Goal: Task Accomplishment & Management: Complete application form

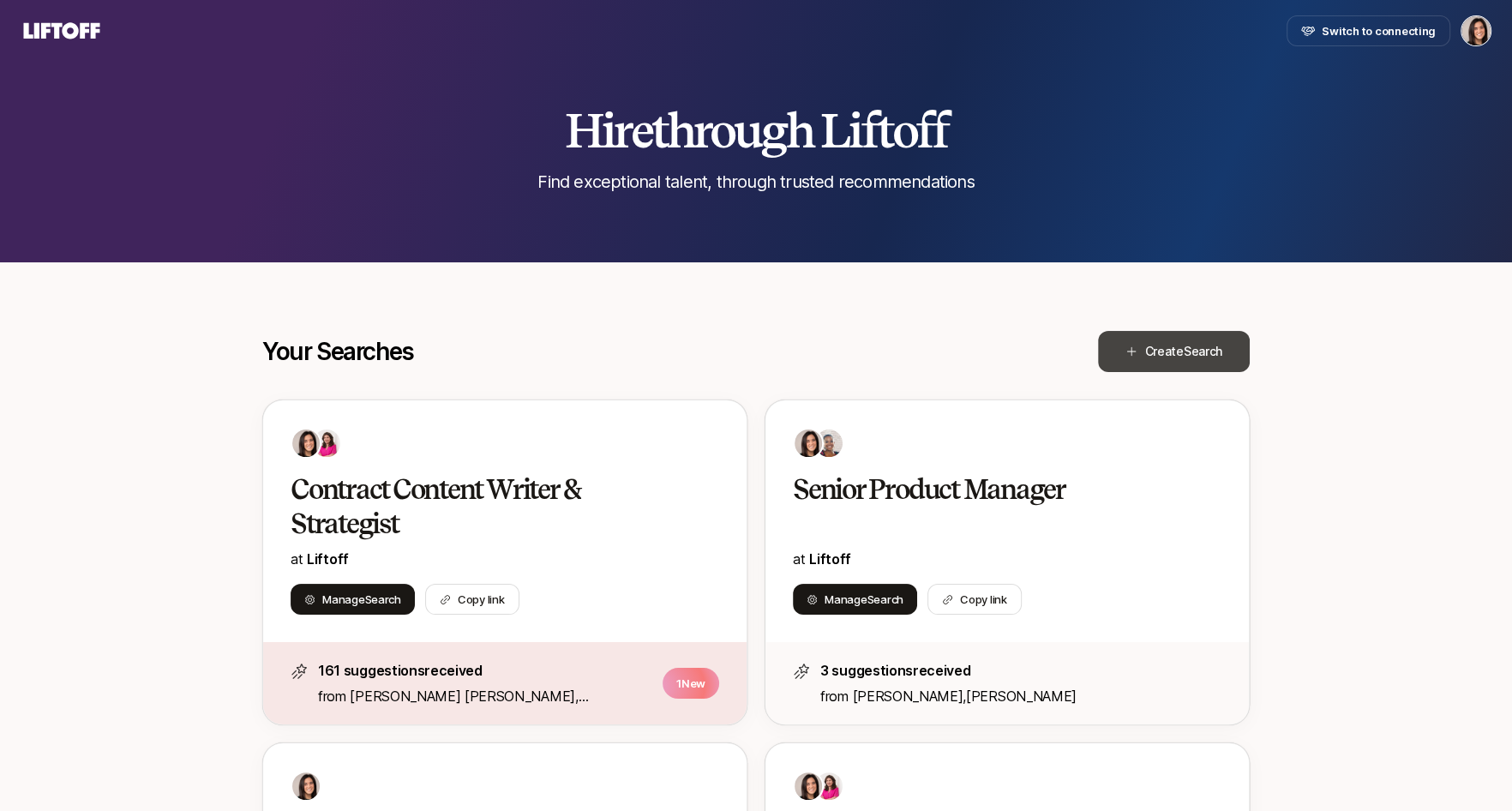
click at [1169, 363] on button "Create Search" at bounding box center [1174, 351] width 152 height 41
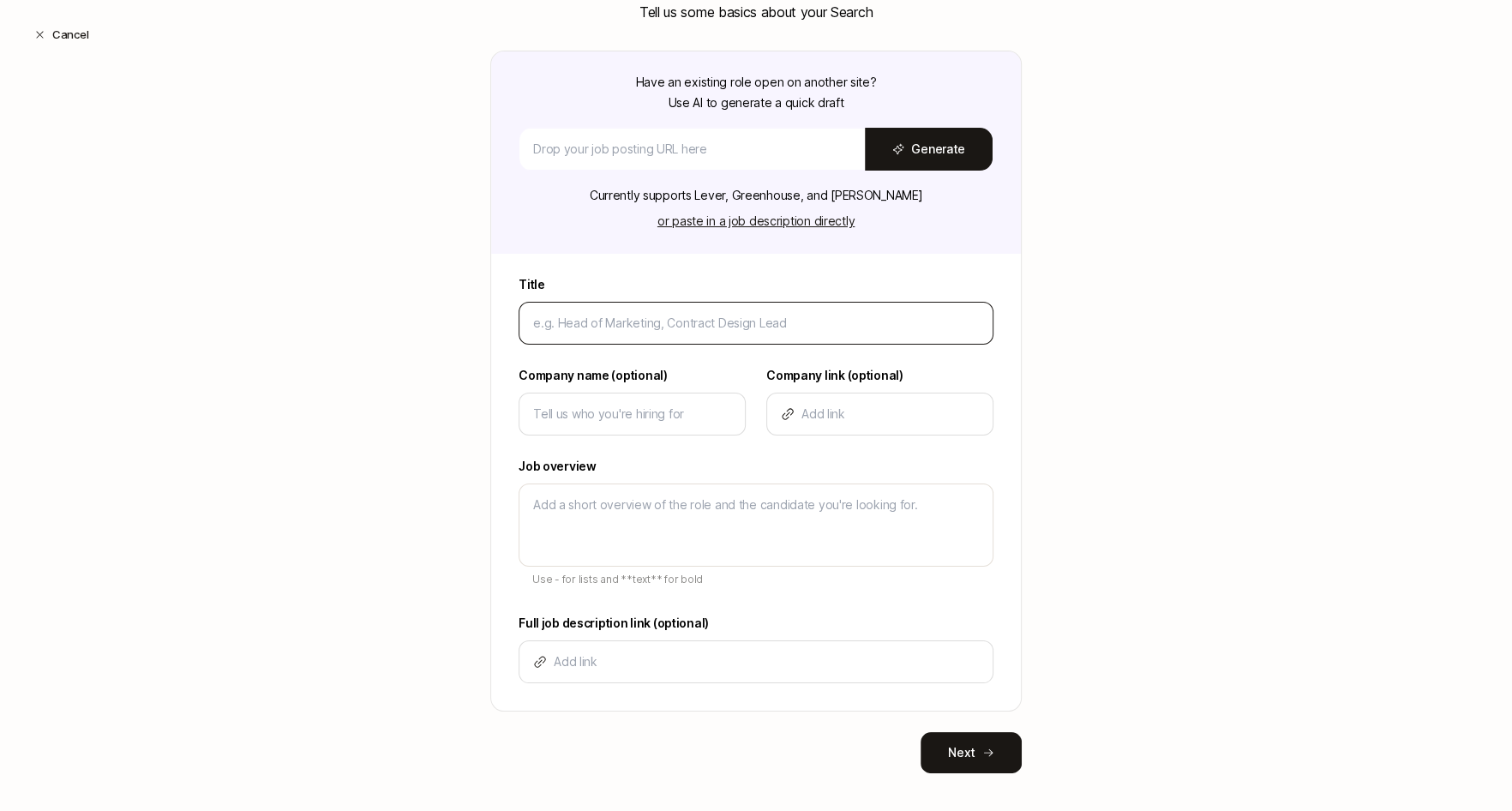
scroll to position [197, 0]
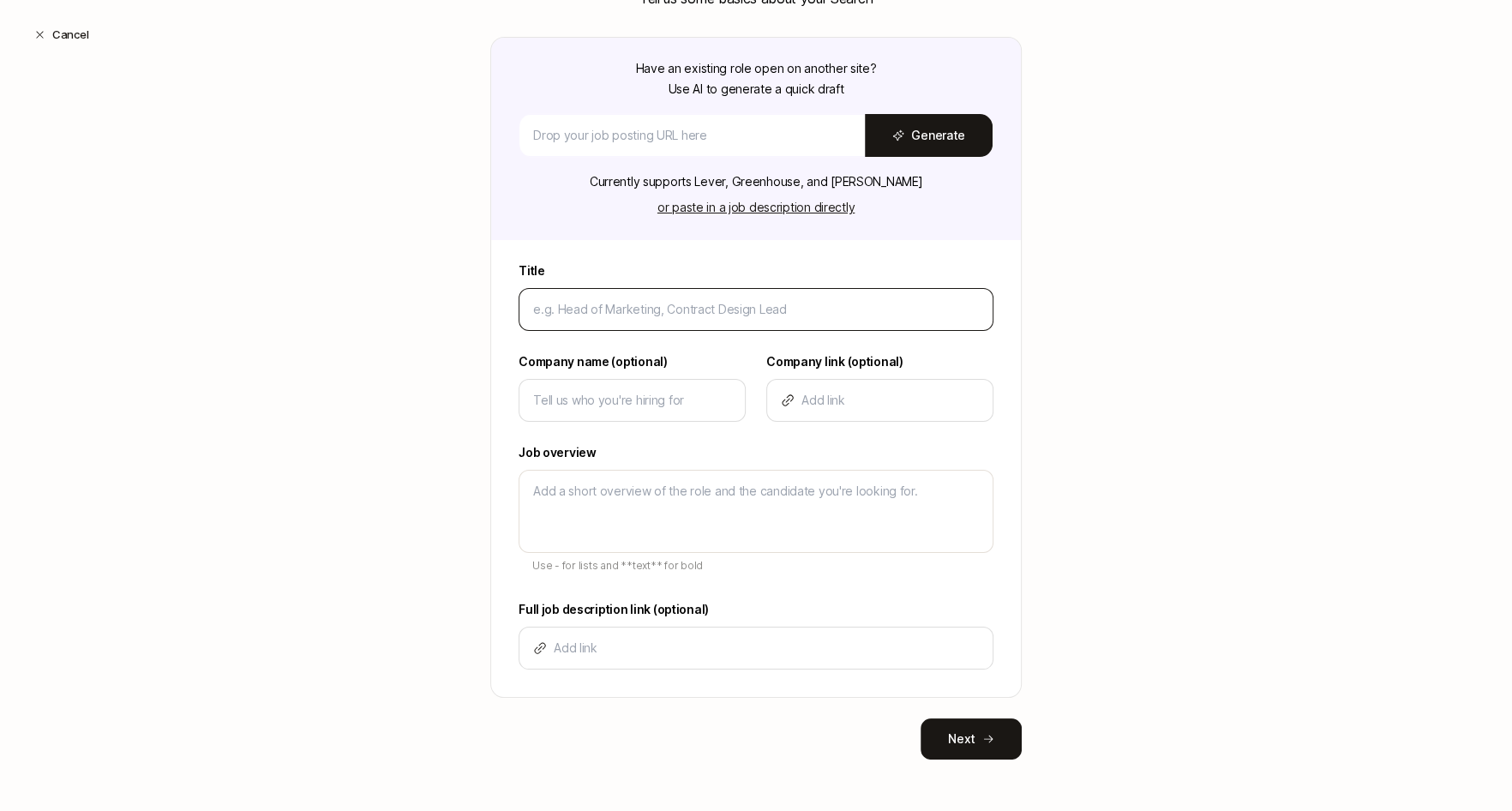
type textarea "x"
type input "G"
type textarea "x"
type input "Gr"
type textarea "x"
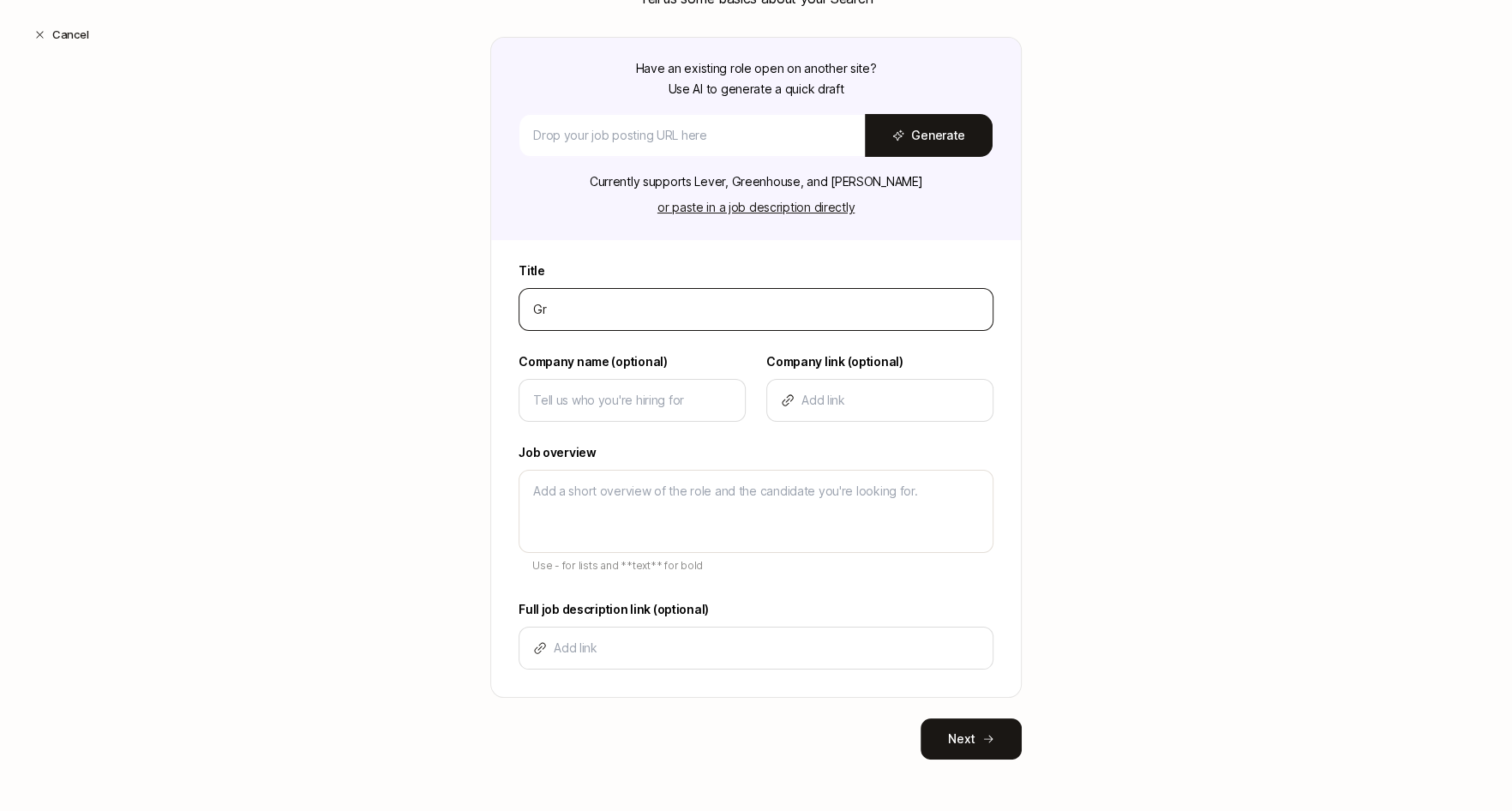
type input "Gro"
type textarea "x"
type input "Grow"
type textarea "x"
type input "Growt"
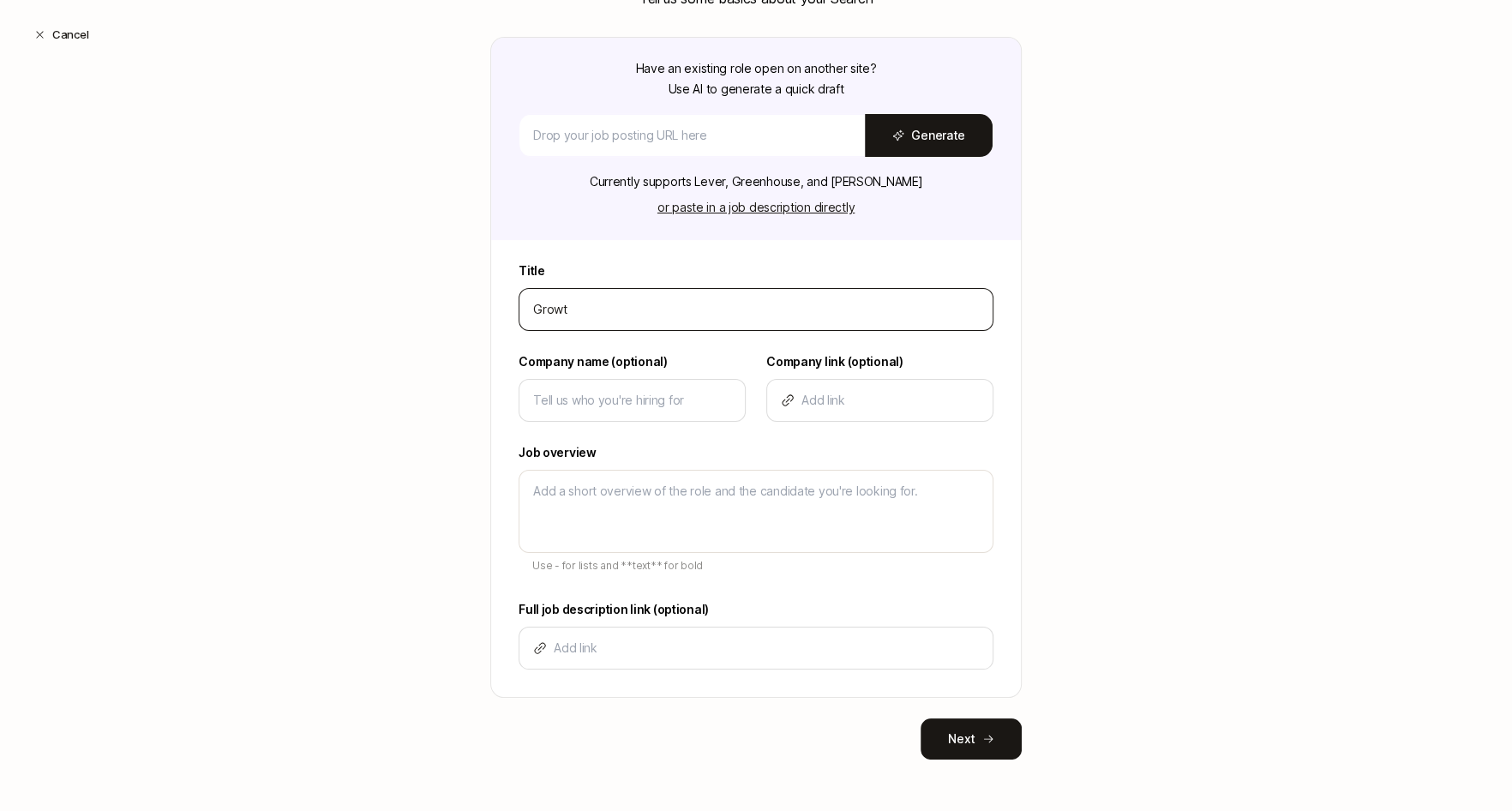
type textarea "x"
type input "Growth"
type textarea "x"
type input "Growth"
type textarea "x"
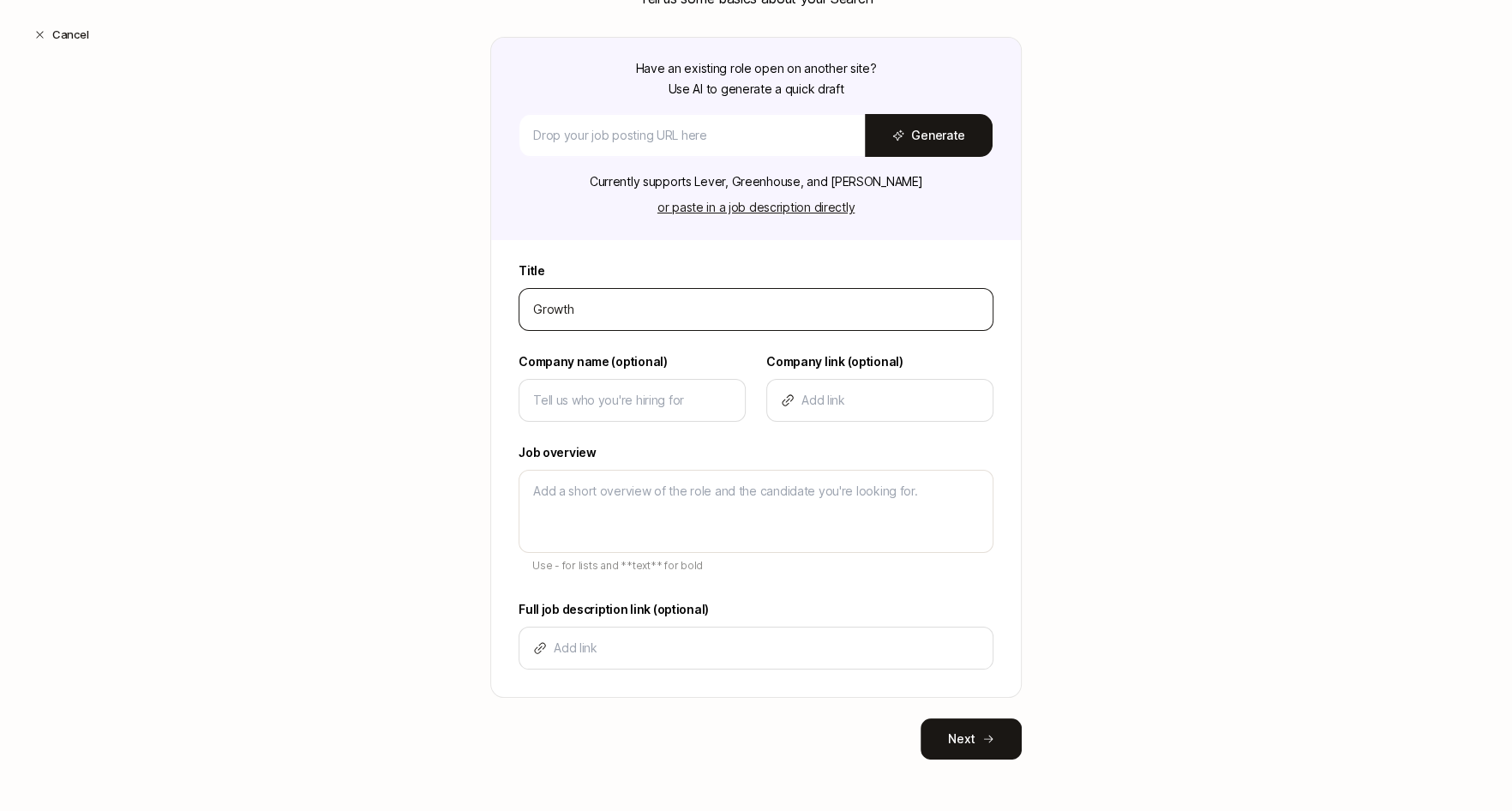
type input "Growth P"
type textarea "x"
type input "Growth Pr"
type textarea "x"
type input "Growth Pro"
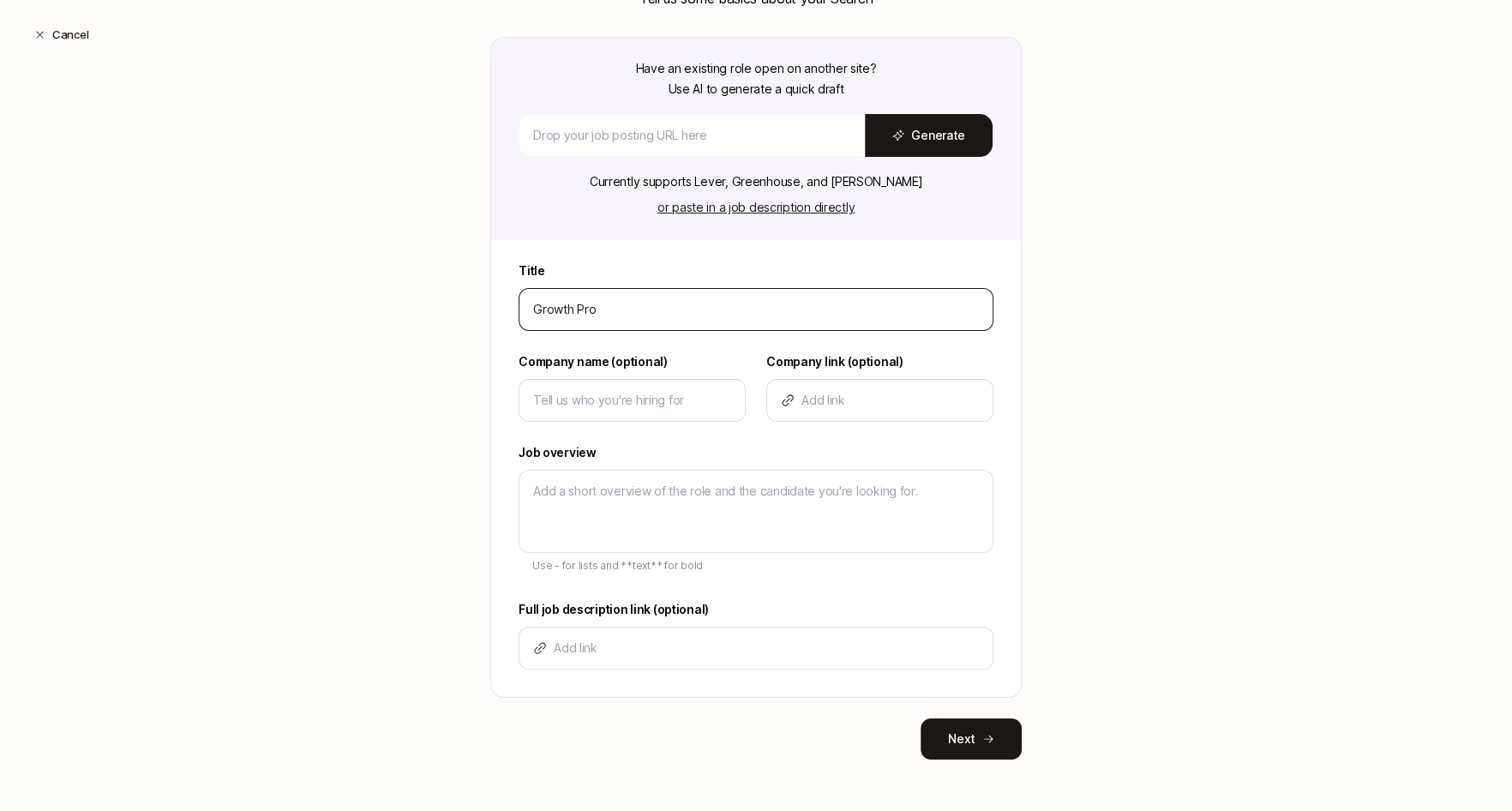
type textarea "x"
type input "Growth Prod"
type textarea "x"
type input "Growth Produ"
type textarea "x"
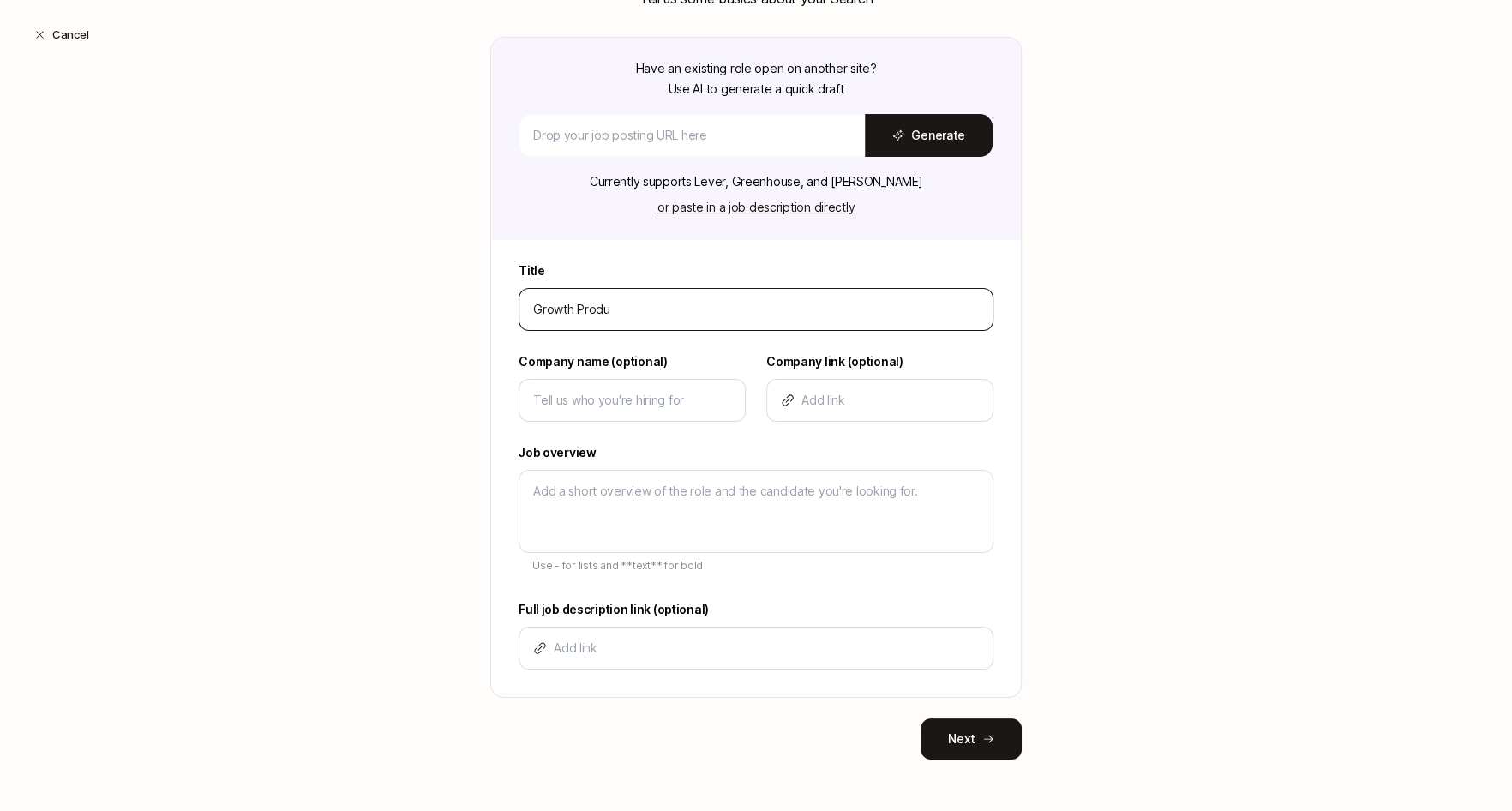
type input "Growth Produc"
type textarea "x"
type input "Growth Product"
type textarea "x"
type input "Growth Product"
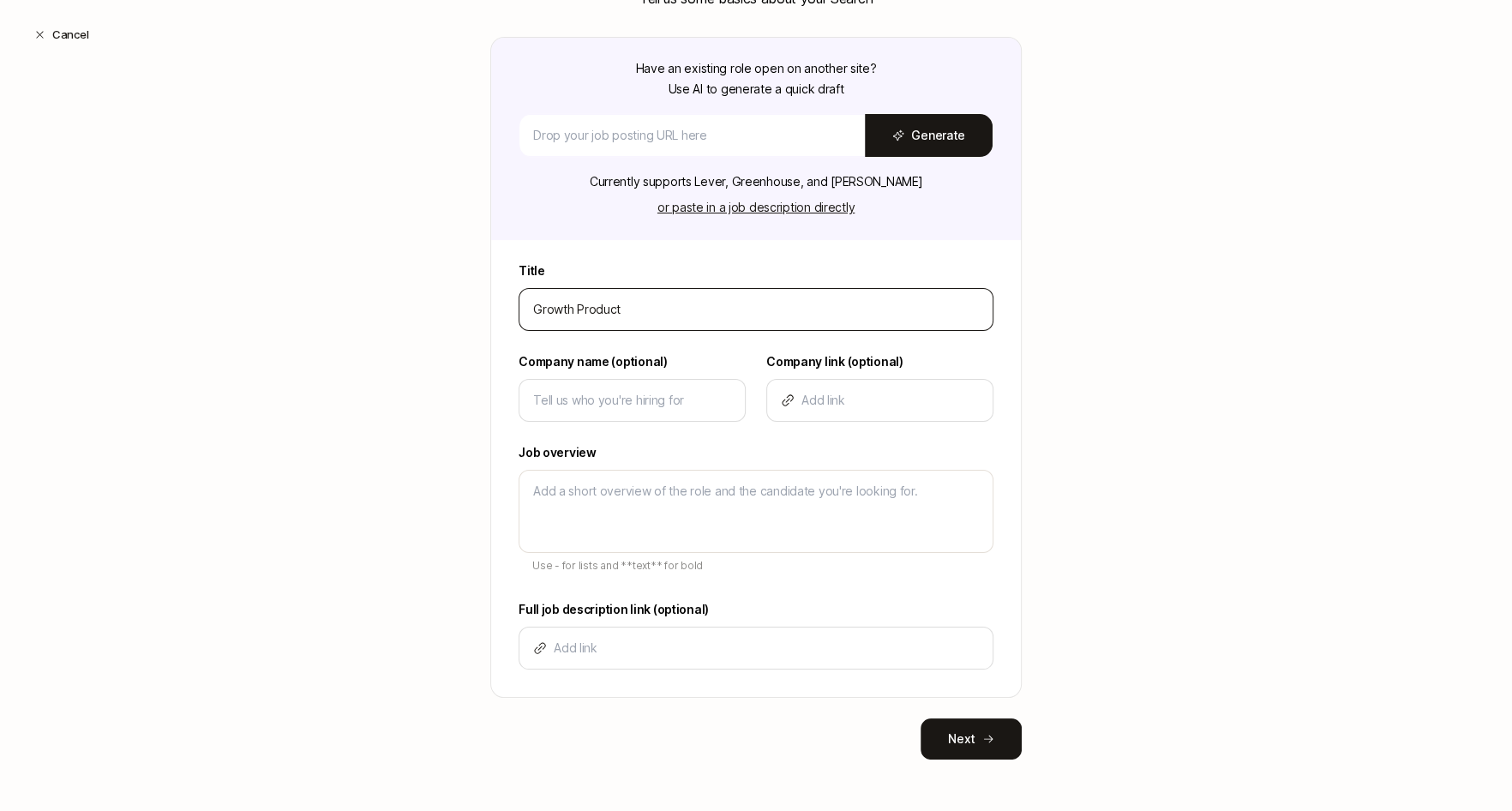
type textarea "x"
type input "Growth Product D"
type textarea "x"
type input "Growth Product De"
type textarea "x"
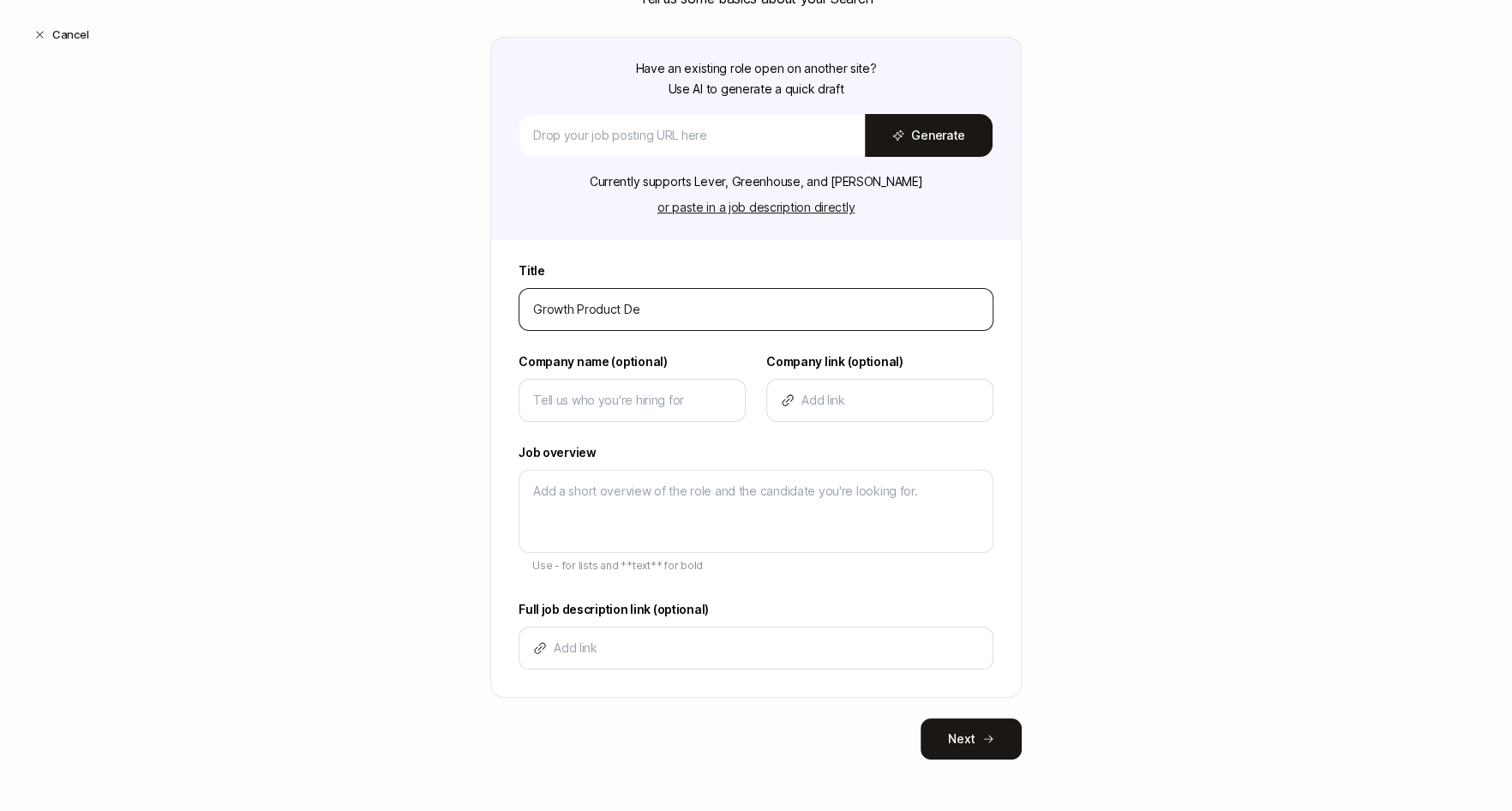
type input "Growth Product Des"
type textarea "x"
type input "Growth Product Desi"
type textarea "x"
type input "Growth Product Desig"
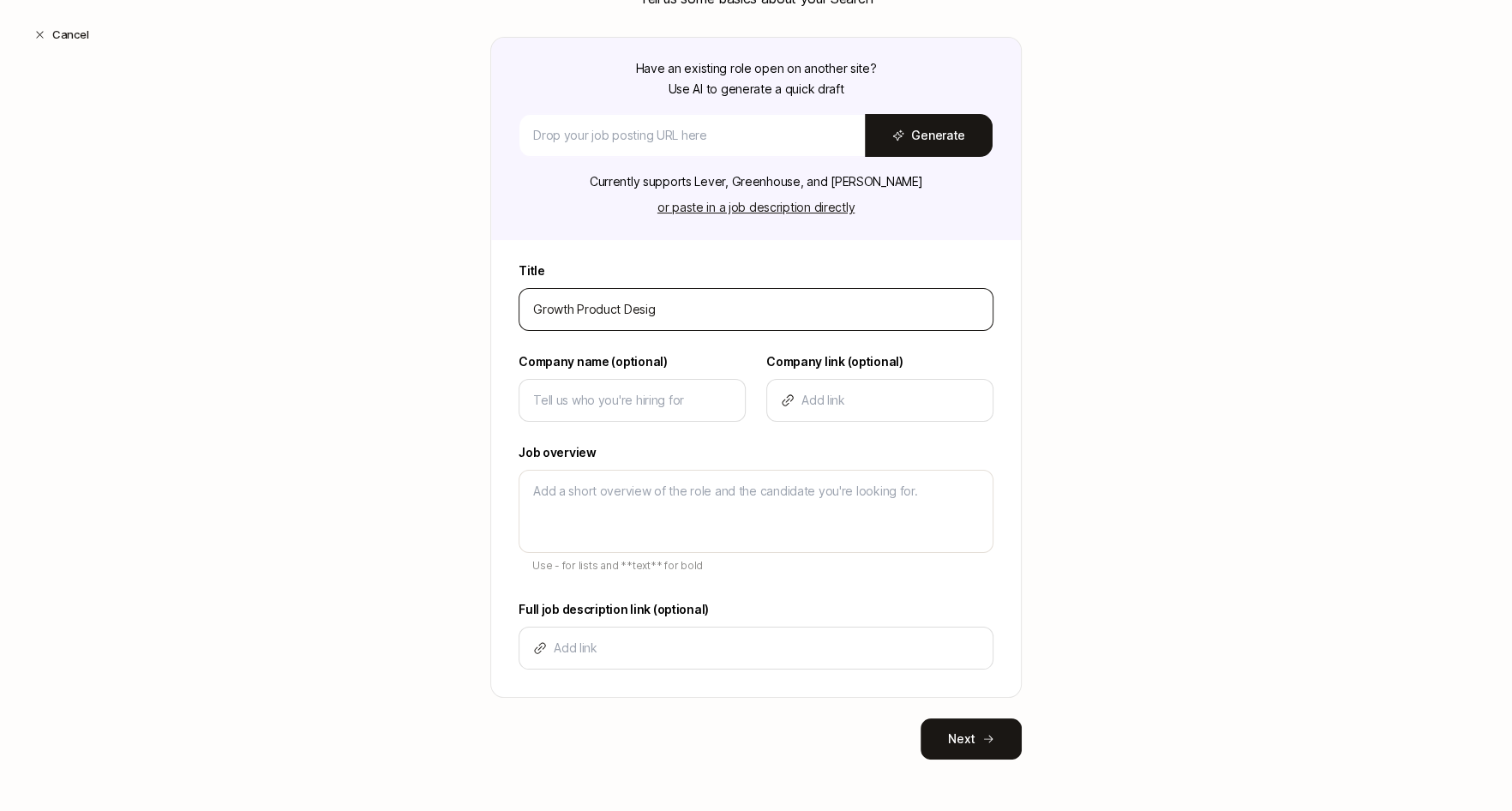
type textarea "x"
type input "Growth Product Design"
type textarea "x"
type input "Growth Product Designe"
type textarea "x"
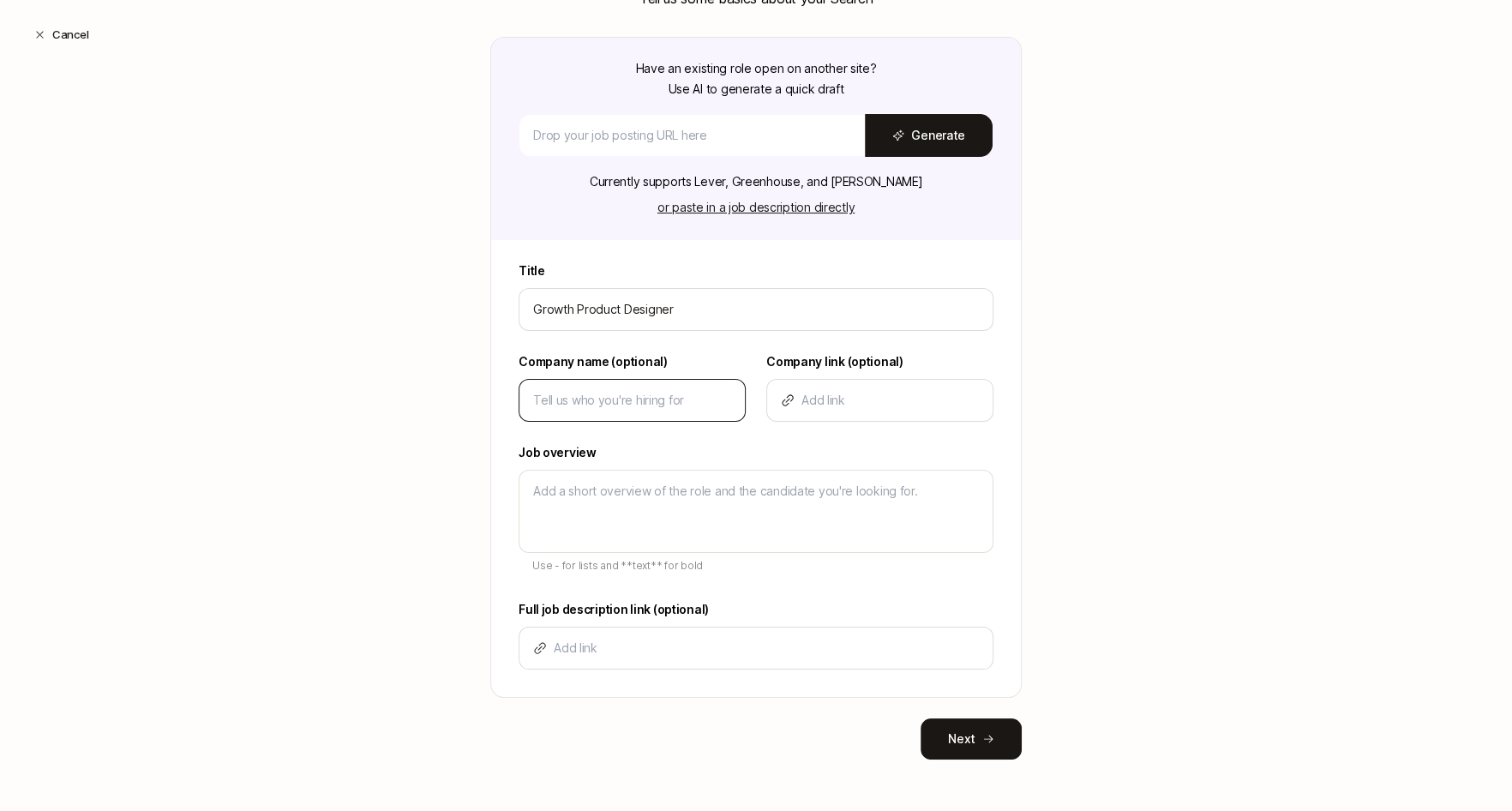
type input "Growth Product Designer"
click at [608, 391] on input at bounding box center [631, 400] width 198 height 21
type textarea "x"
type input "L"
type textarea "x"
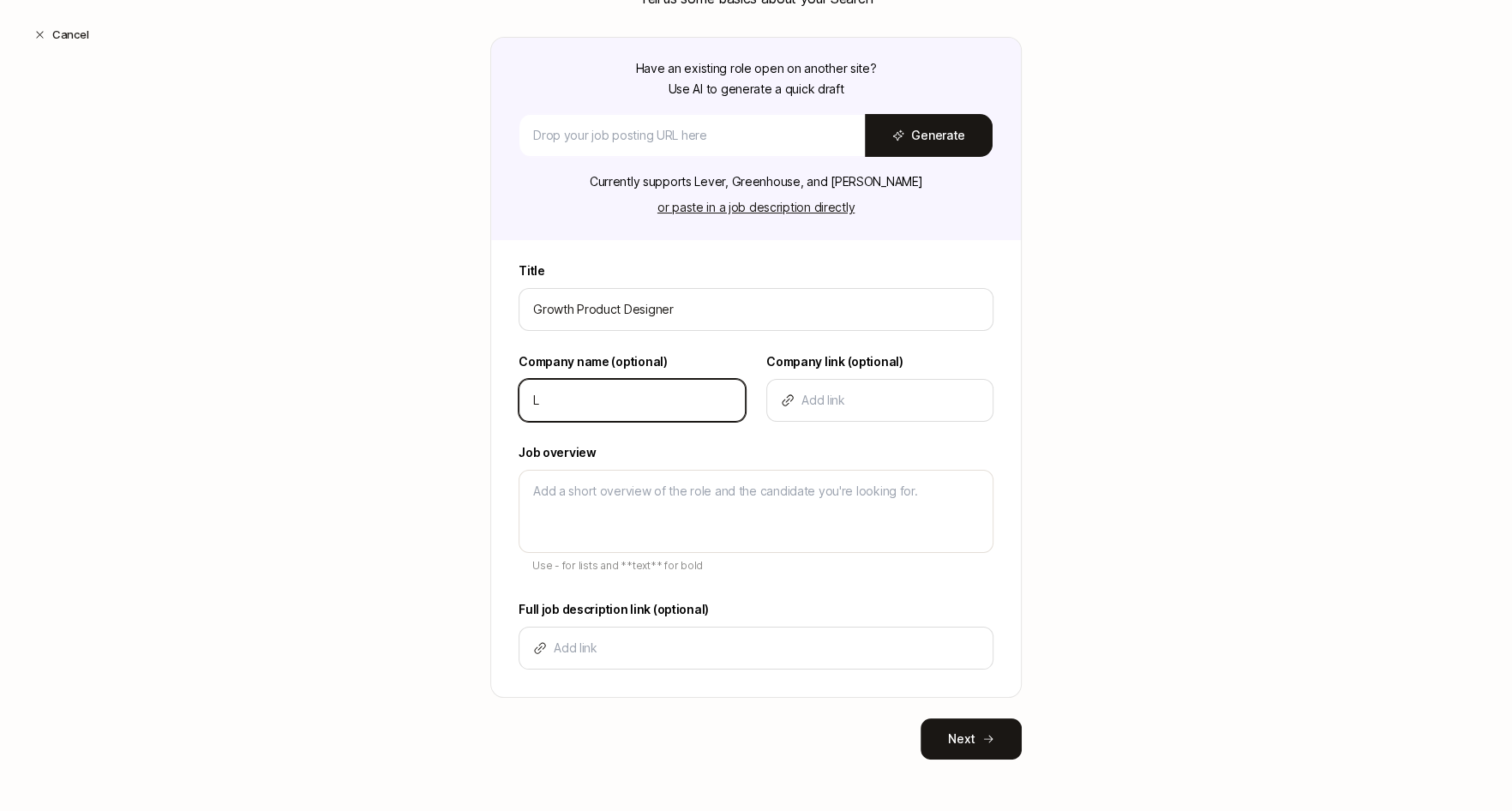
type input "Li"
type textarea "x"
type input "Lif"
type textarea "x"
type input "Lift"
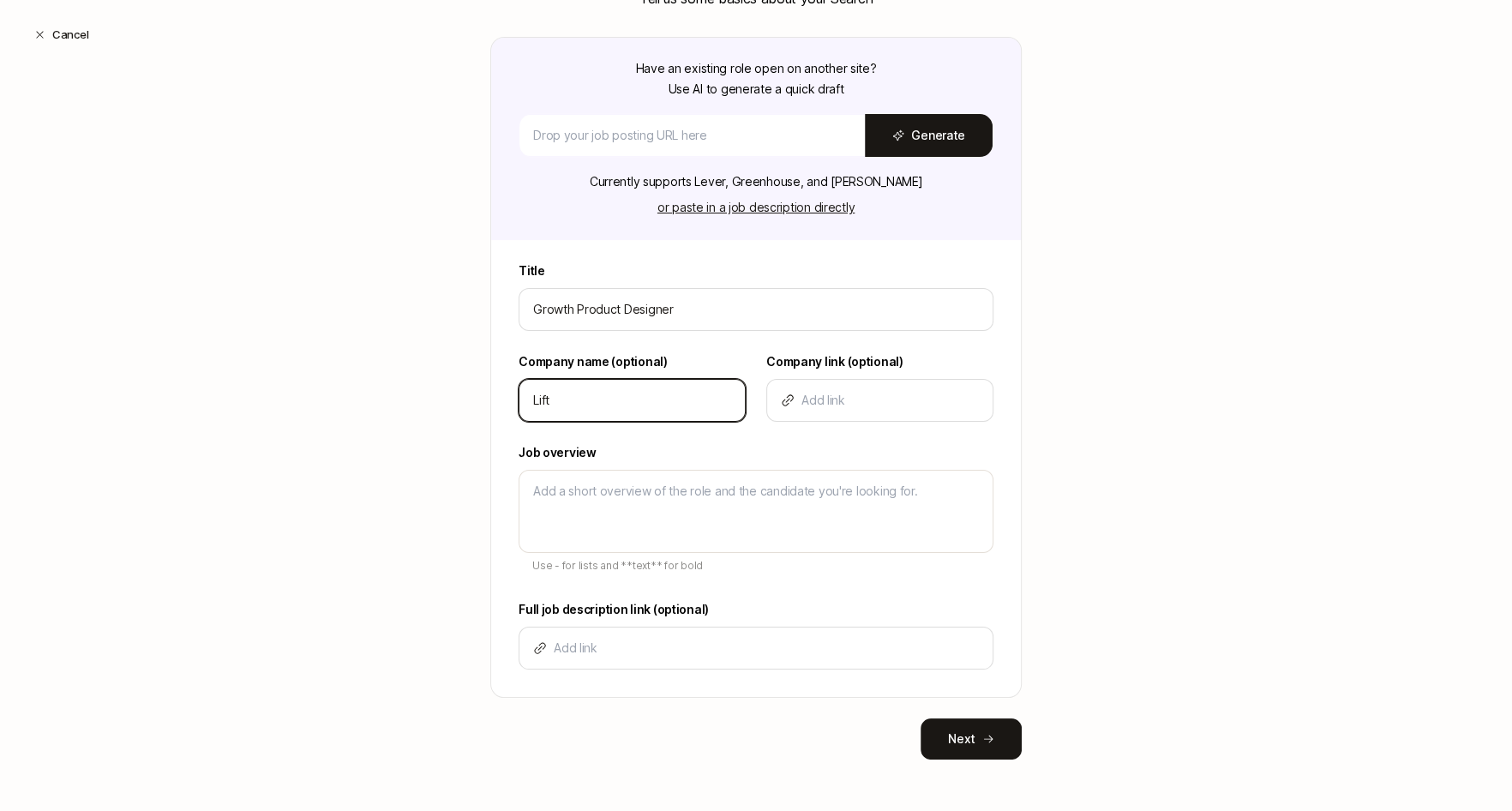
type textarea "x"
type input "Lifto"
type textarea "x"
type input "Liftof"
type textarea "x"
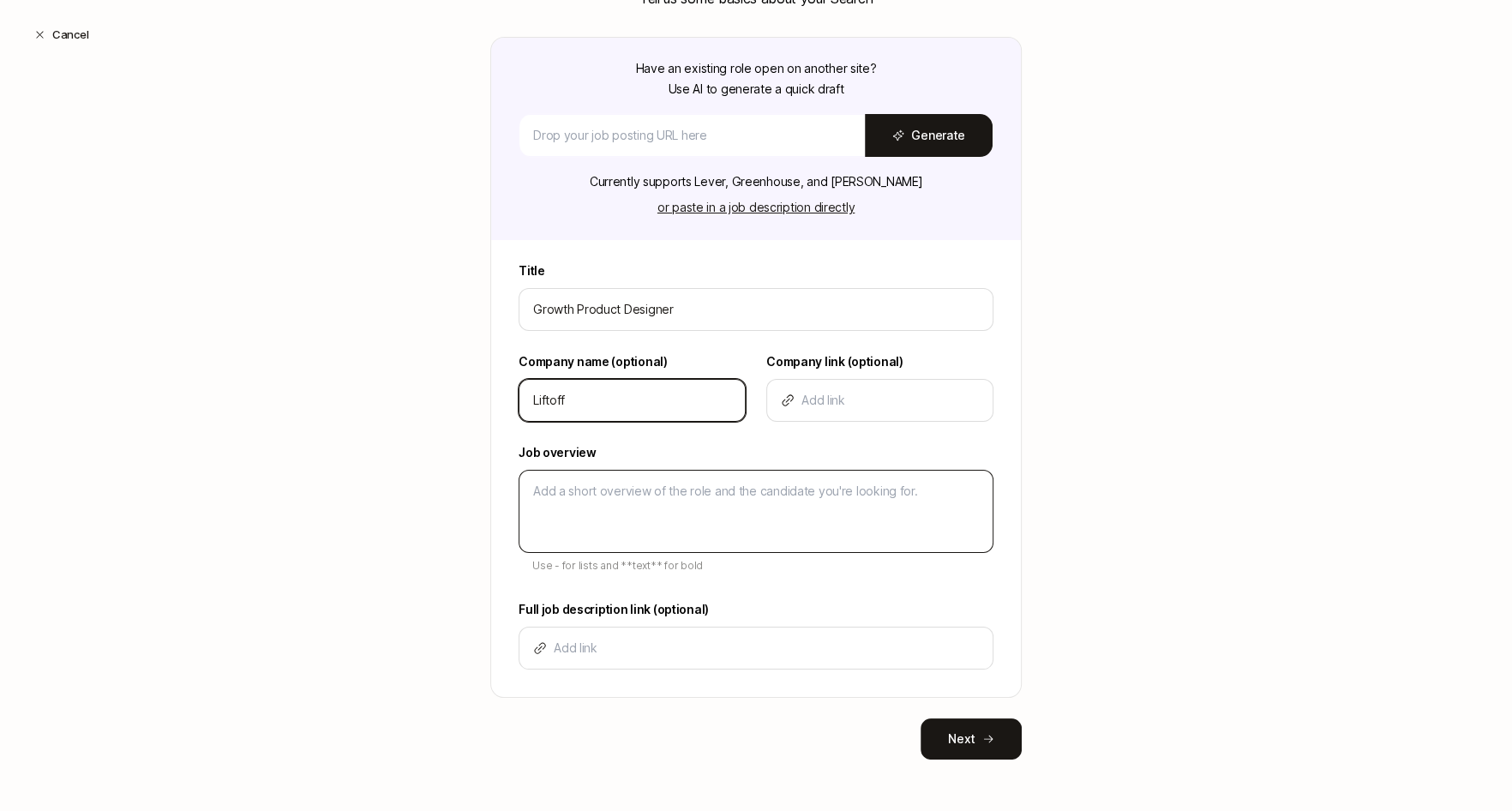
type input "Liftoff"
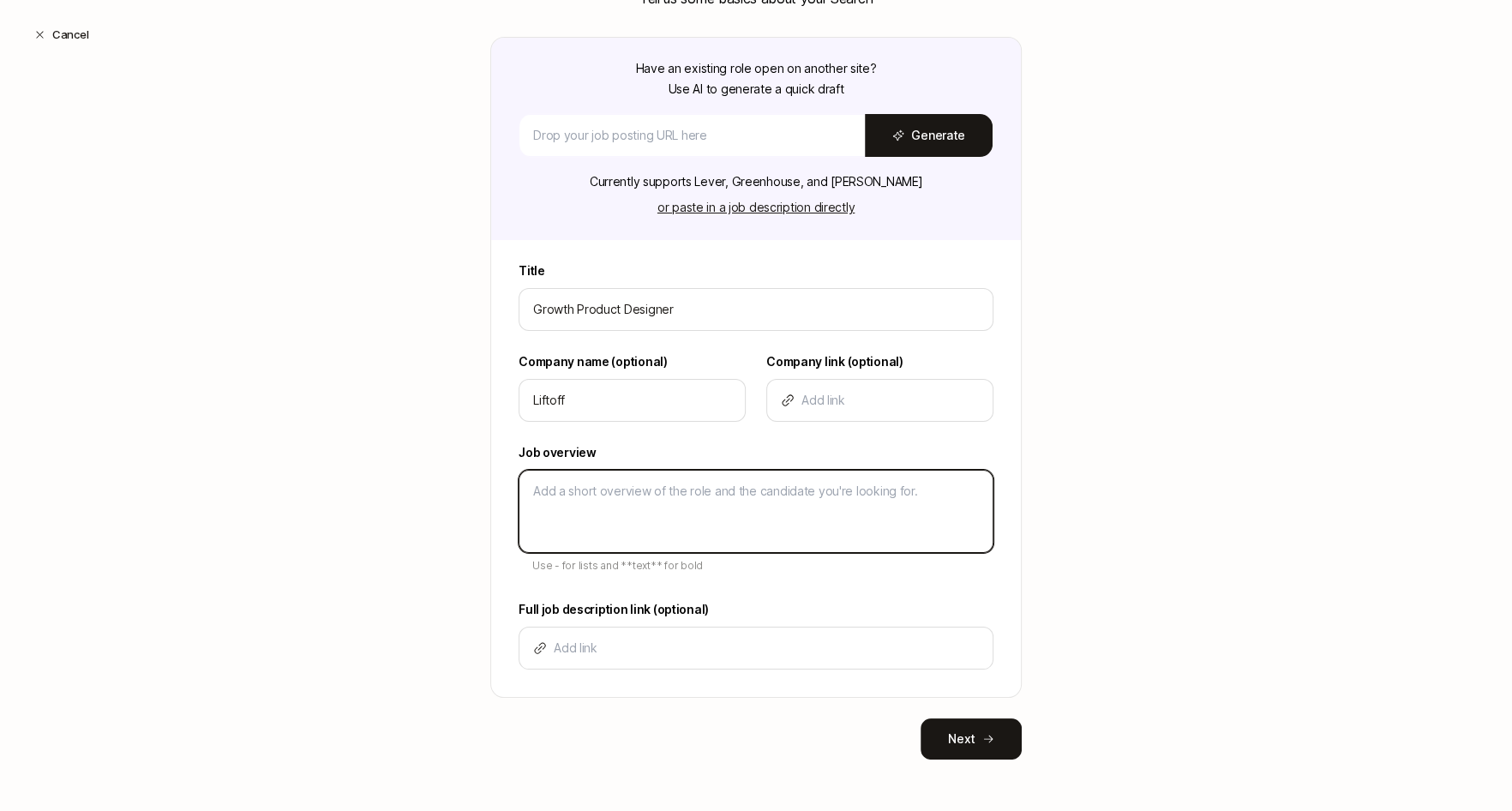
click at [608, 497] on textarea at bounding box center [756, 511] width 475 height 83
type textarea "x"
type textarea "D"
type textarea "x"
type textarea "De"
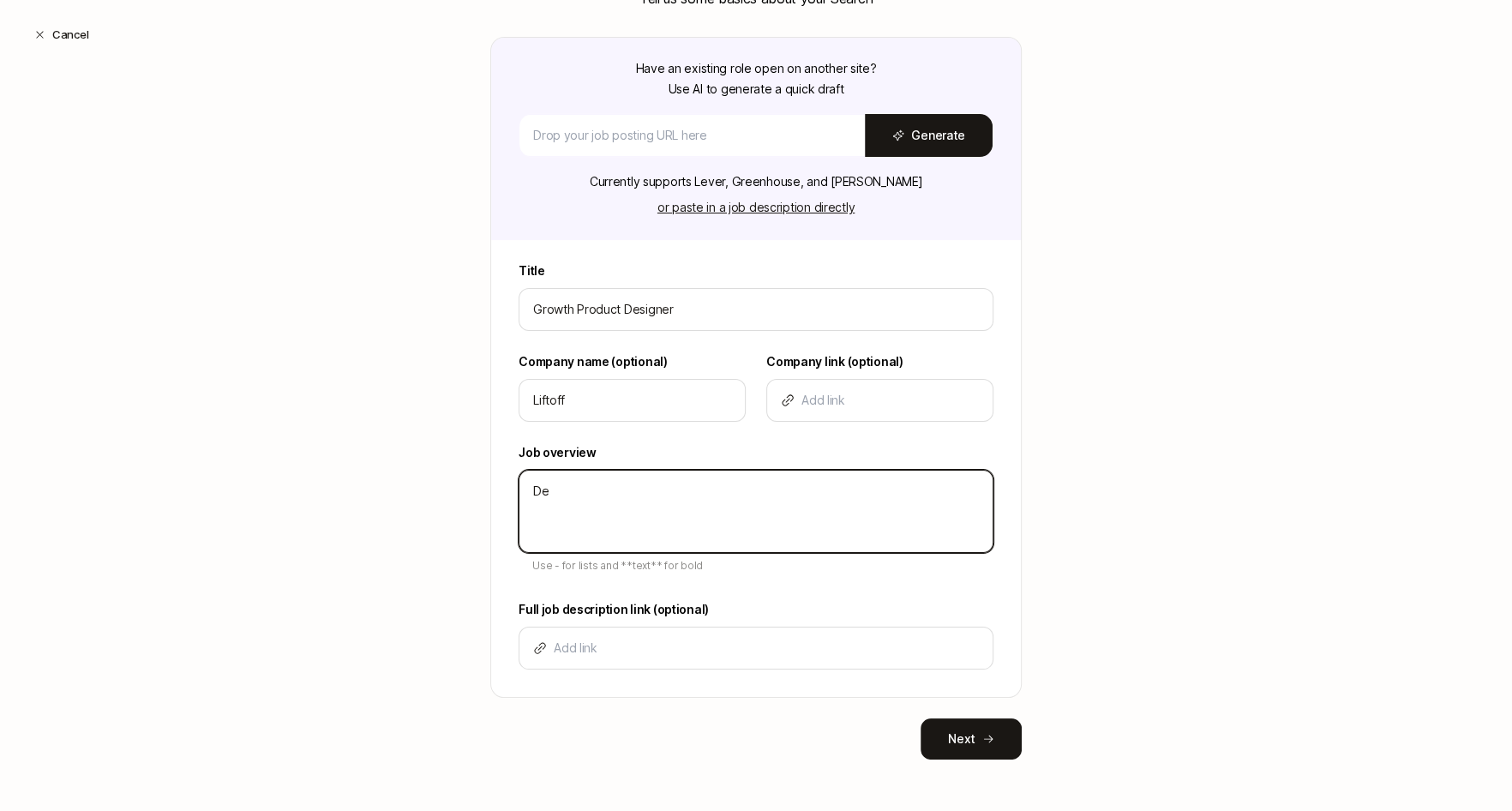
type textarea "x"
type textarea "Des"
type textarea "x"
type textarea "Desc"
type textarea "x"
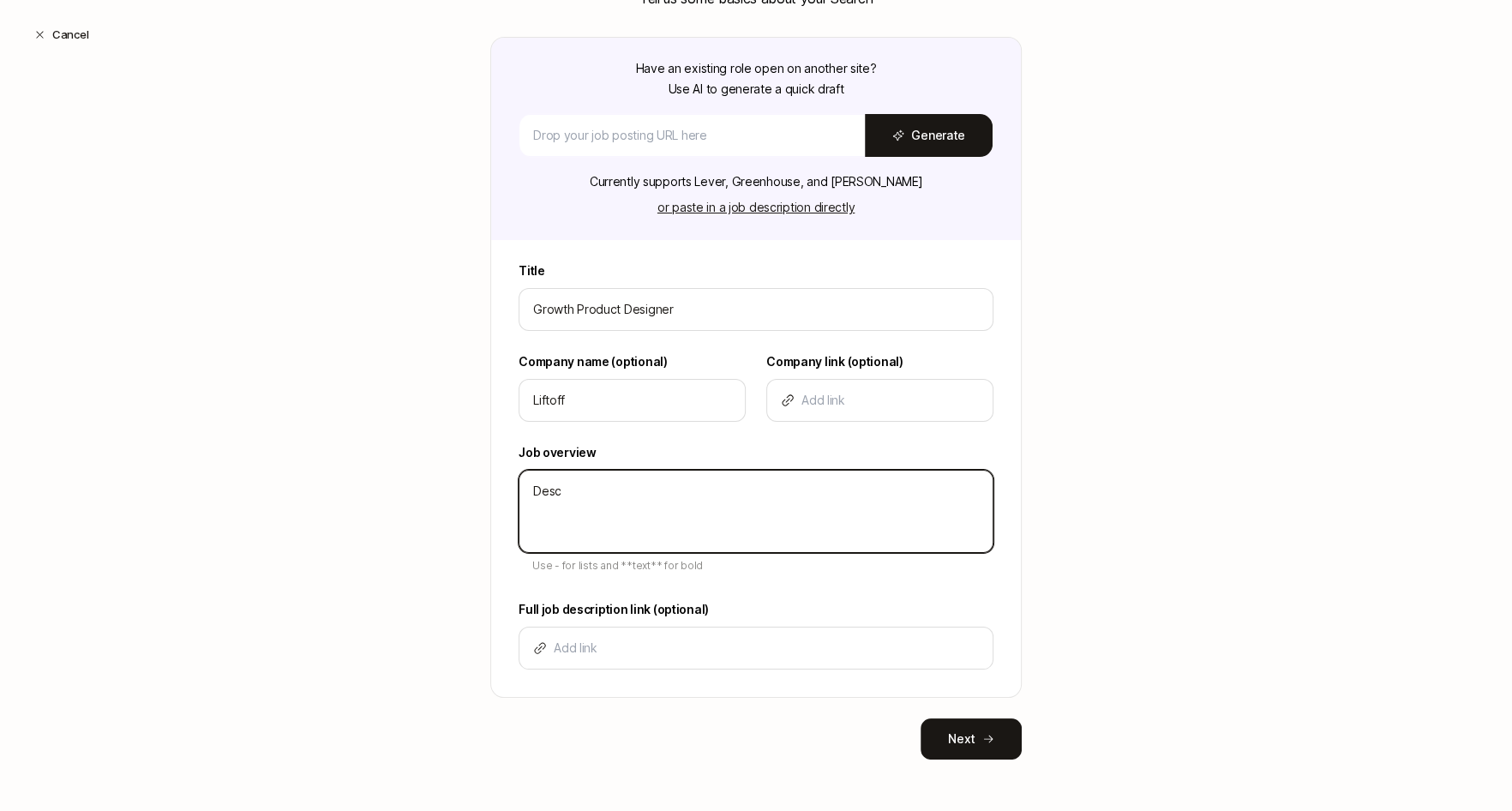
type textarea "Descr"
type textarea "x"
type textarea "Descri"
type textarea "x"
type textarea "Descrip"
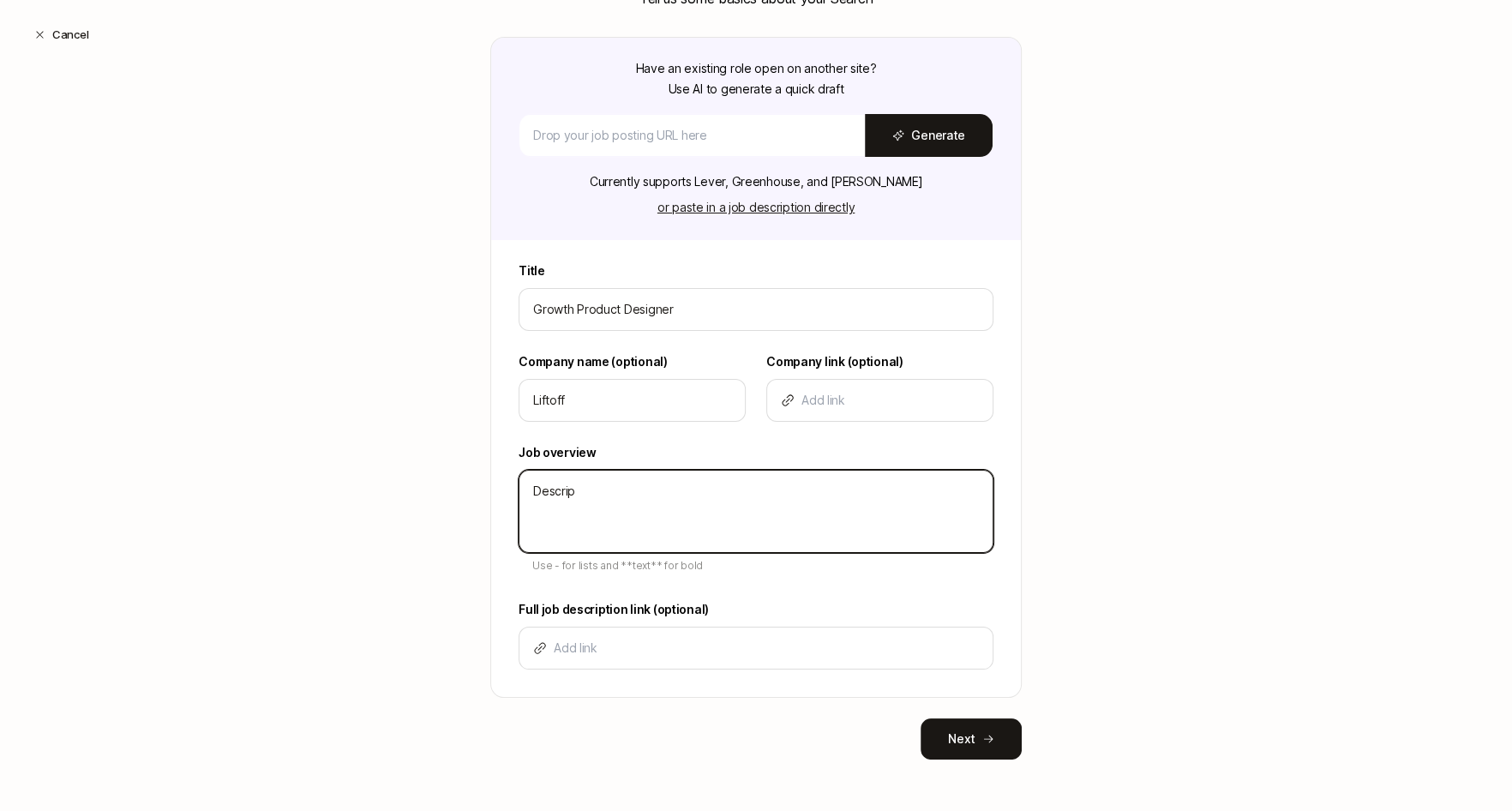
type textarea "x"
type textarea "Descripi"
type textarea "x"
type textarea "Descripio"
type textarea "x"
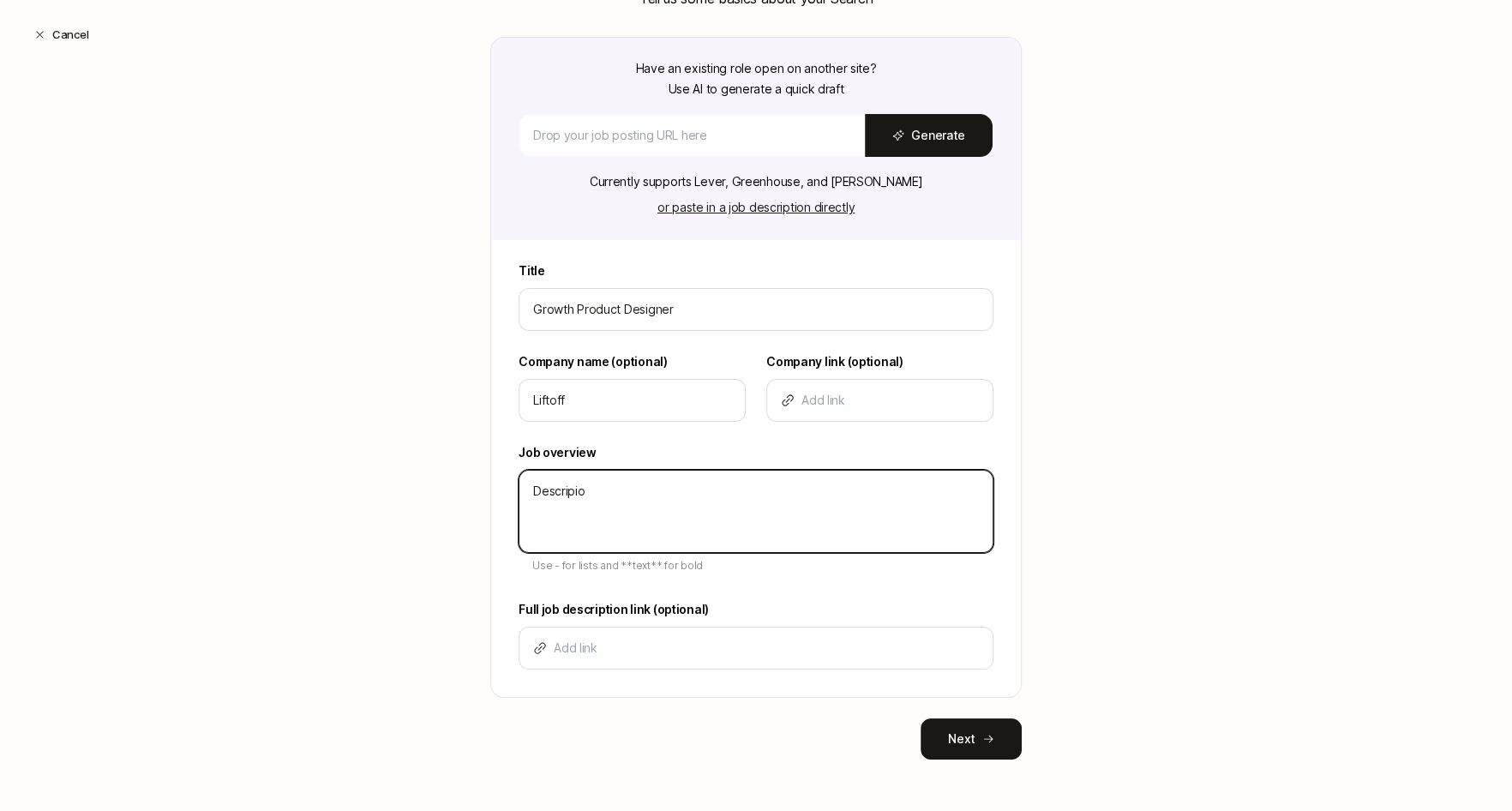
type textarea "Descripi"
type textarea "x"
type textarea "Descrip"
type textarea "x"
type textarea "Descript"
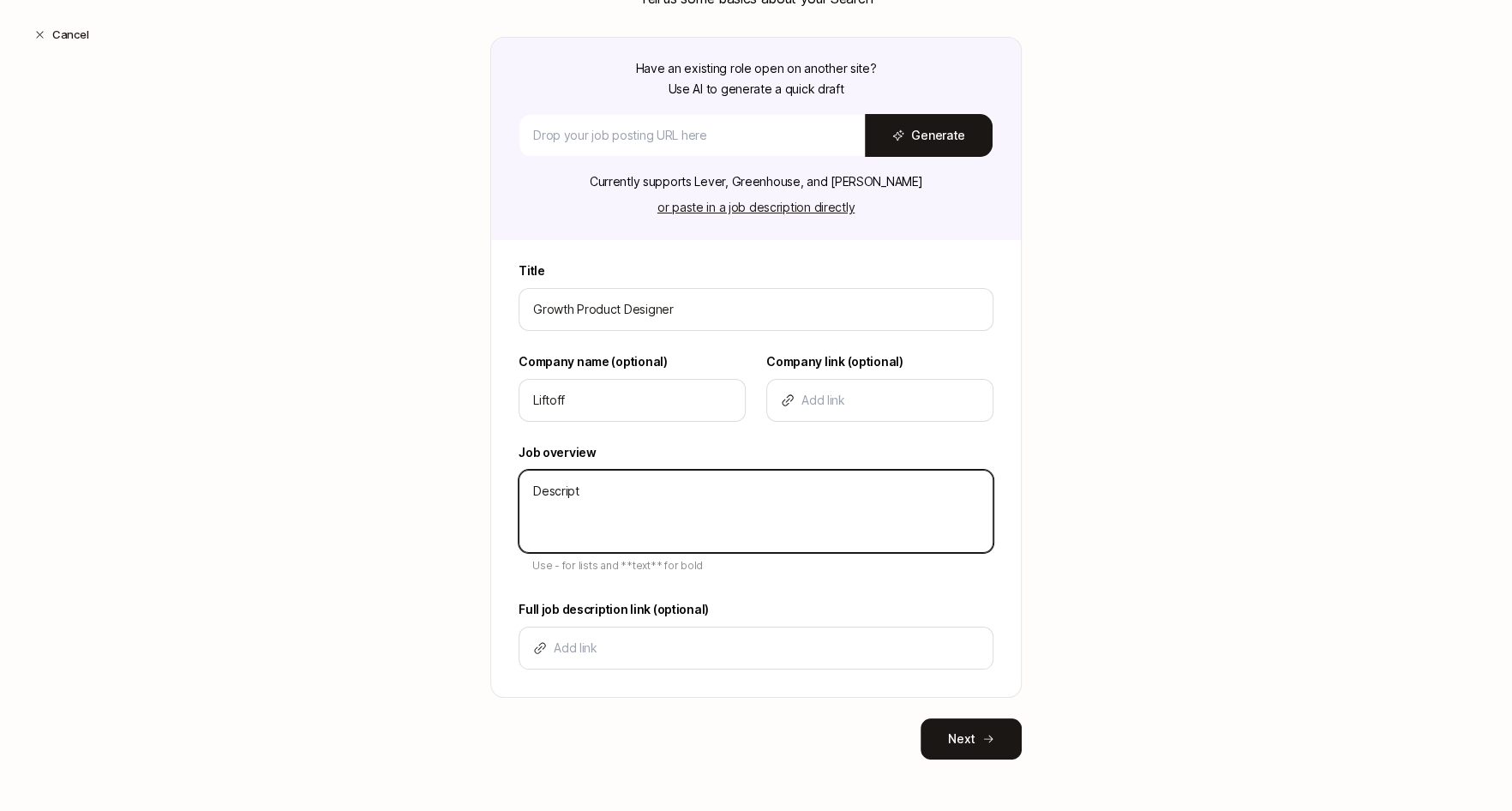
type textarea "x"
type textarea "Descripti"
type textarea "x"
type textarea "Descriptio"
type textarea "x"
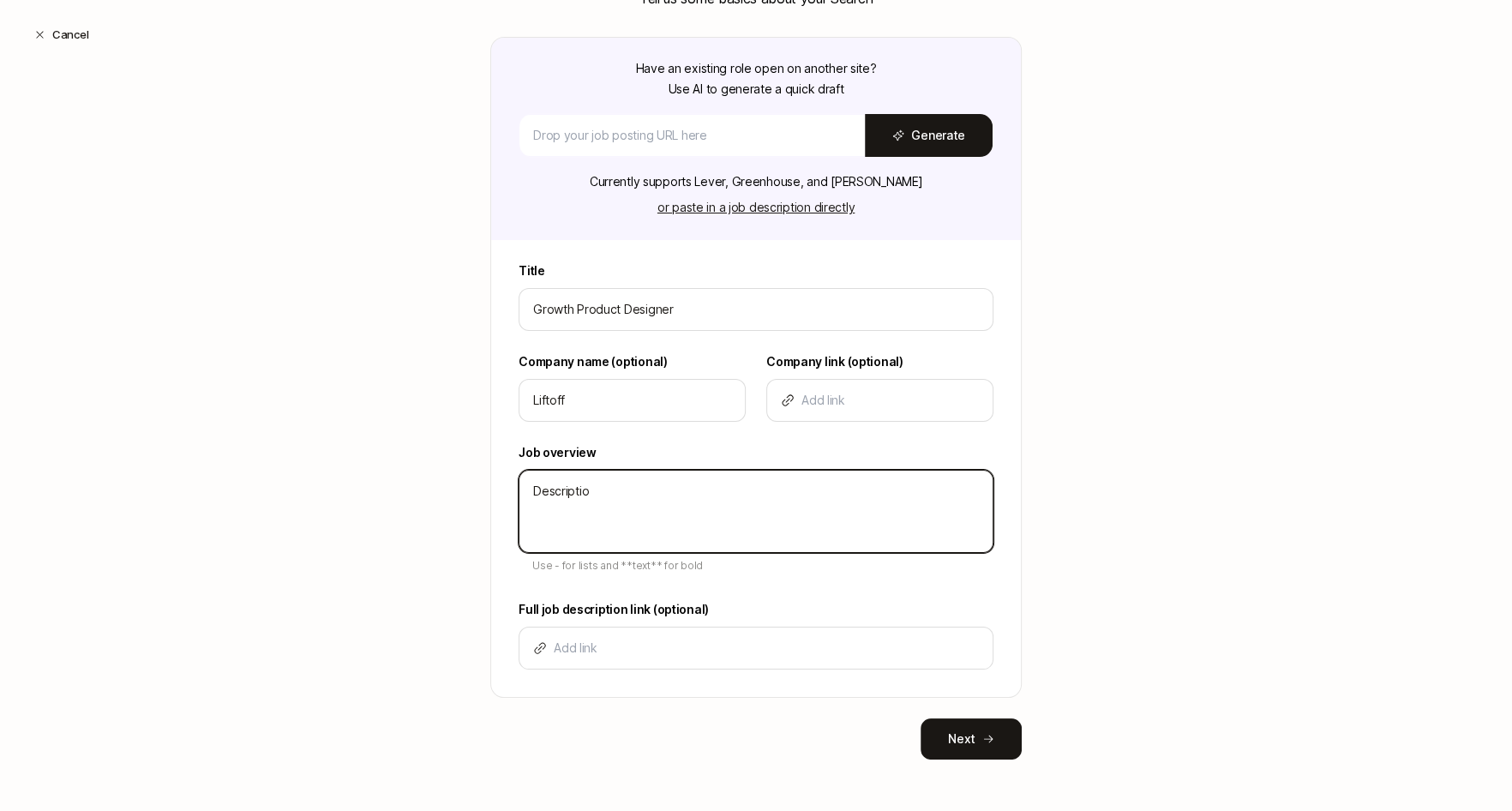
type textarea "Description"
type textarea "x"
type textarea "Description"
type textarea "x"
type textarea "Description -"
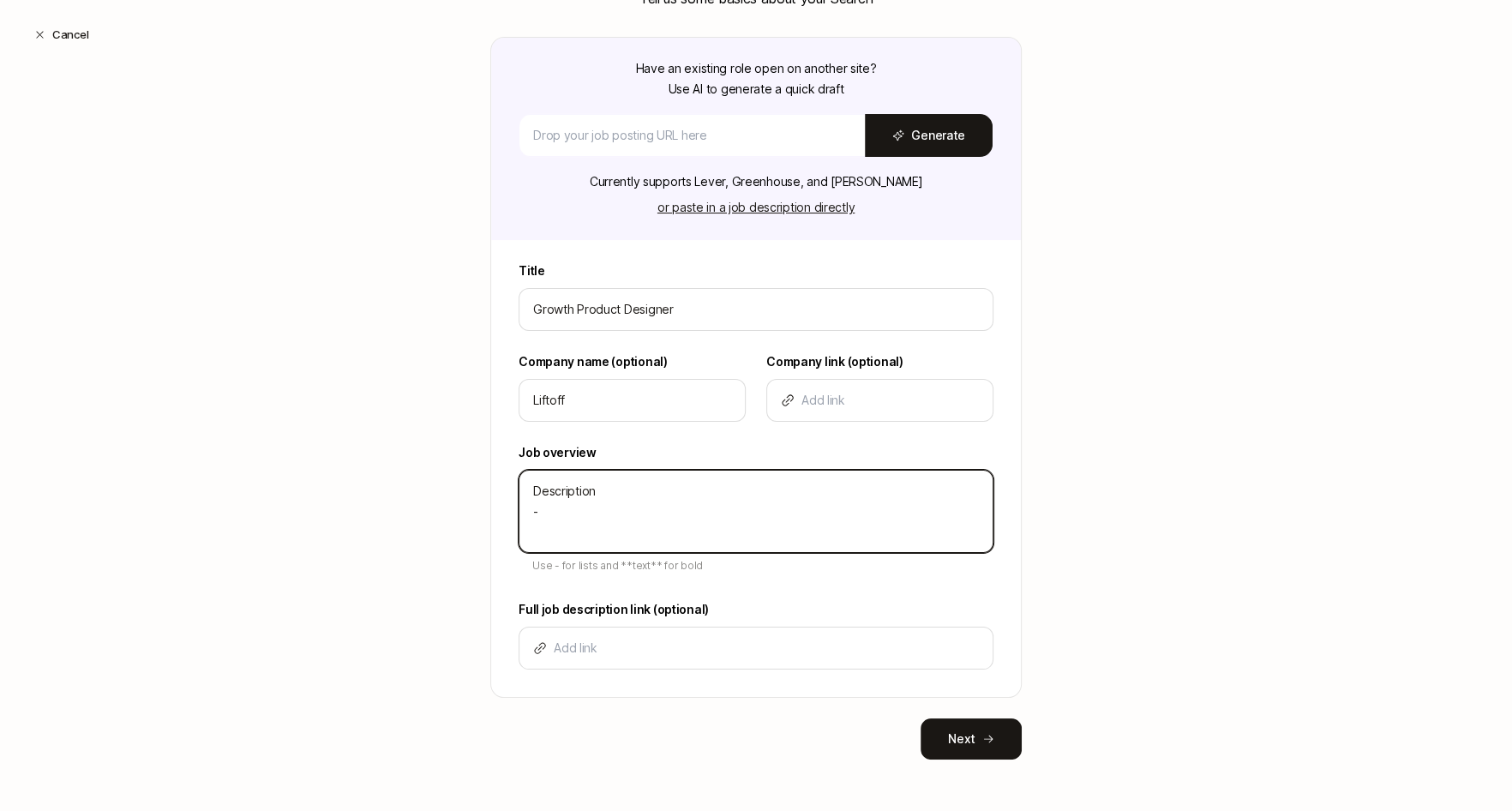
type textarea "x"
type textarea "Description -"
type textarea "x"
type textarea "Description - B"
type textarea "x"
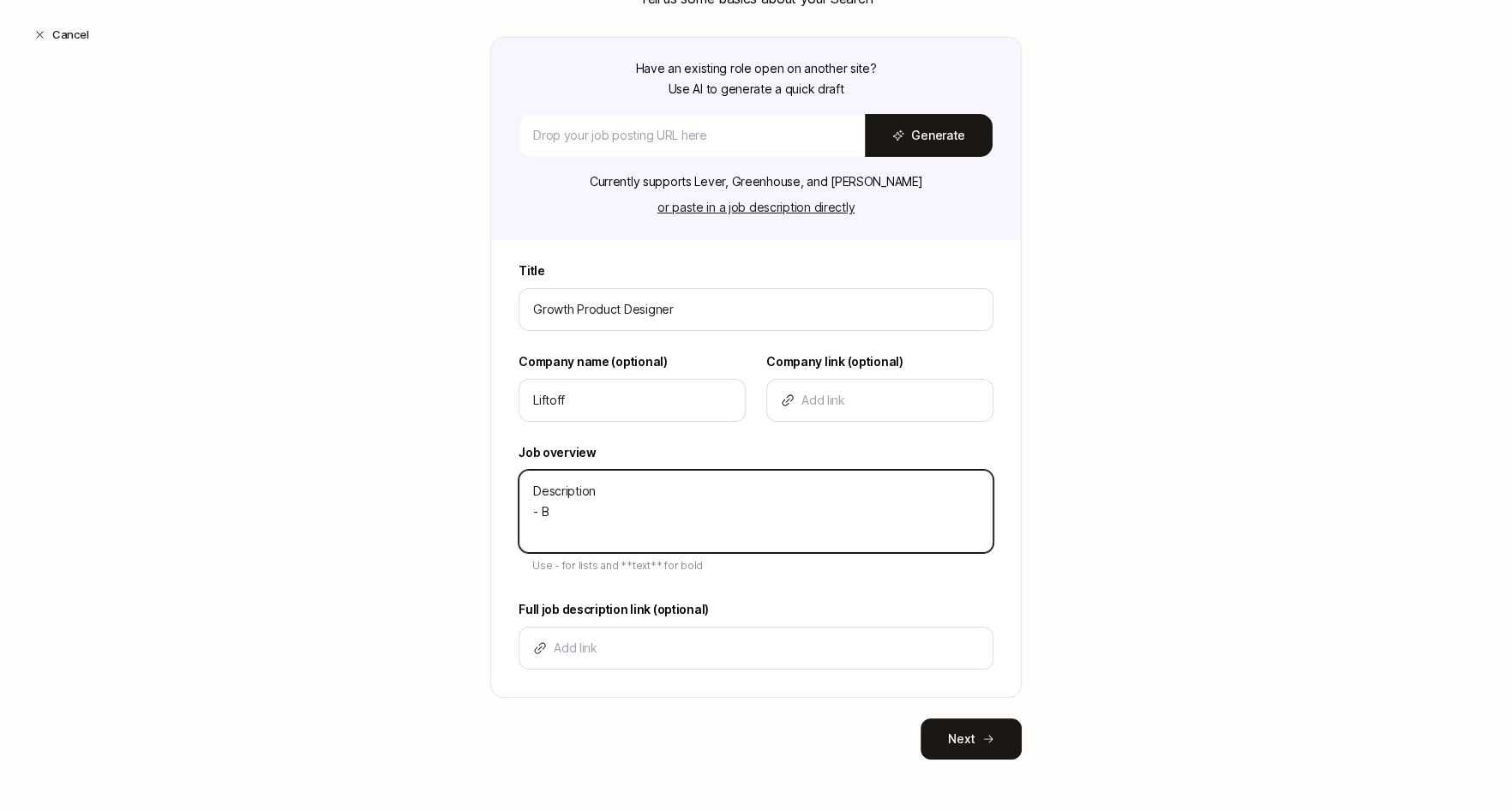
type textarea "Description - Bu"
type textarea "x"
type textarea "Description - Bul"
type textarea "x"
type textarea "Description - Bull"
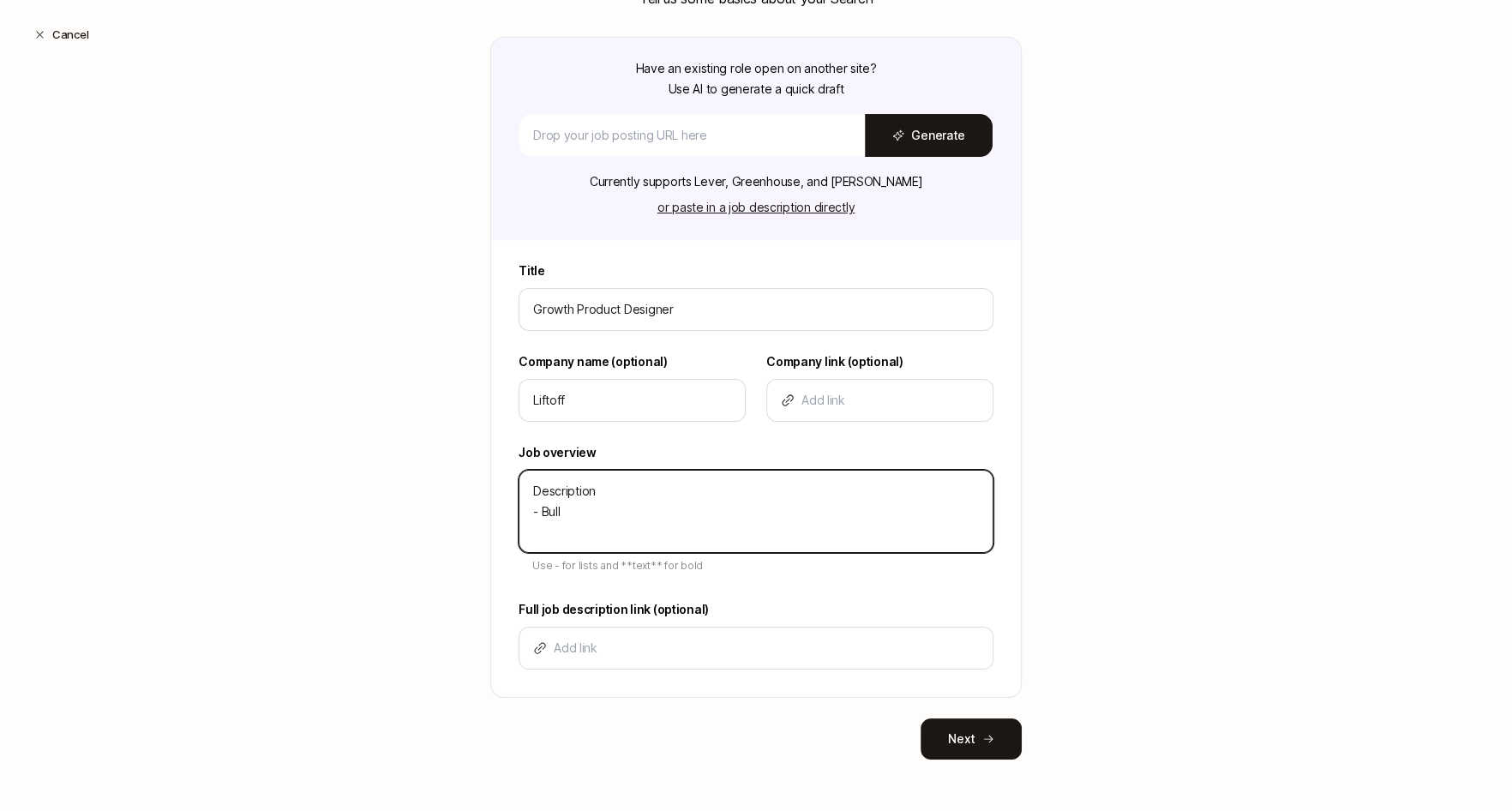
type textarea "x"
type textarea "Description - Bulle"
type textarea "x"
type textarea "Description - Bullet"
type textarea "x"
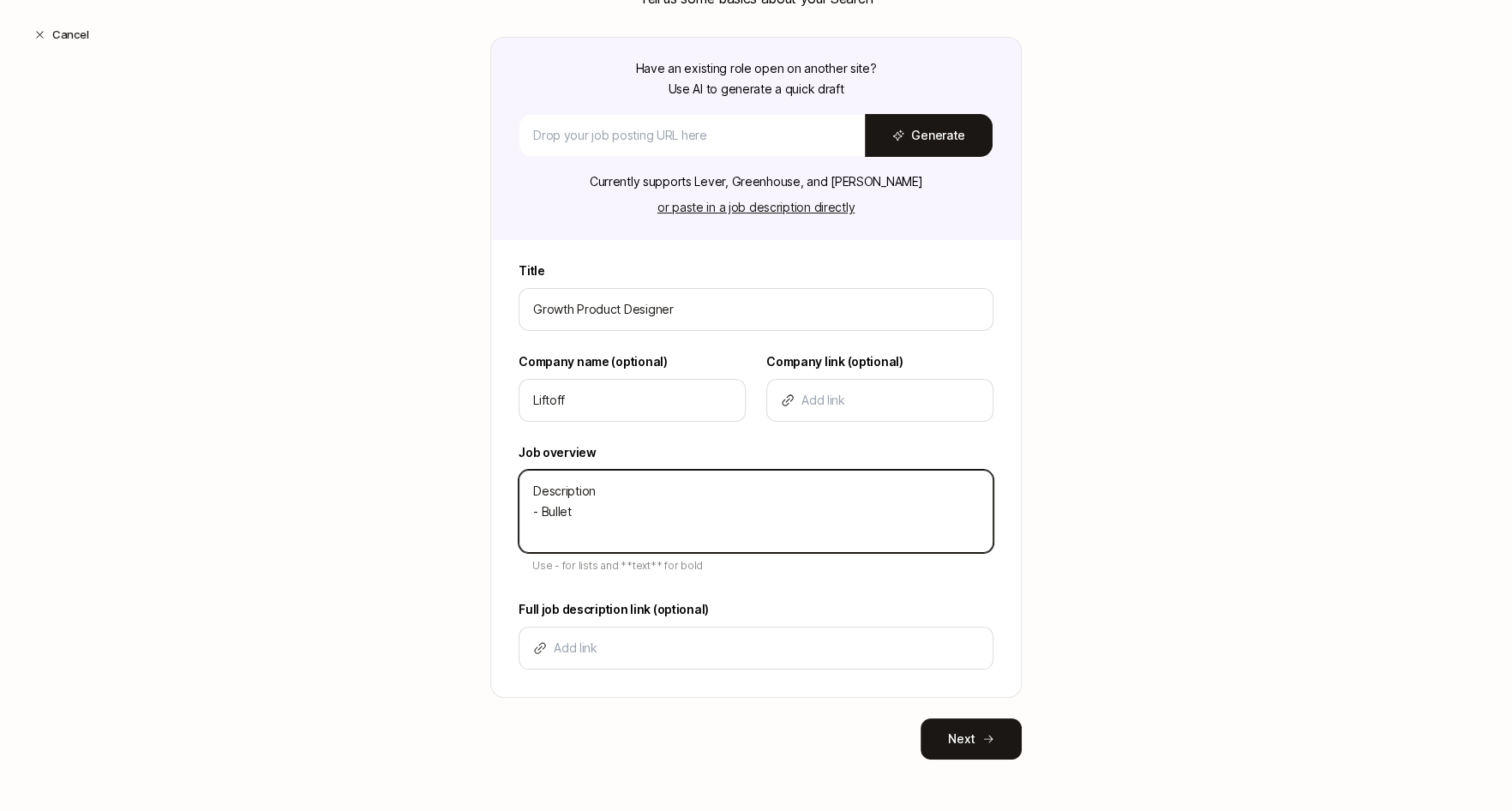
type textarea "Description - Bullet"
type textarea "x"
type textarea "Description - Bullet -"
type textarea "x"
type textarea "Description - Bullet -"
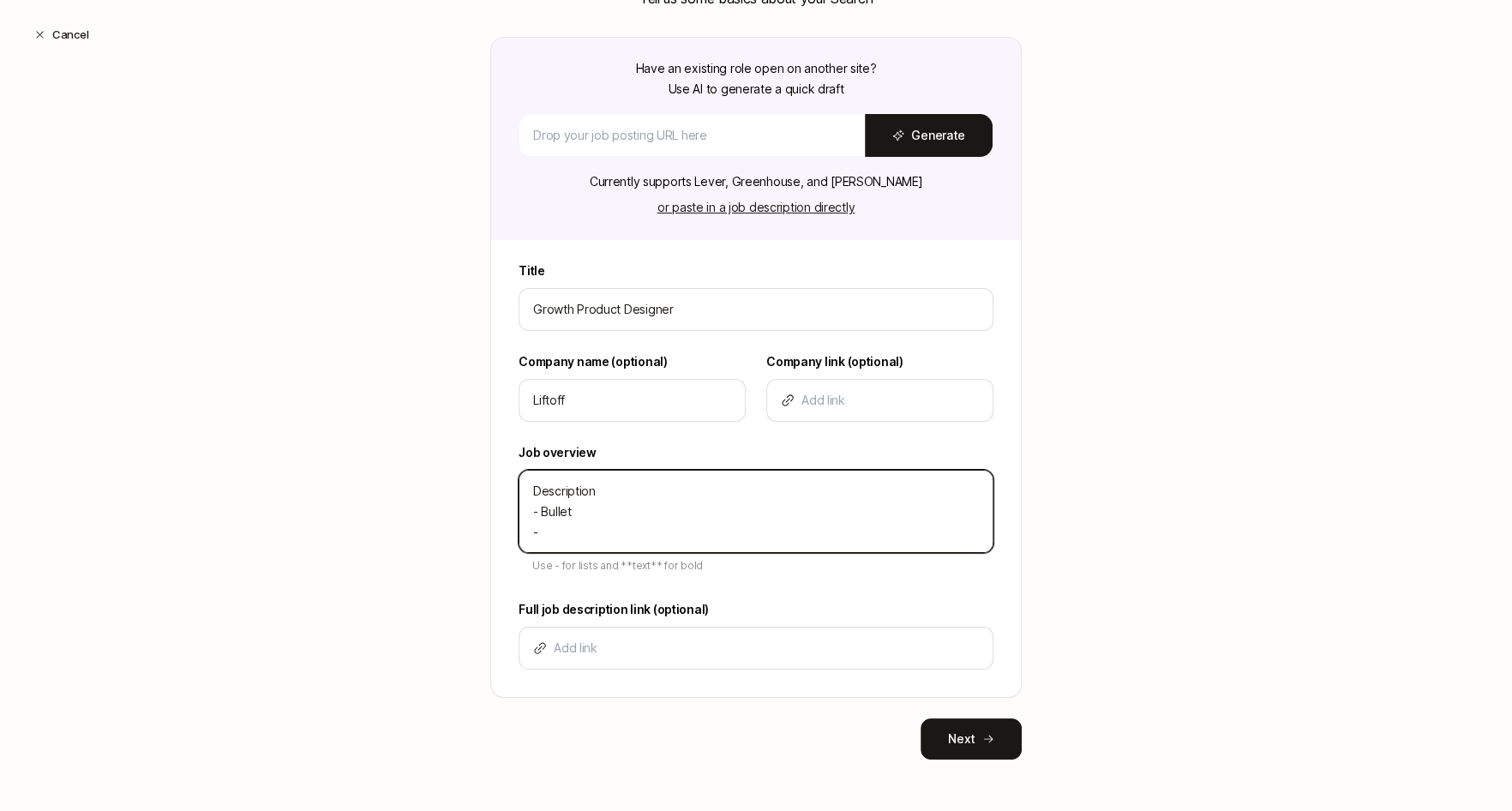
type textarea "x"
type textarea "Description - Bullet - B"
type textarea "x"
type textarea "Description - Bullet - Bu"
type textarea "x"
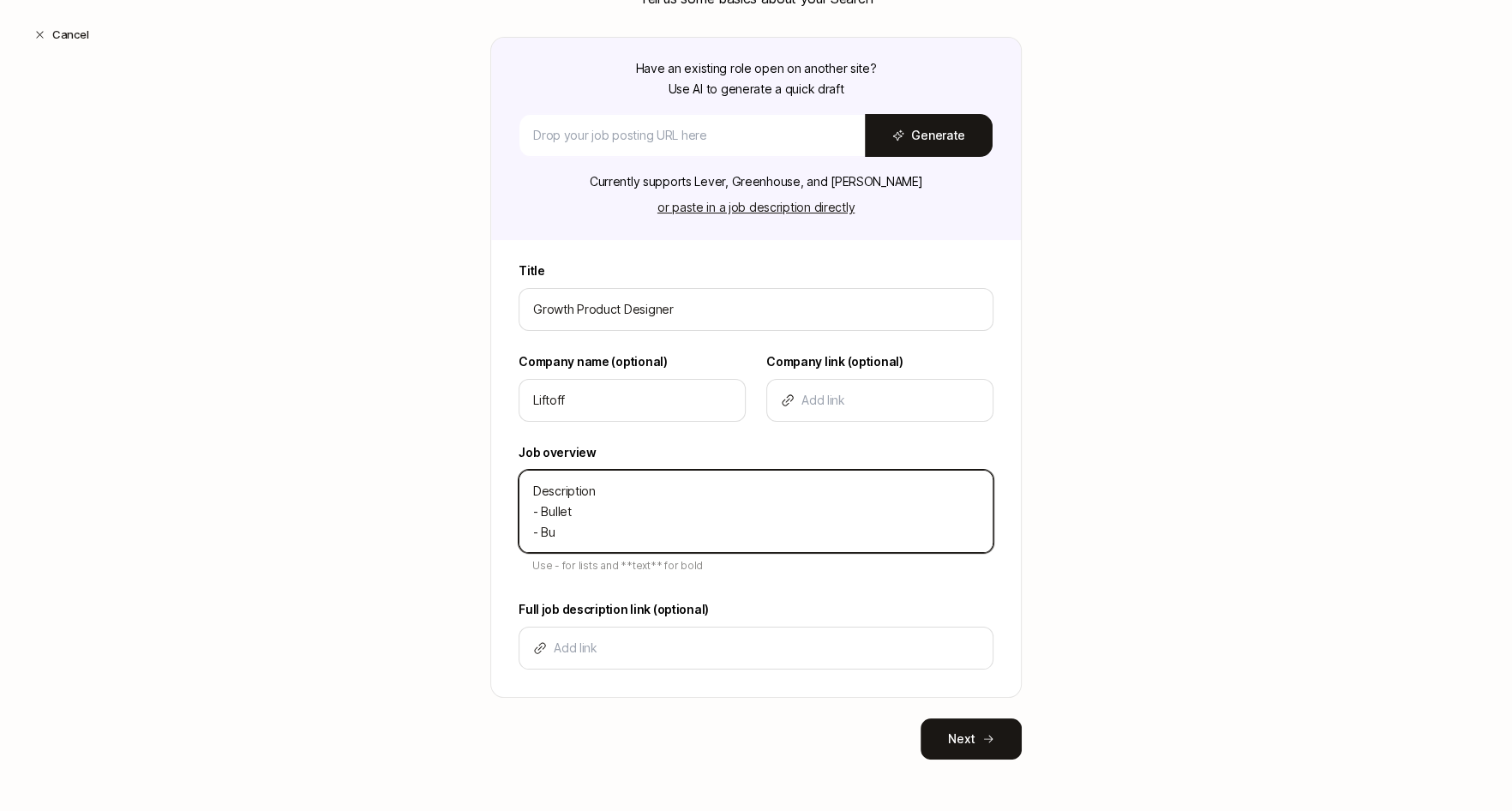
type textarea "Description - Bullet - Bul"
type textarea "x"
type textarea "Description - Bullet - Bull"
type textarea "x"
type textarea "Description - Bullet - Bulle"
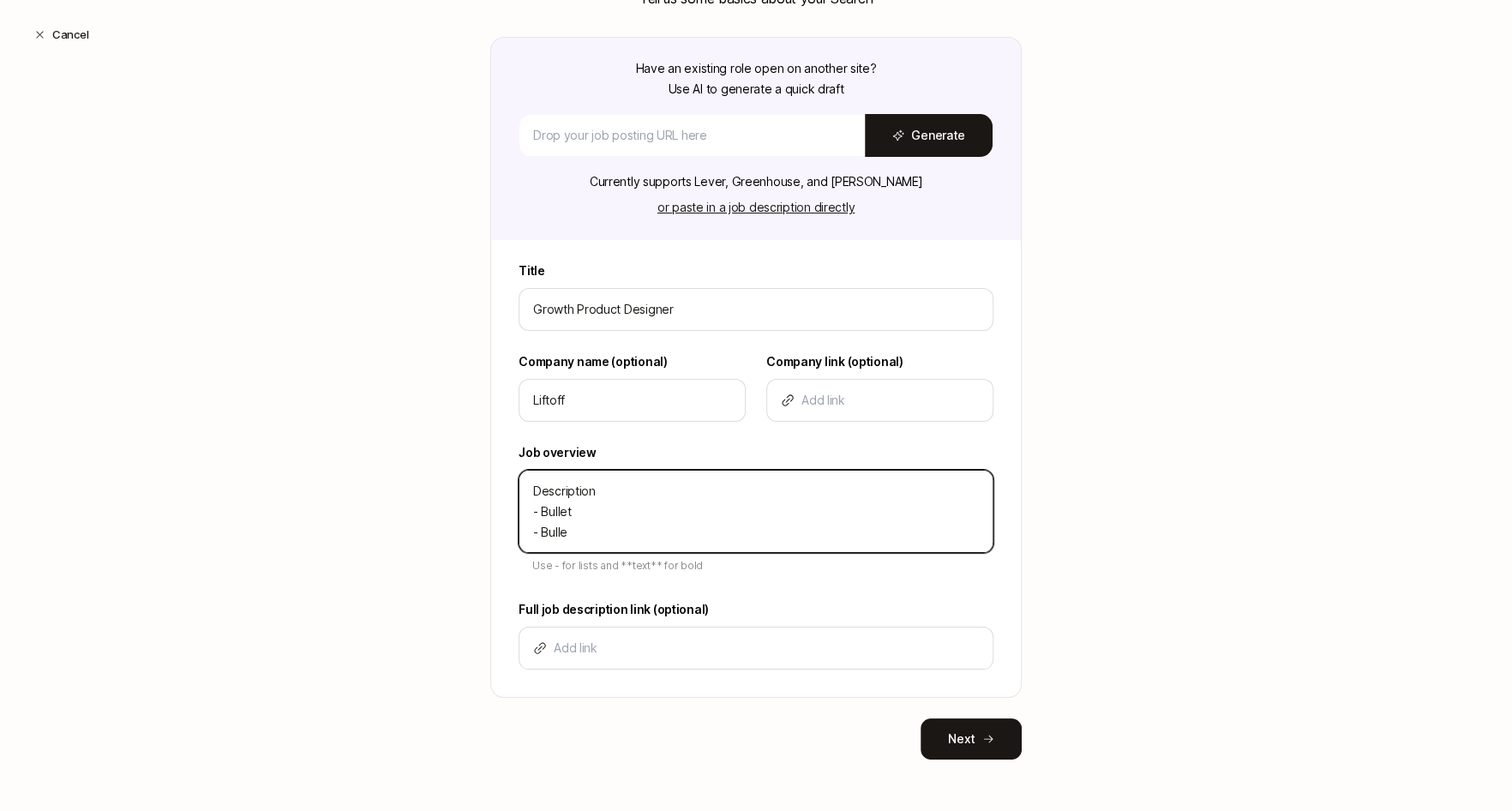
type textarea "x"
type textarea "Description - Bullet - Bullet"
type textarea "x"
type textarea "Description - Bullet - Bullet"
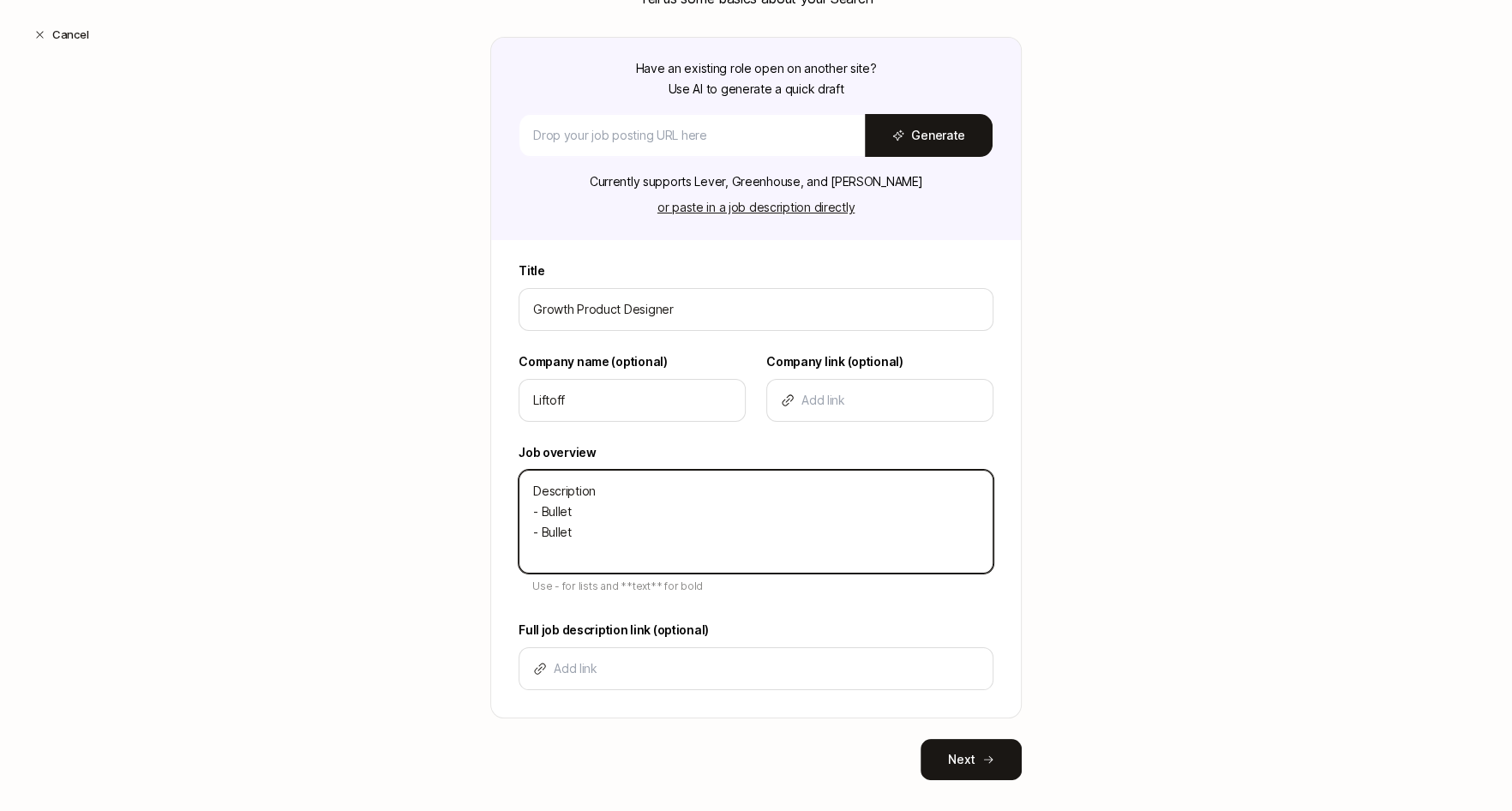
type textarea "x"
type textarea "Description - Bullet - Bullet -"
type textarea "x"
type textarea "Description - Bullet - Bullet -"
type textarea "x"
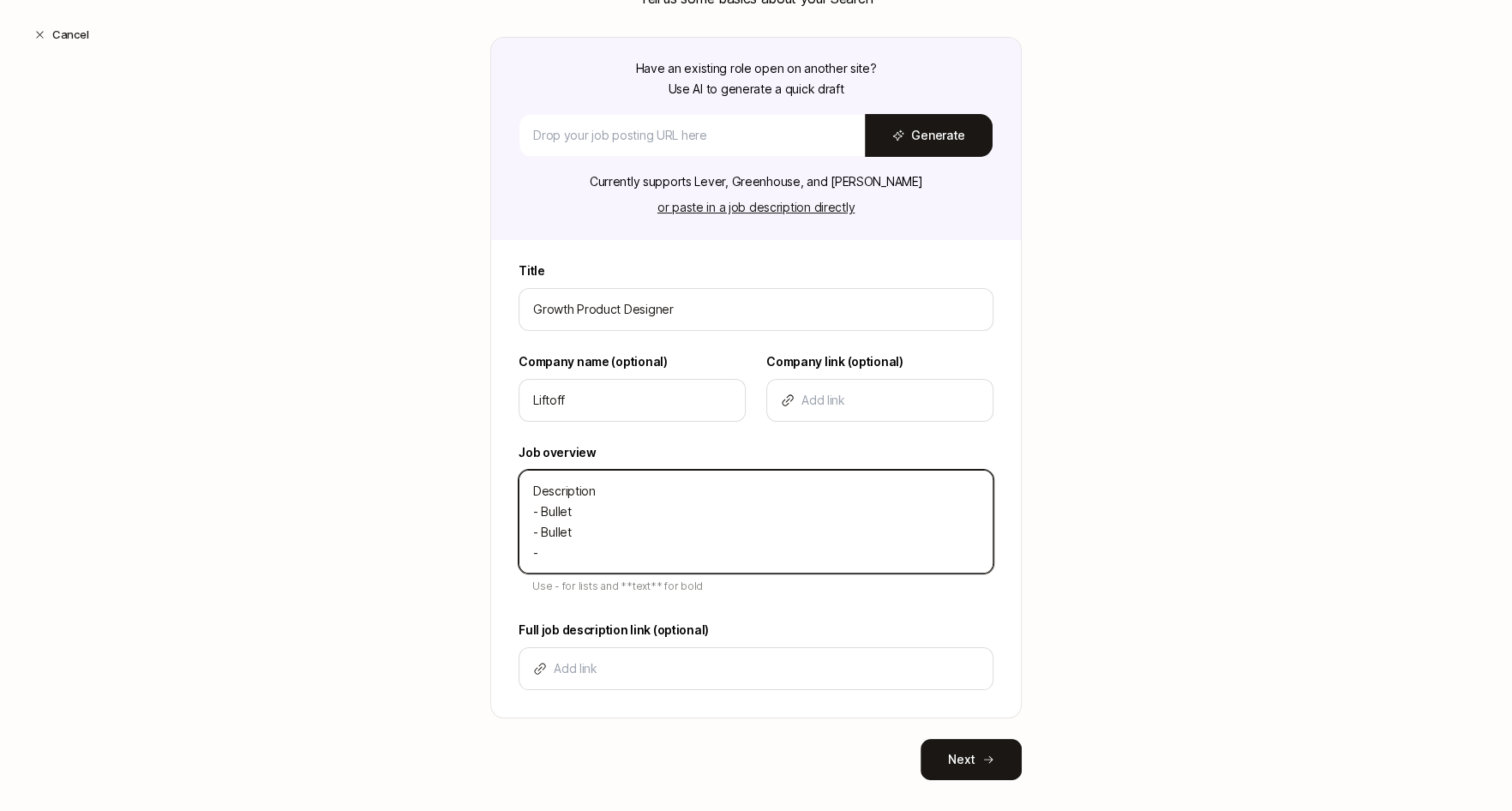
type textarea "Description - Bullet - Bullet - b"
type textarea "x"
type textarea "Description - Bullet - Bullet -"
type textarea "x"
type textarea "Description - Bullet - Bullet - B"
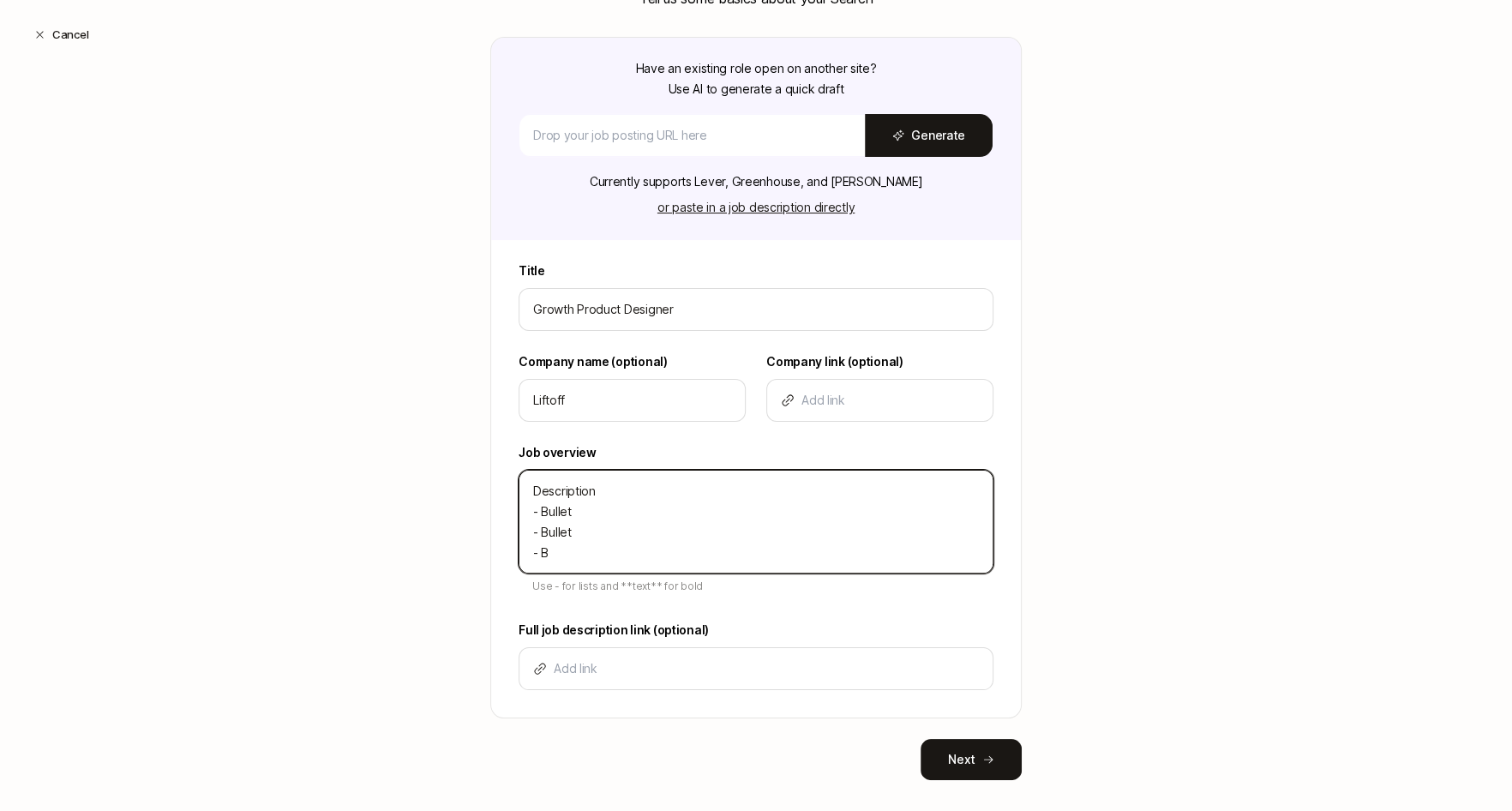
type textarea "x"
type textarea "Description - Bullet - Bullet - Bu"
type textarea "x"
type textarea "Description - Bullet - Bullet - Bul"
type textarea "x"
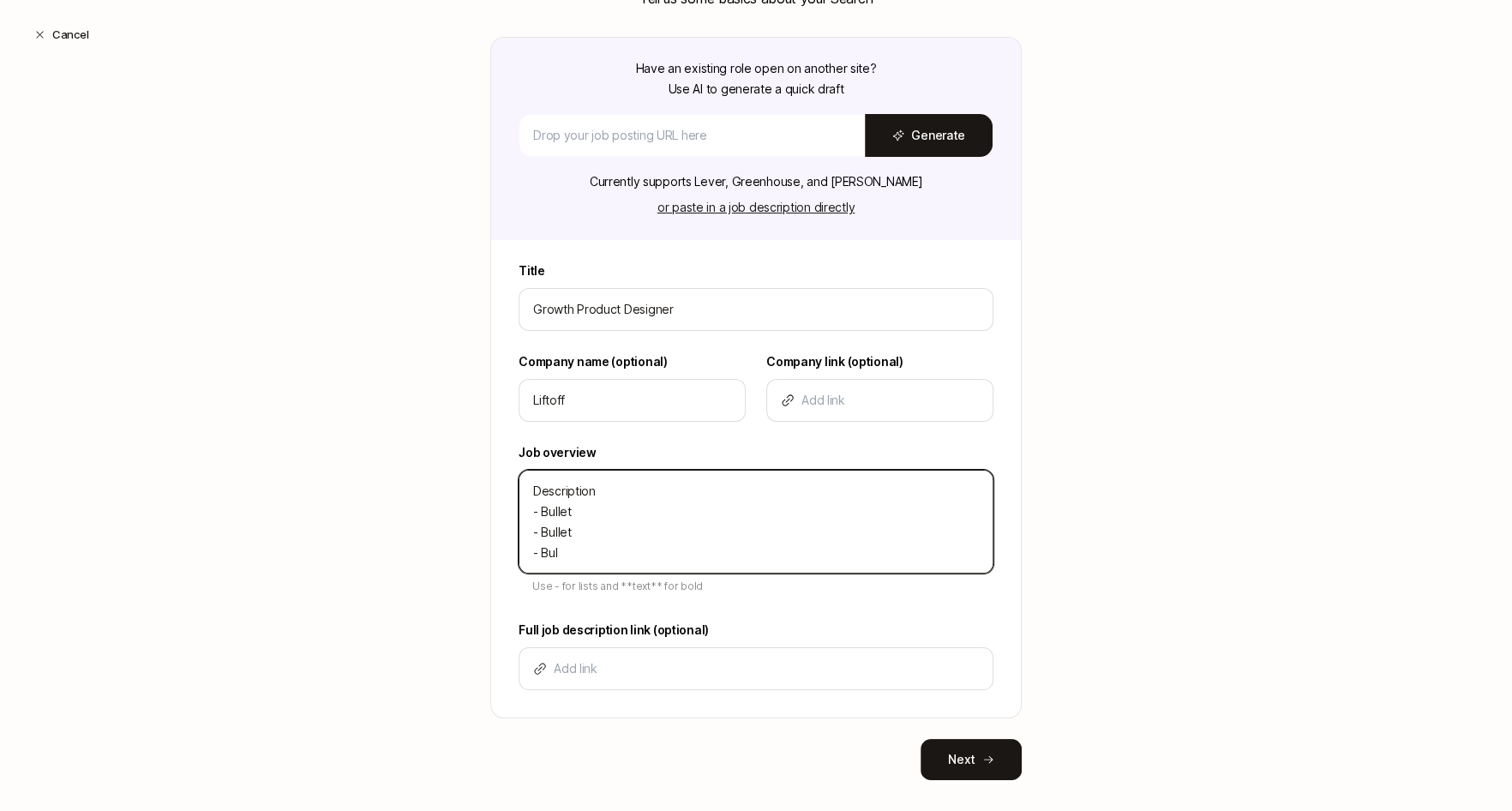
type textarea "Description - Bullet - Bullet - Bull"
type textarea "x"
type textarea "Description - Bullet - Bullet - Bulle"
type textarea "x"
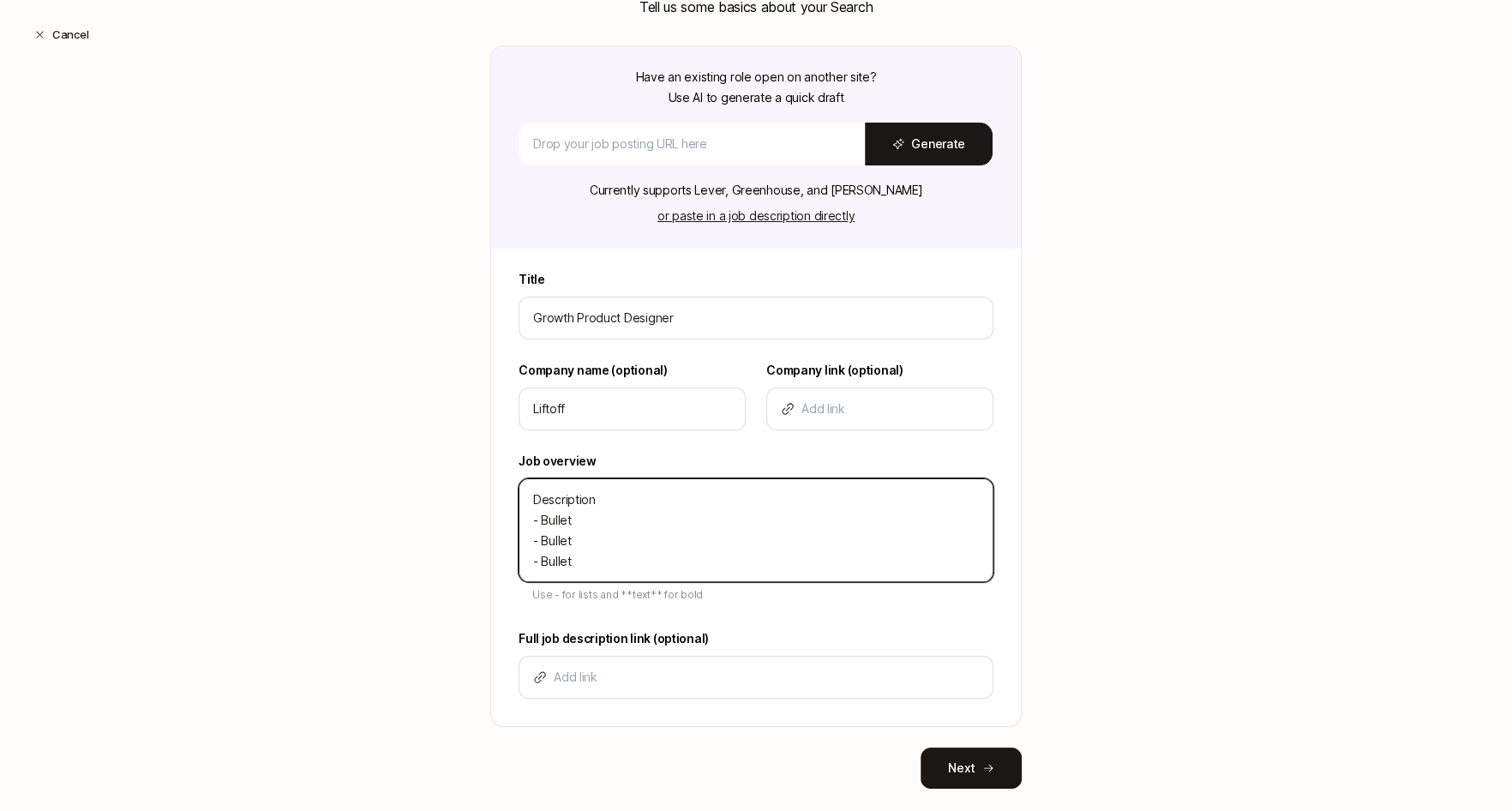
scroll to position [194, 0]
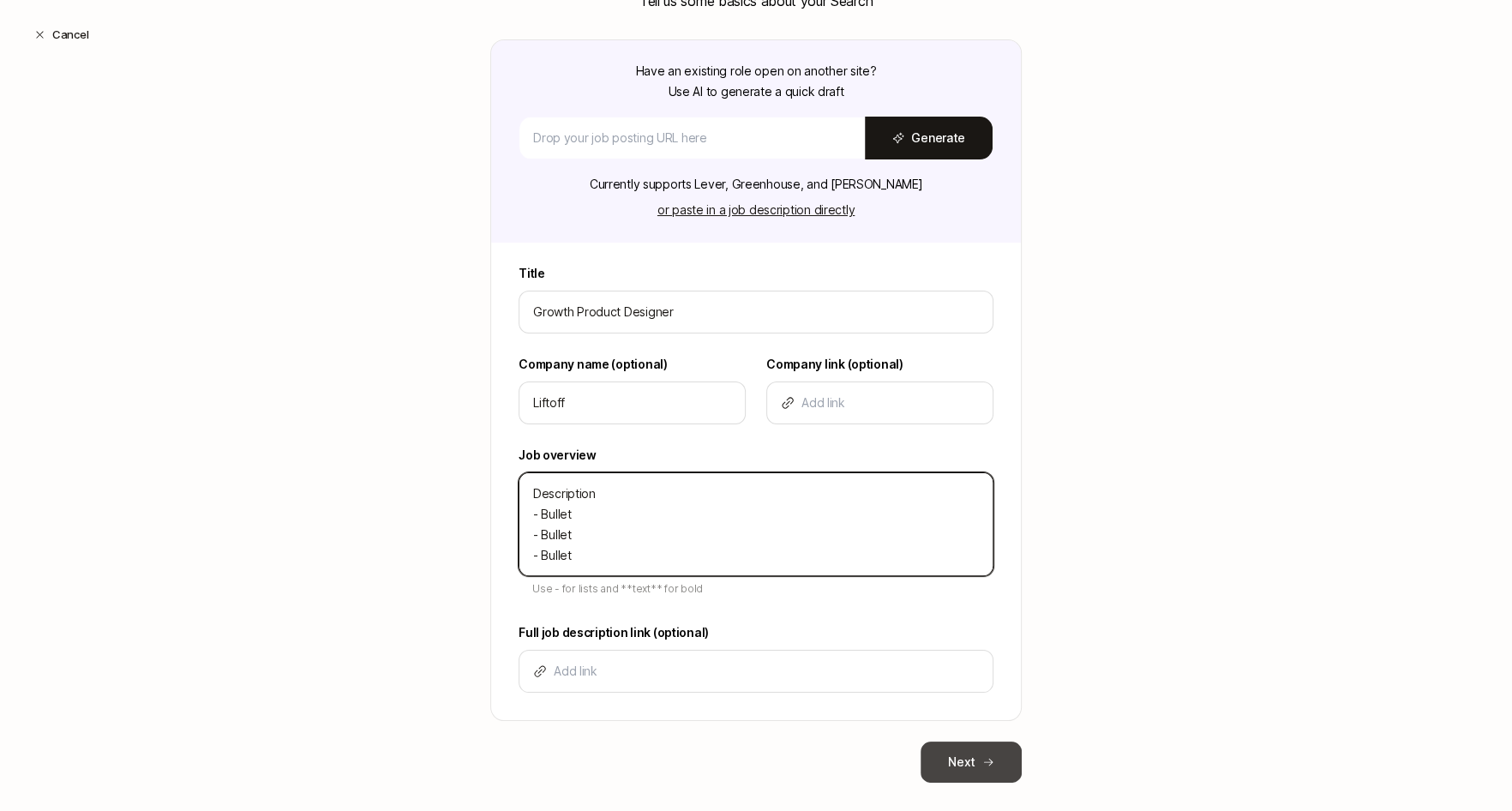
type textarea "Description - Bullet - Bullet - Bullet"
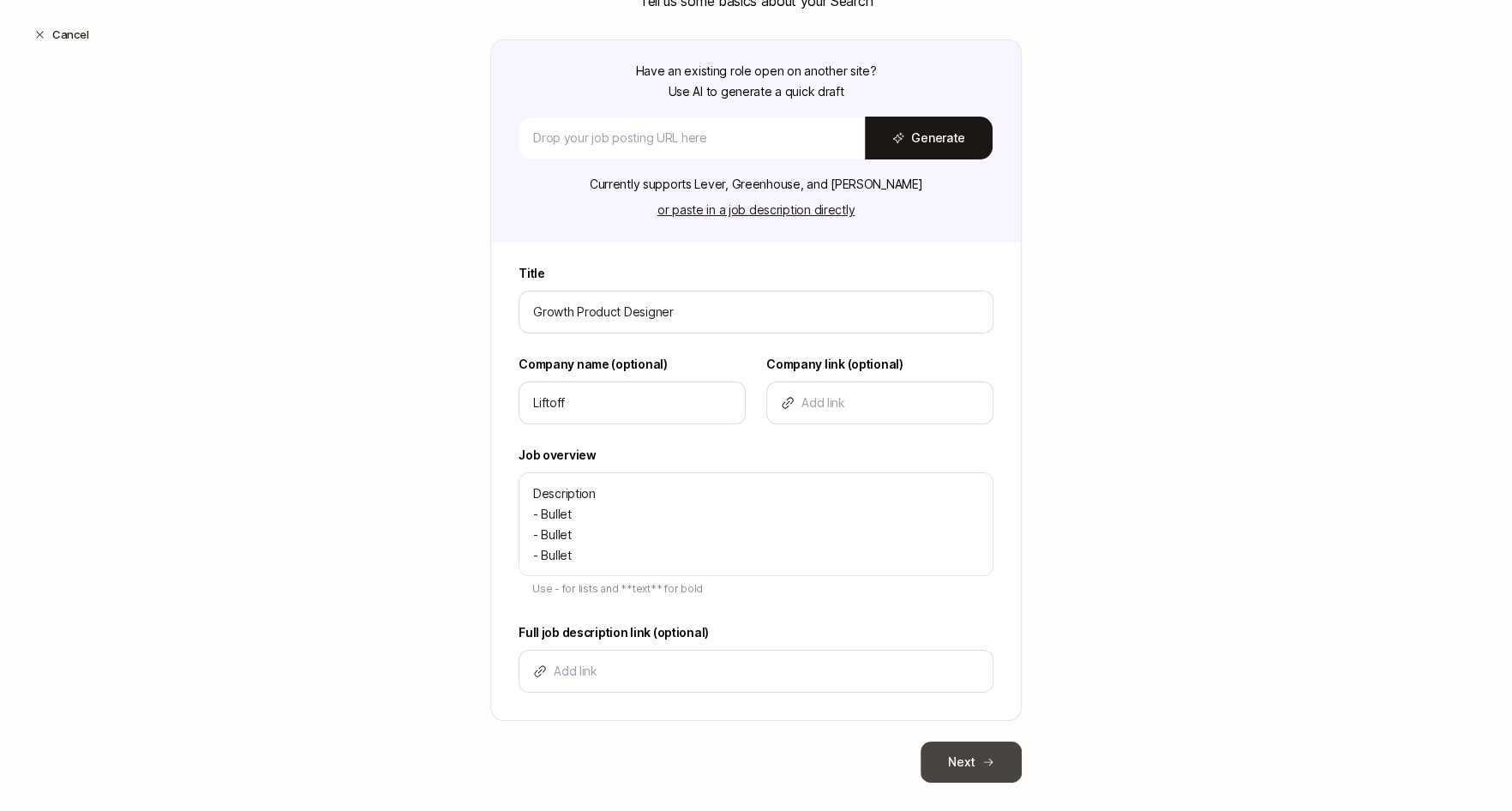
click at [959, 747] on button "Next" at bounding box center [971, 762] width 101 height 41
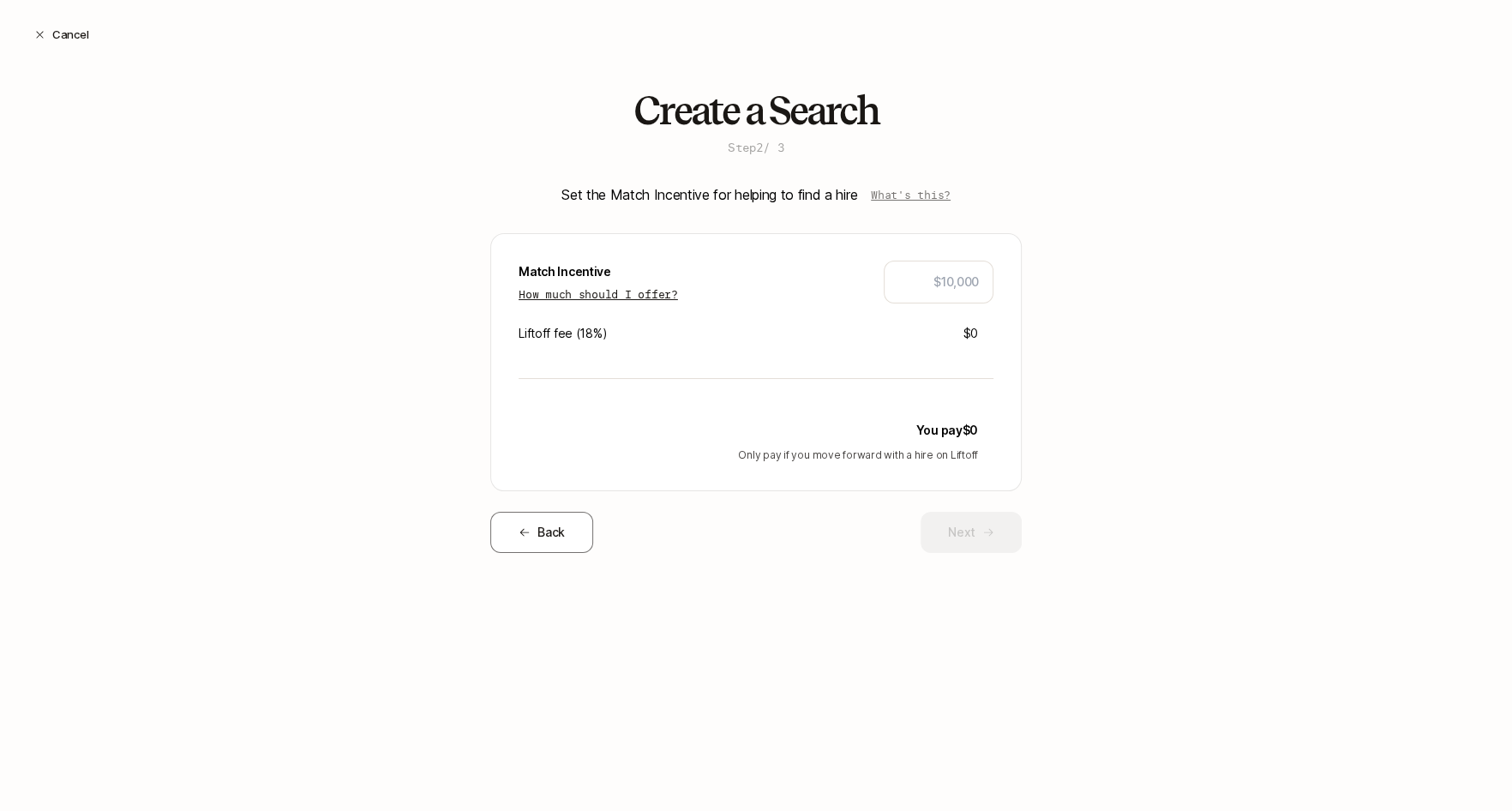
click at [633, 297] on p "How much should I offer?" at bounding box center [598, 294] width 159 height 17
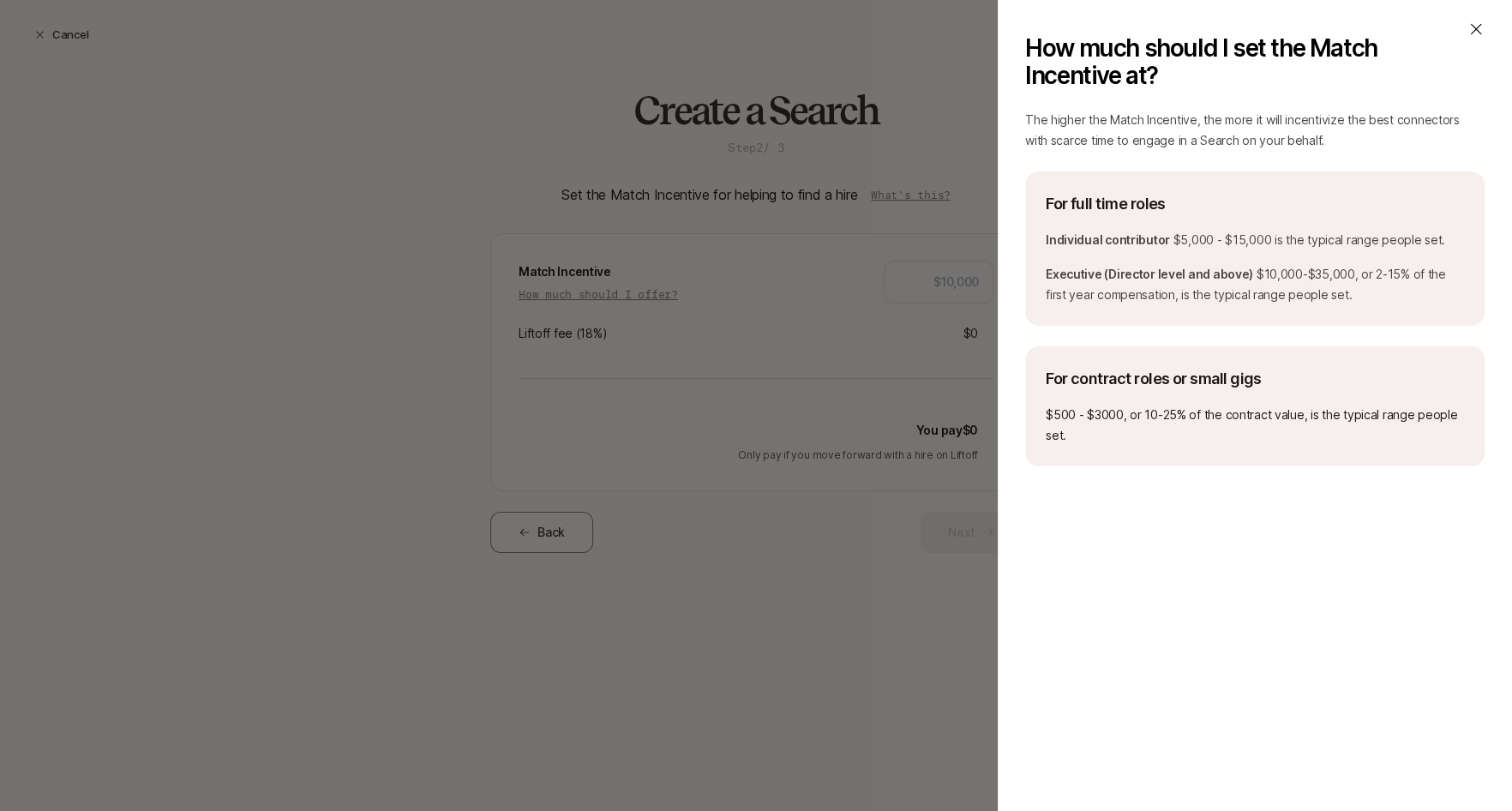
click at [1479, 43] on div "How much should I set the Match Incentive at?" at bounding box center [1255, 62] width 460 height 82
click at [1476, 32] on icon at bounding box center [1475, 29] width 17 height 17
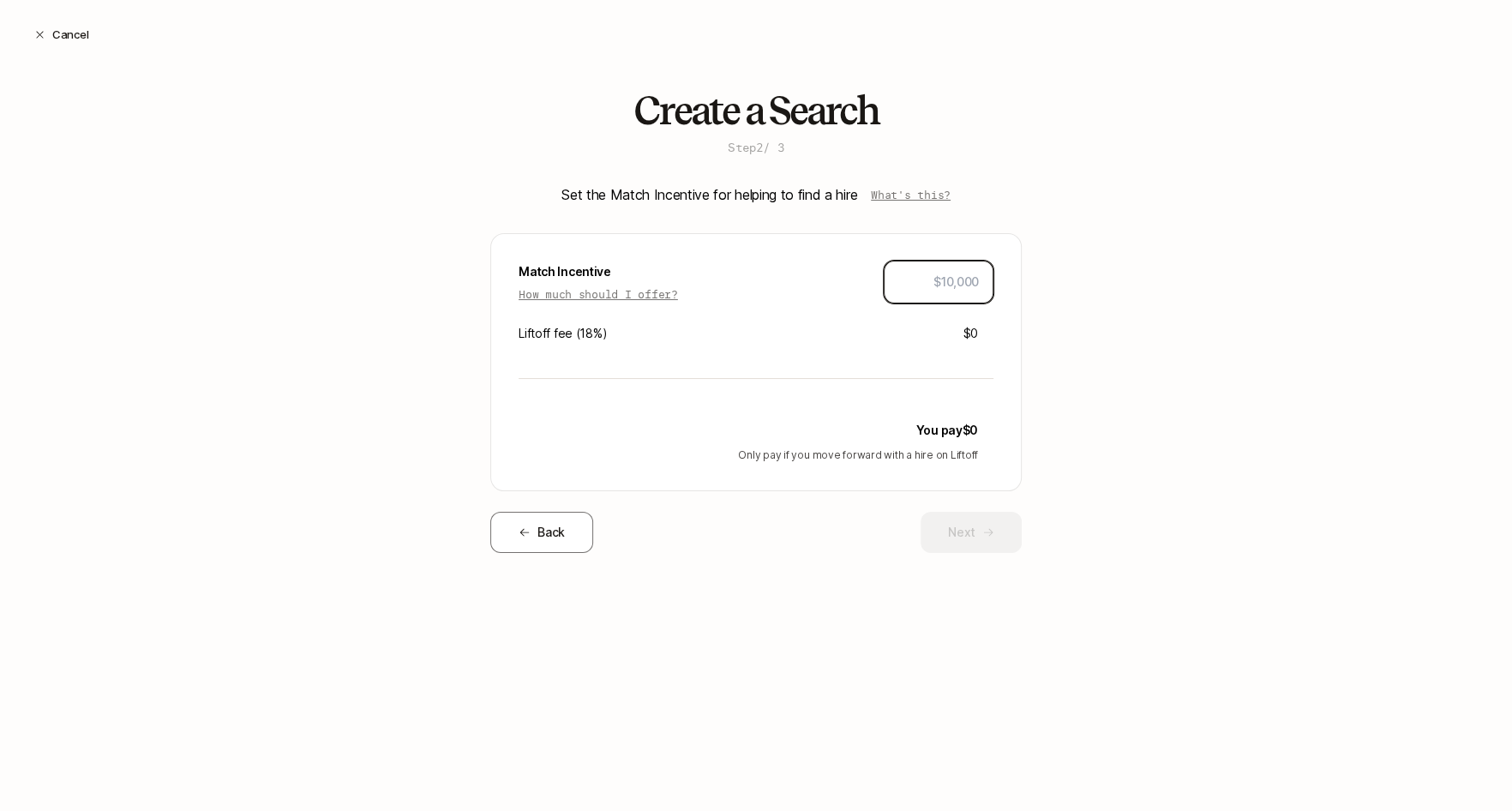
click at [955, 285] on input "text" at bounding box center [938, 282] width 81 height 21
type input "$10,000"
click at [969, 543] on button "Next" at bounding box center [971, 532] width 101 height 41
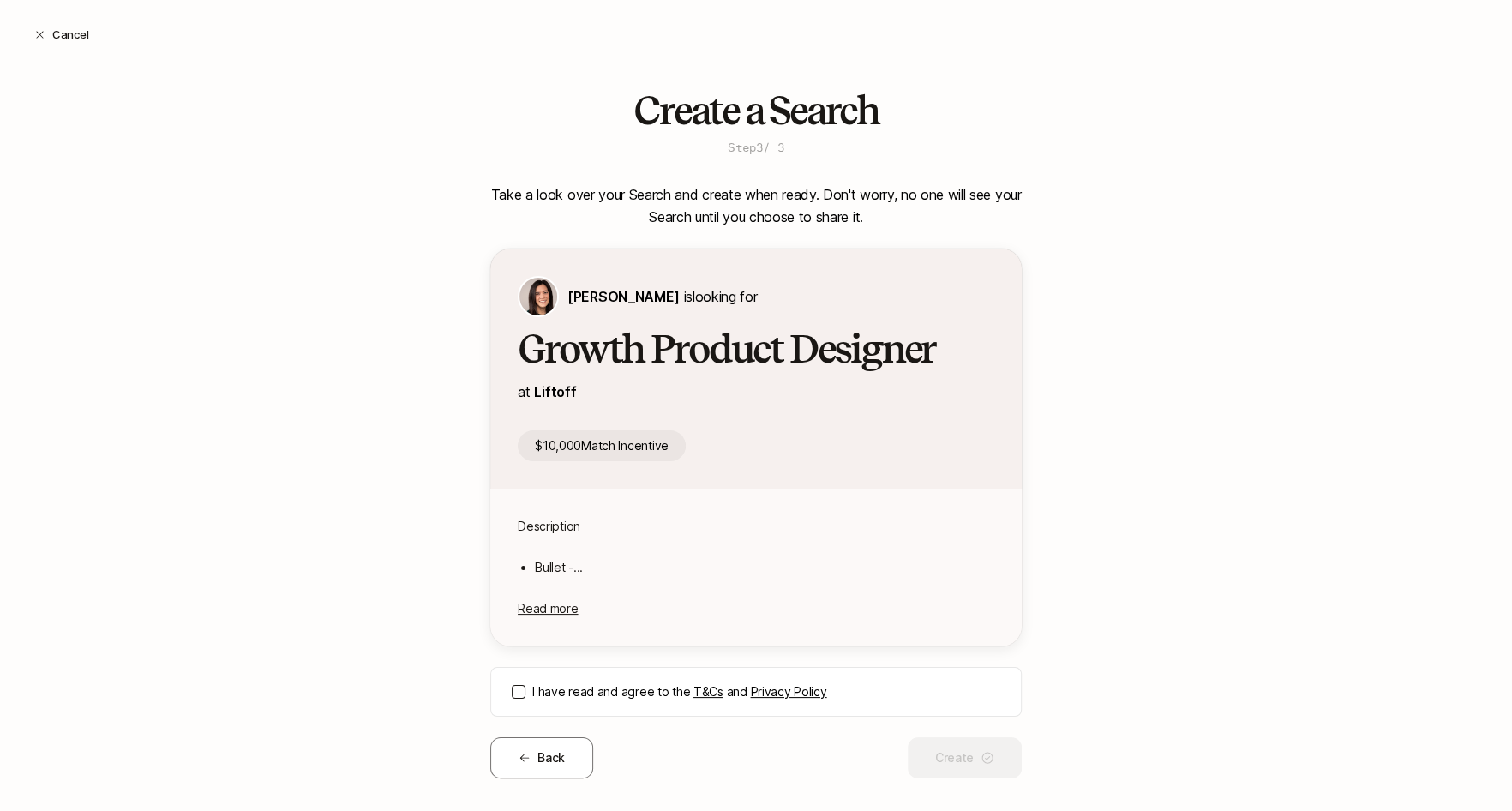
scroll to position [22, 0]
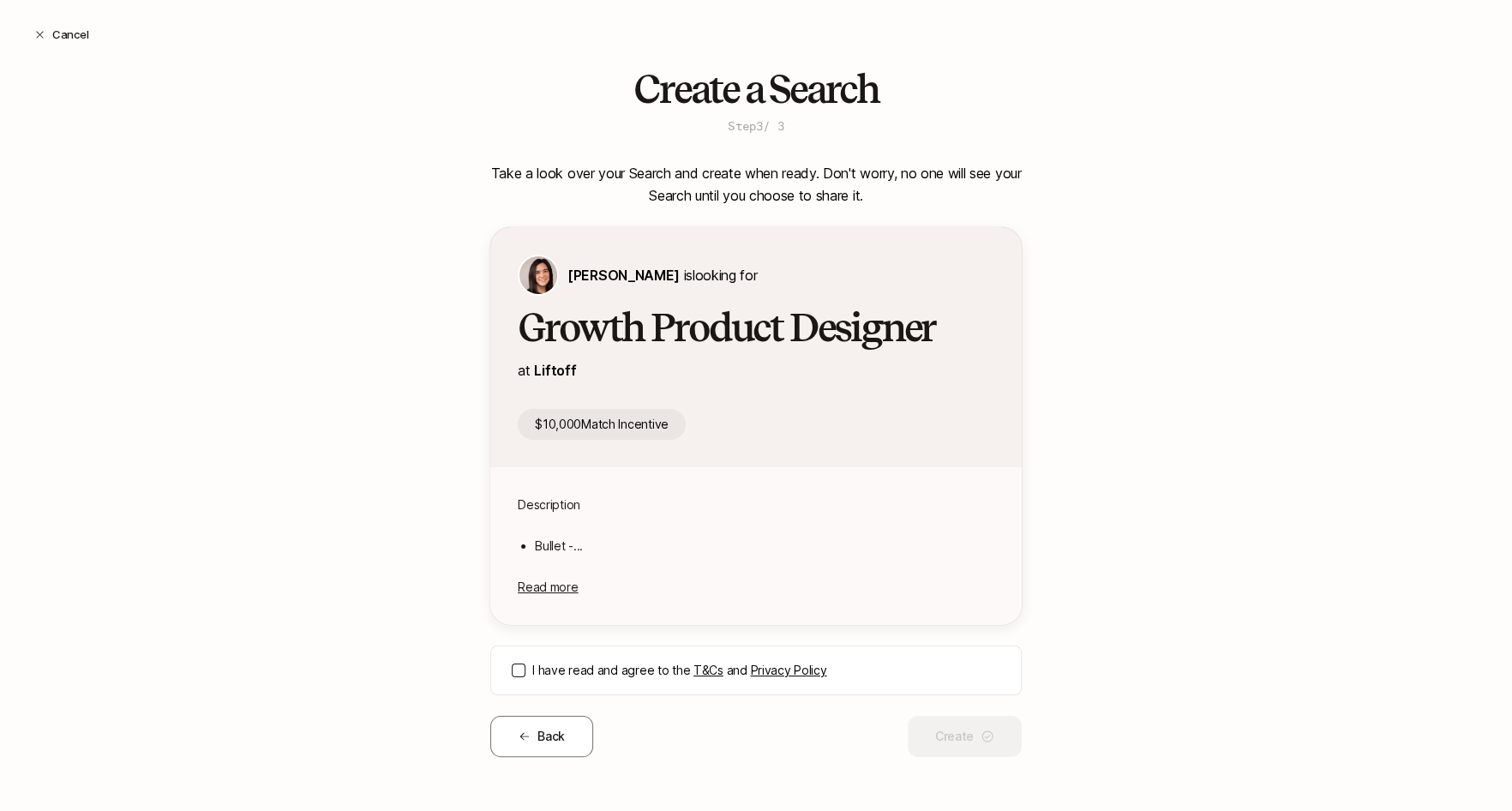
click at [516, 671] on button "I have read and agree to the T&Cs and Privacy Policy" at bounding box center [518, 670] width 14 height 14
click at [967, 733] on button "Create" at bounding box center [964, 736] width 114 height 41
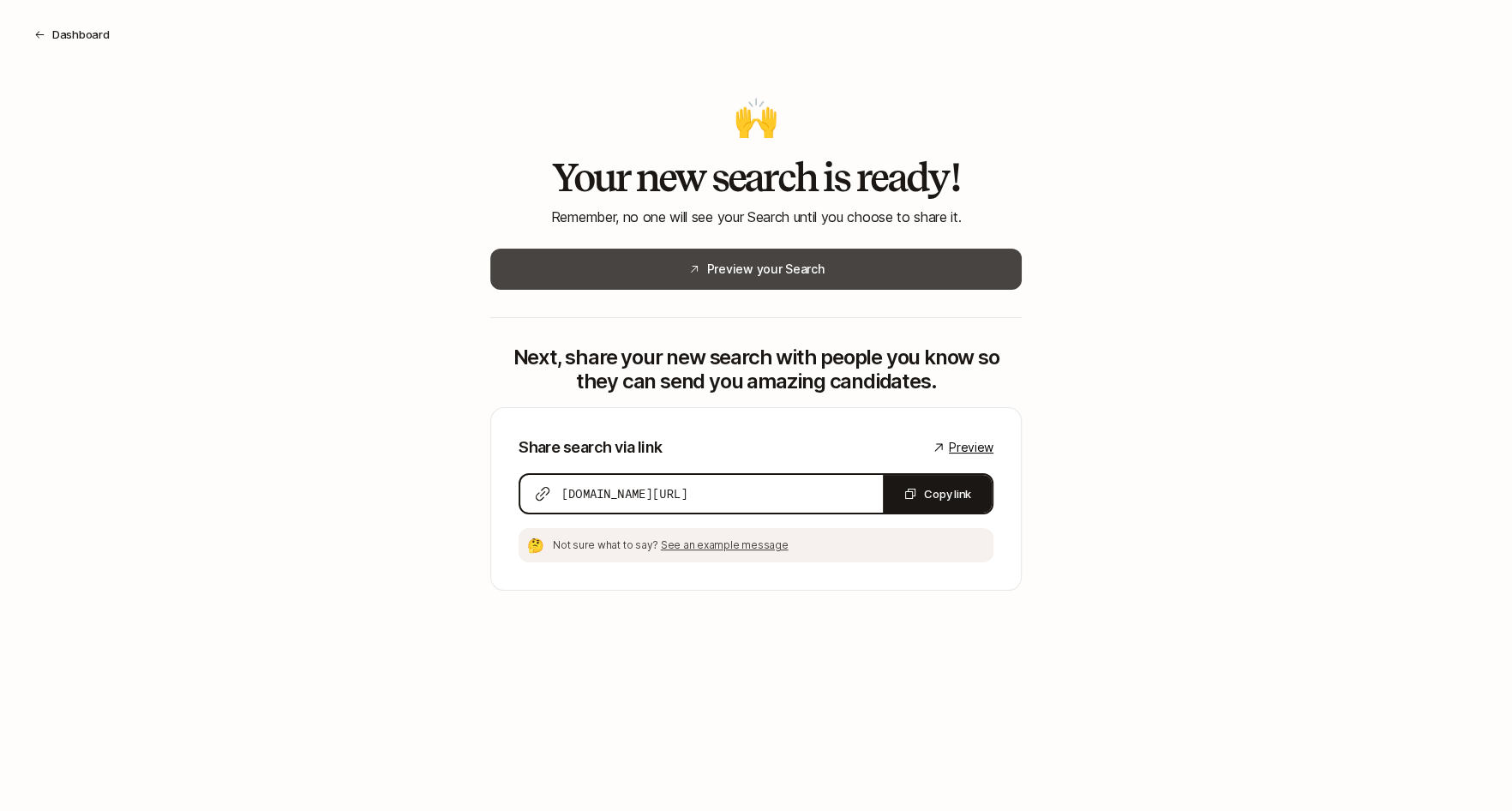
click at [866, 268] on button "Preview your Search" at bounding box center [756, 269] width 532 height 41
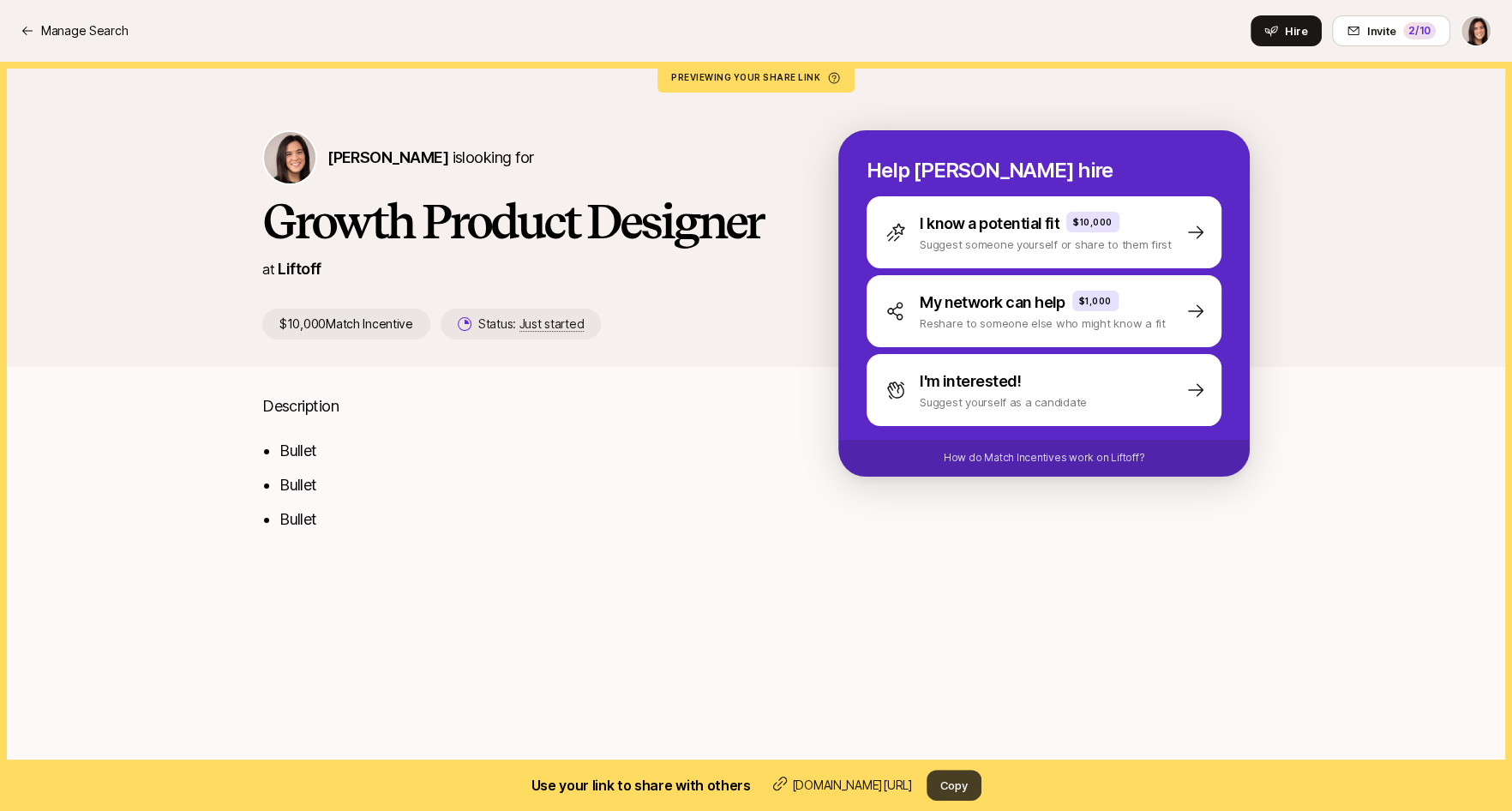
click at [955, 782] on button "Copy" at bounding box center [954, 785] width 55 height 31
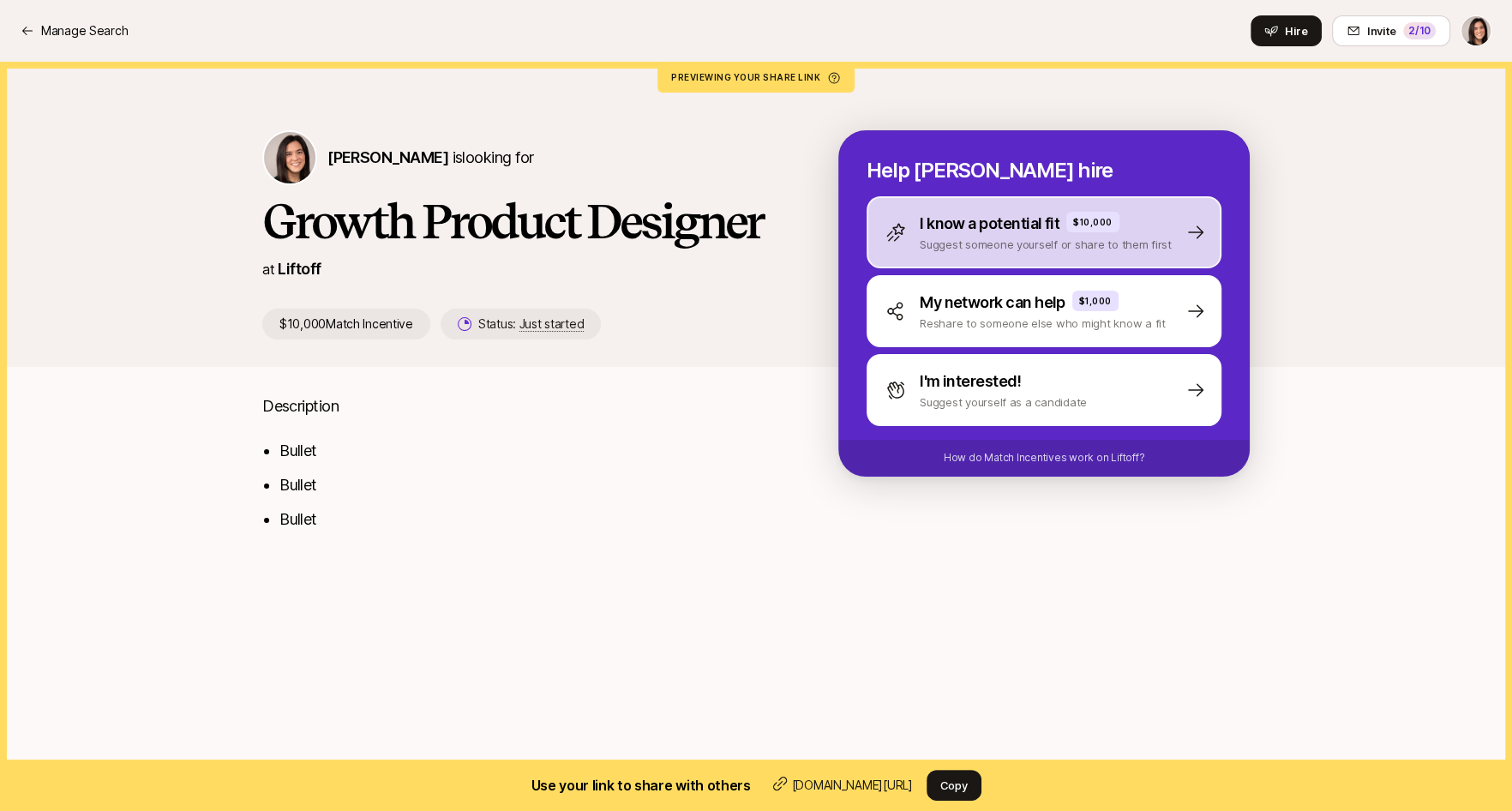
click at [907, 260] on div "I know a potential fit $10,000 Suggest someone yourself or share to them first" at bounding box center [1043, 232] width 355 height 72
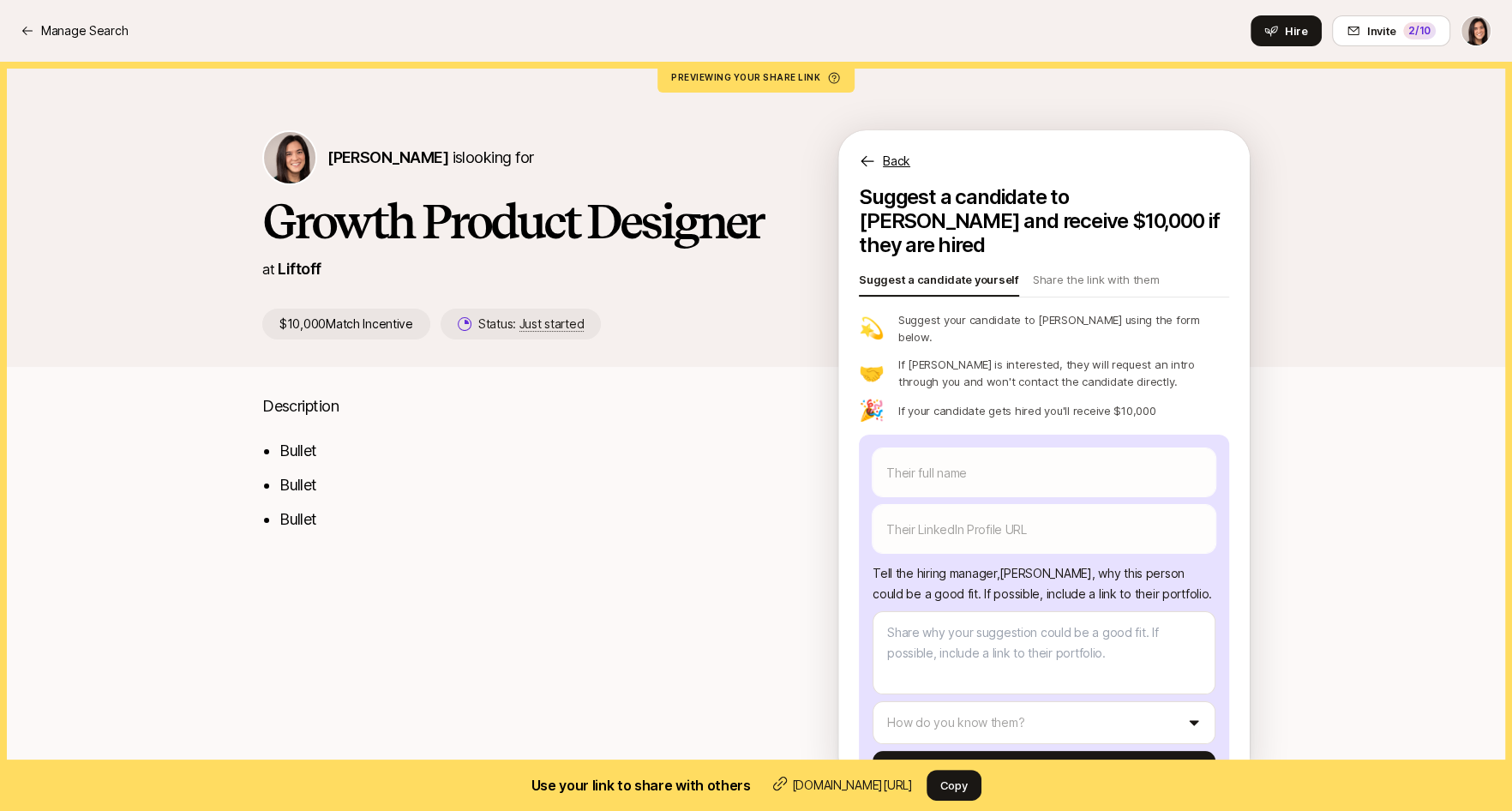
scroll to position [4, 0]
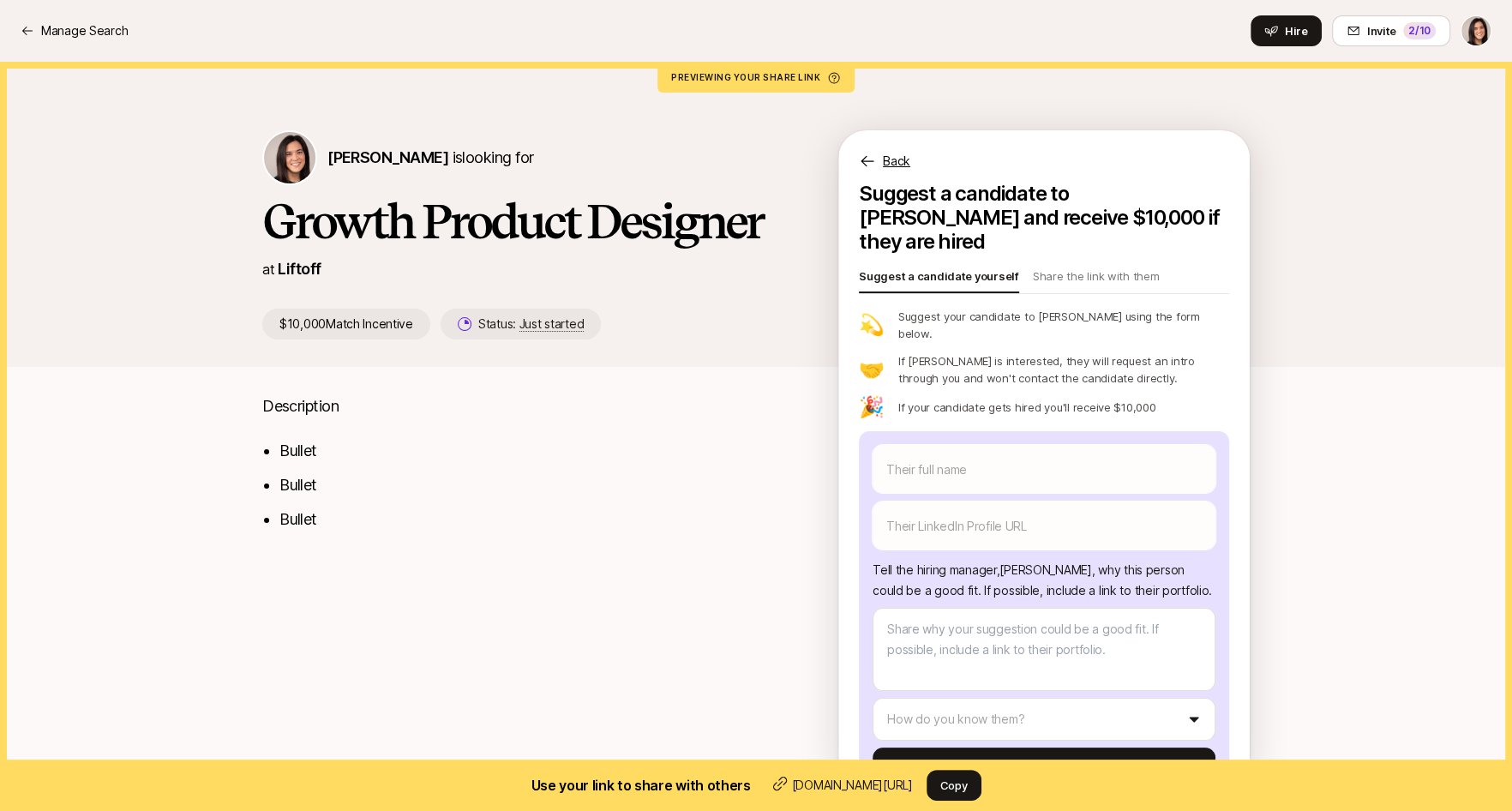
click at [901, 167] on p "Back" at bounding box center [896, 161] width 27 height 21
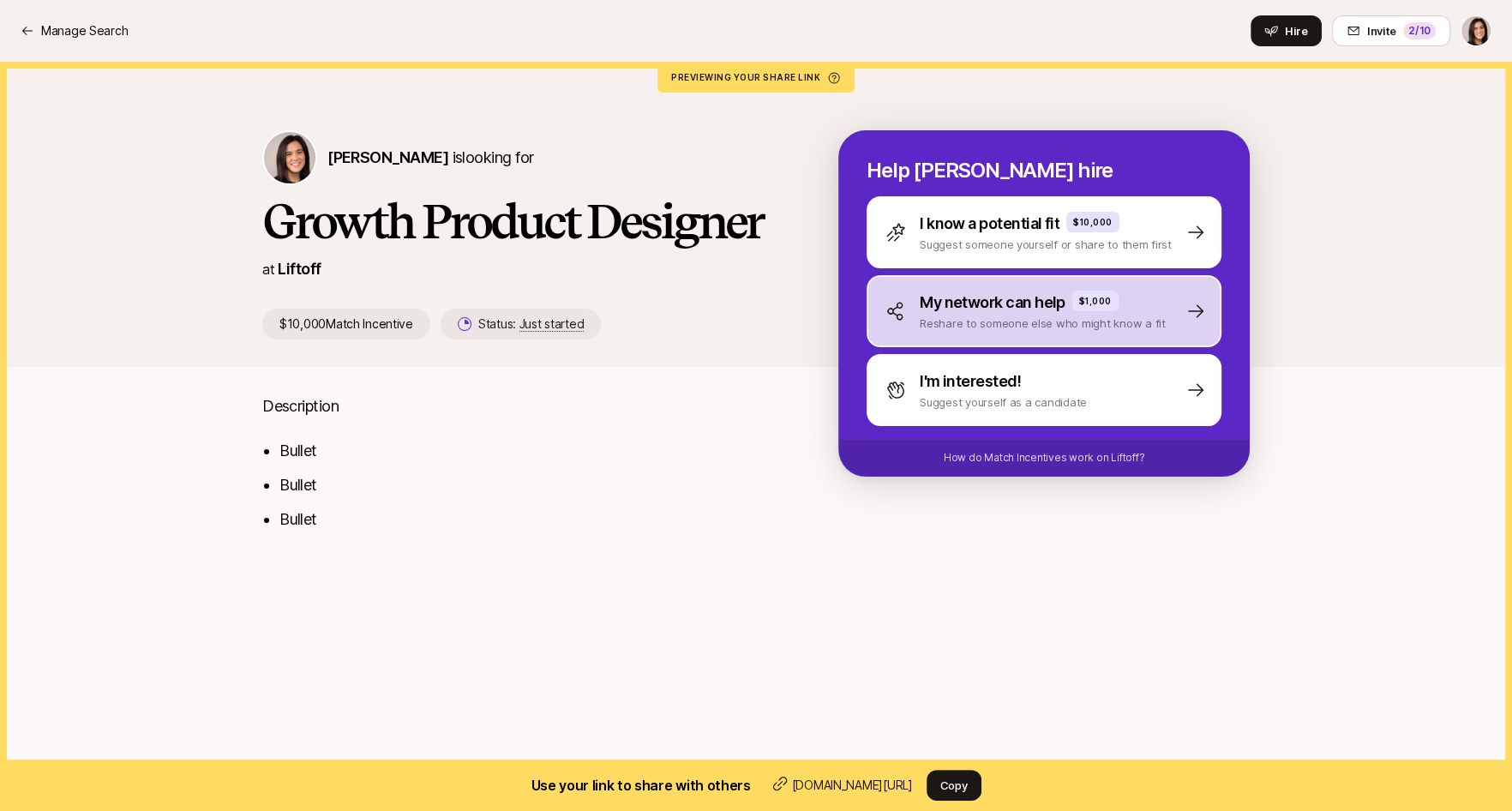
click at [913, 339] on div "My network can help $1,000 Reshare to someone else who might know a fit" at bounding box center [1043, 311] width 355 height 72
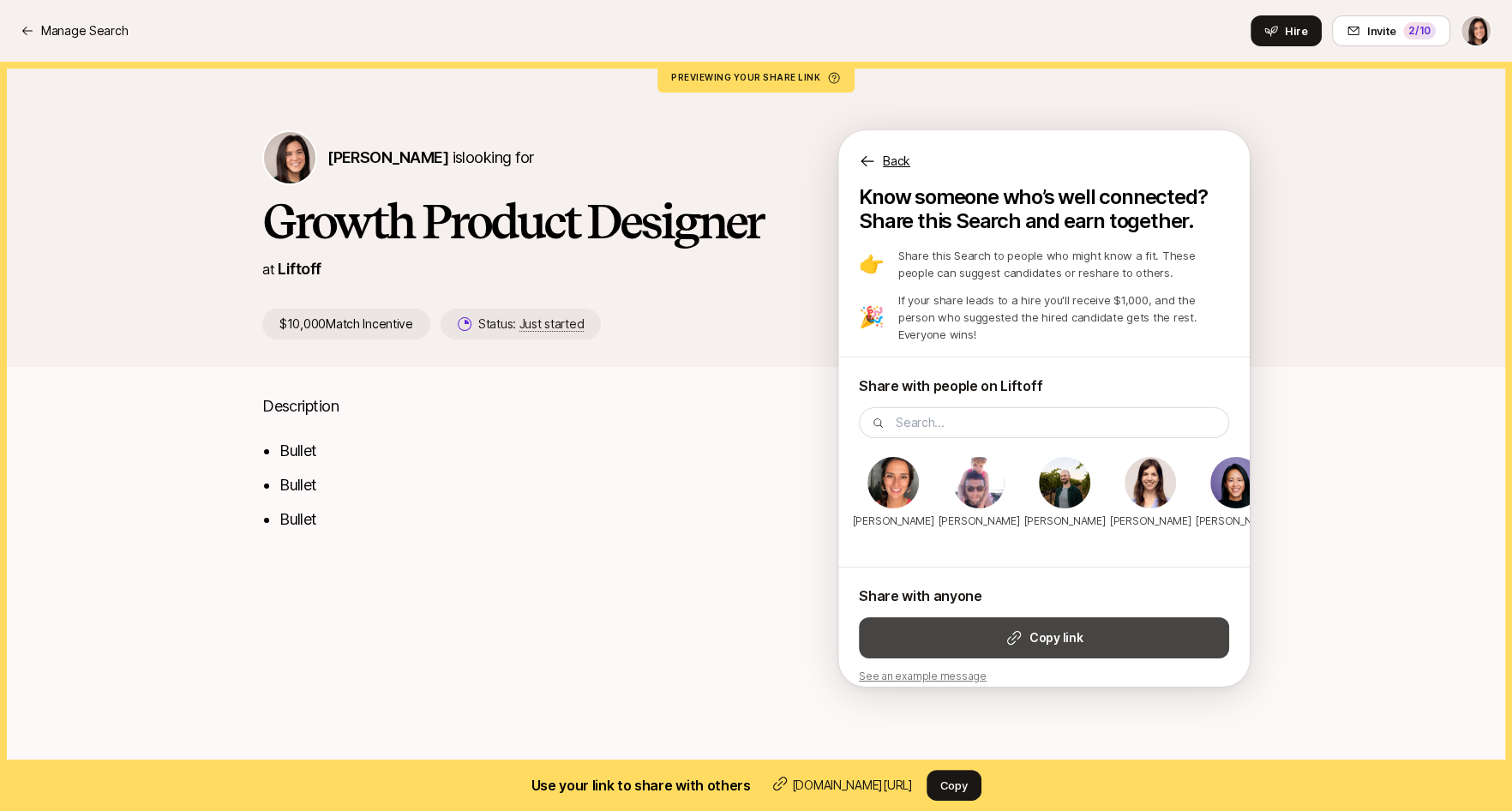
click at [986, 625] on button "Copy link" at bounding box center [1043, 638] width 370 height 41
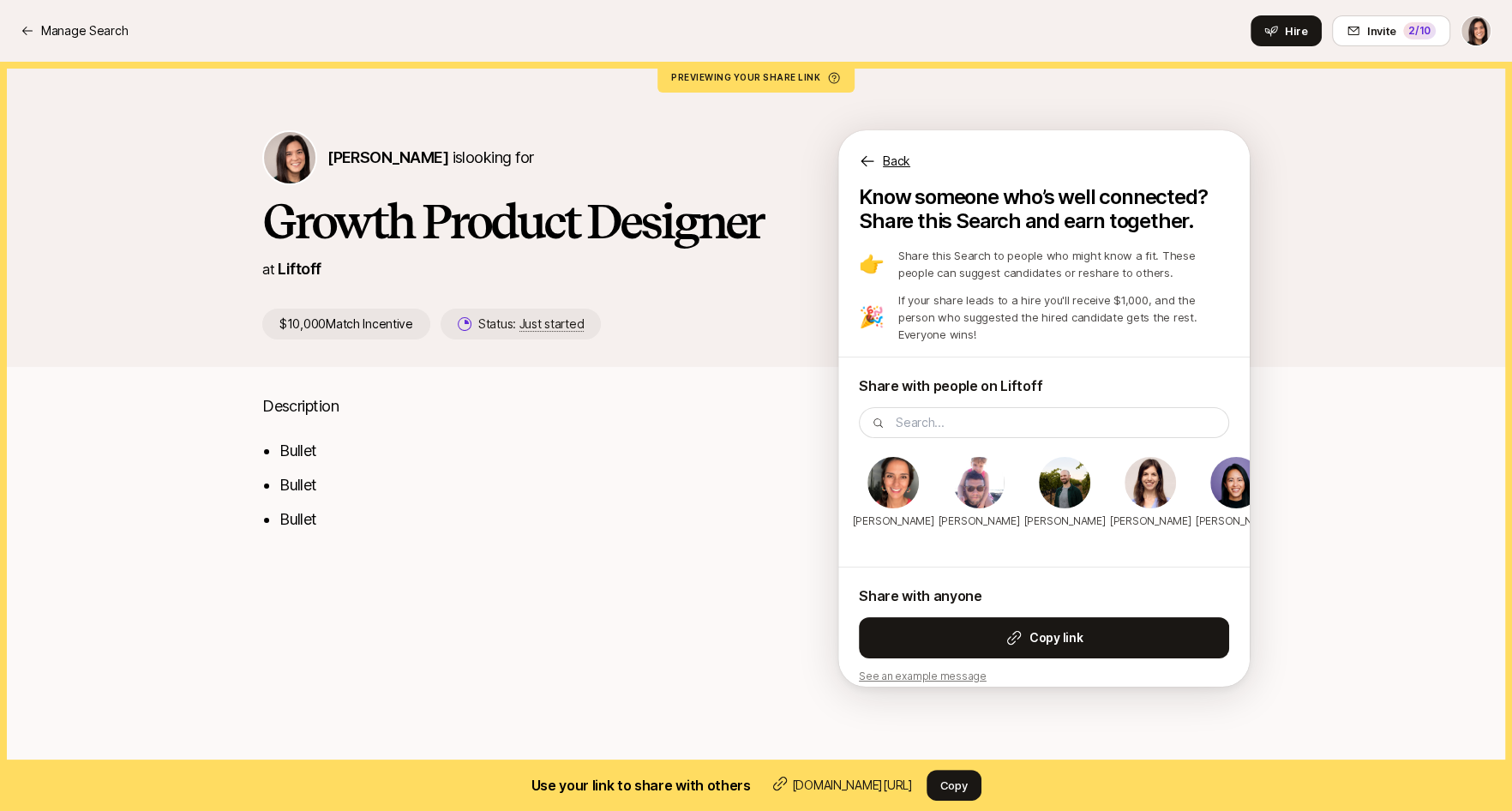
click at [902, 157] on p "Back" at bounding box center [896, 161] width 27 height 21
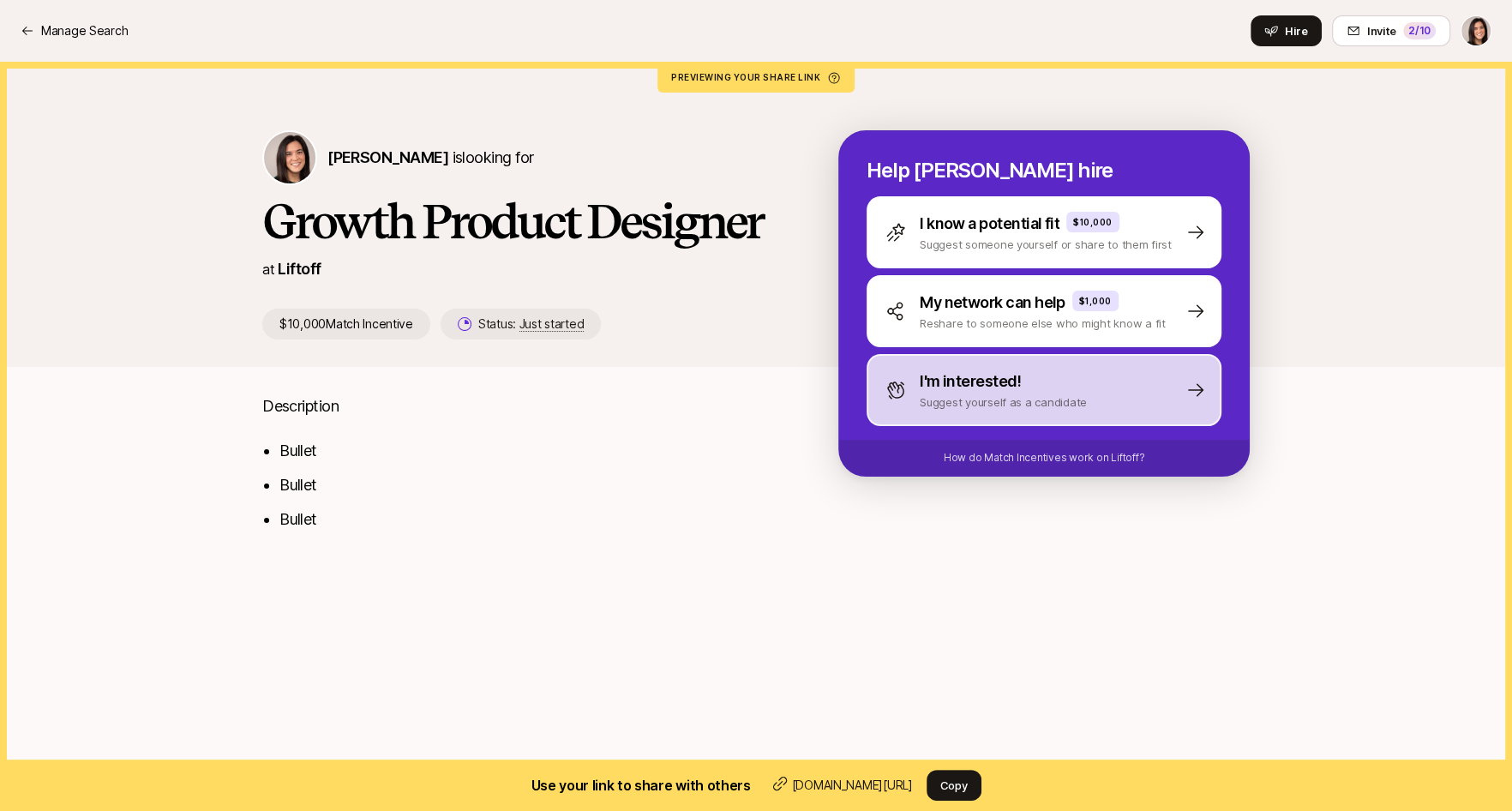
click at [929, 413] on div "I'm interested! Suggest yourself as a candidate" at bounding box center [1043, 390] width 355 height 72
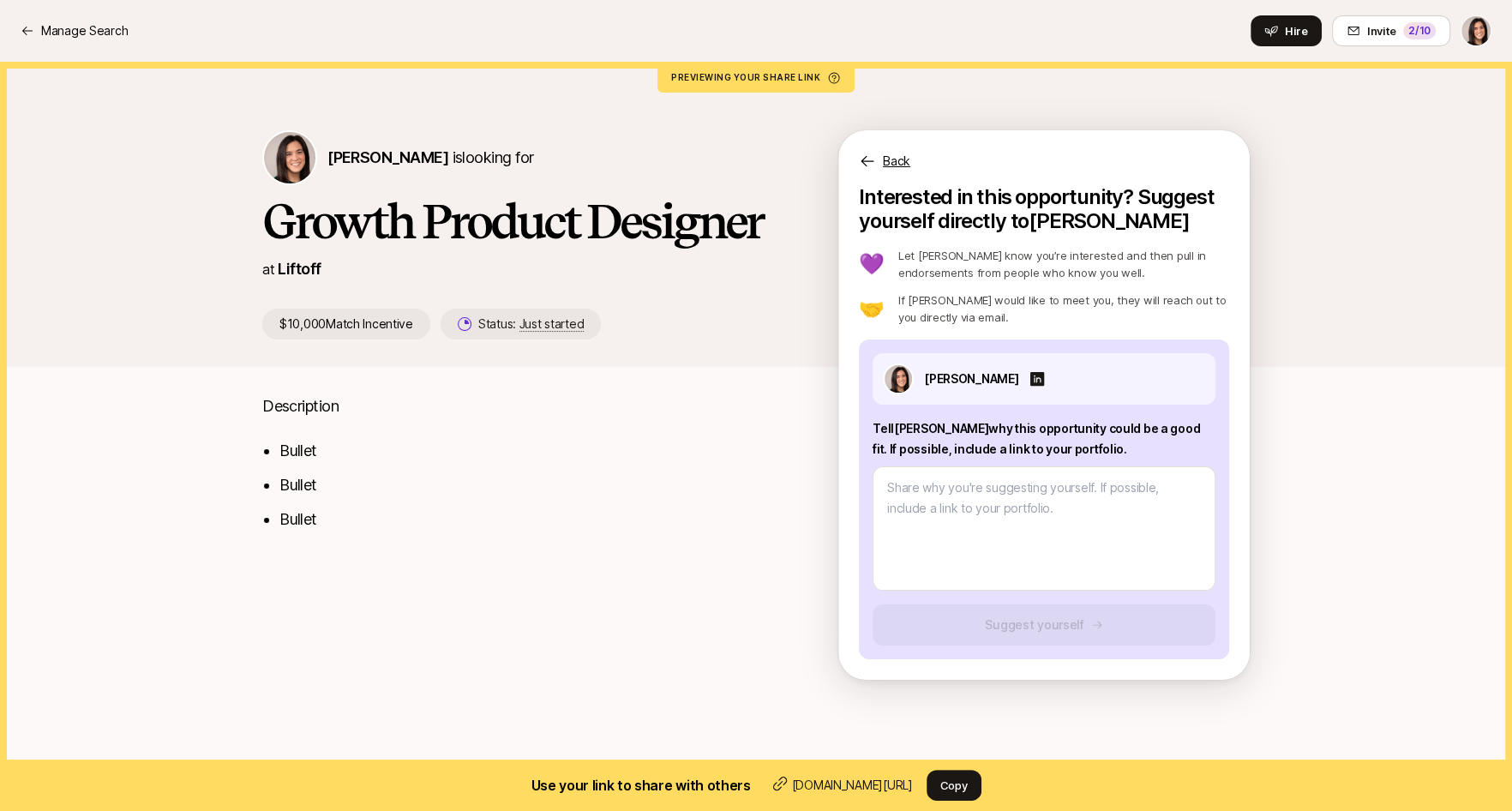
click at [892, 175] on div "Back Interested in this opportunity? Suggest yourself directly to Eleanor 💜 Let…" at bounding box center [1043, 405] width 411 height 550
click at [892, 158] on p "Back" at bounding box center [896, 161] width 27 height 21
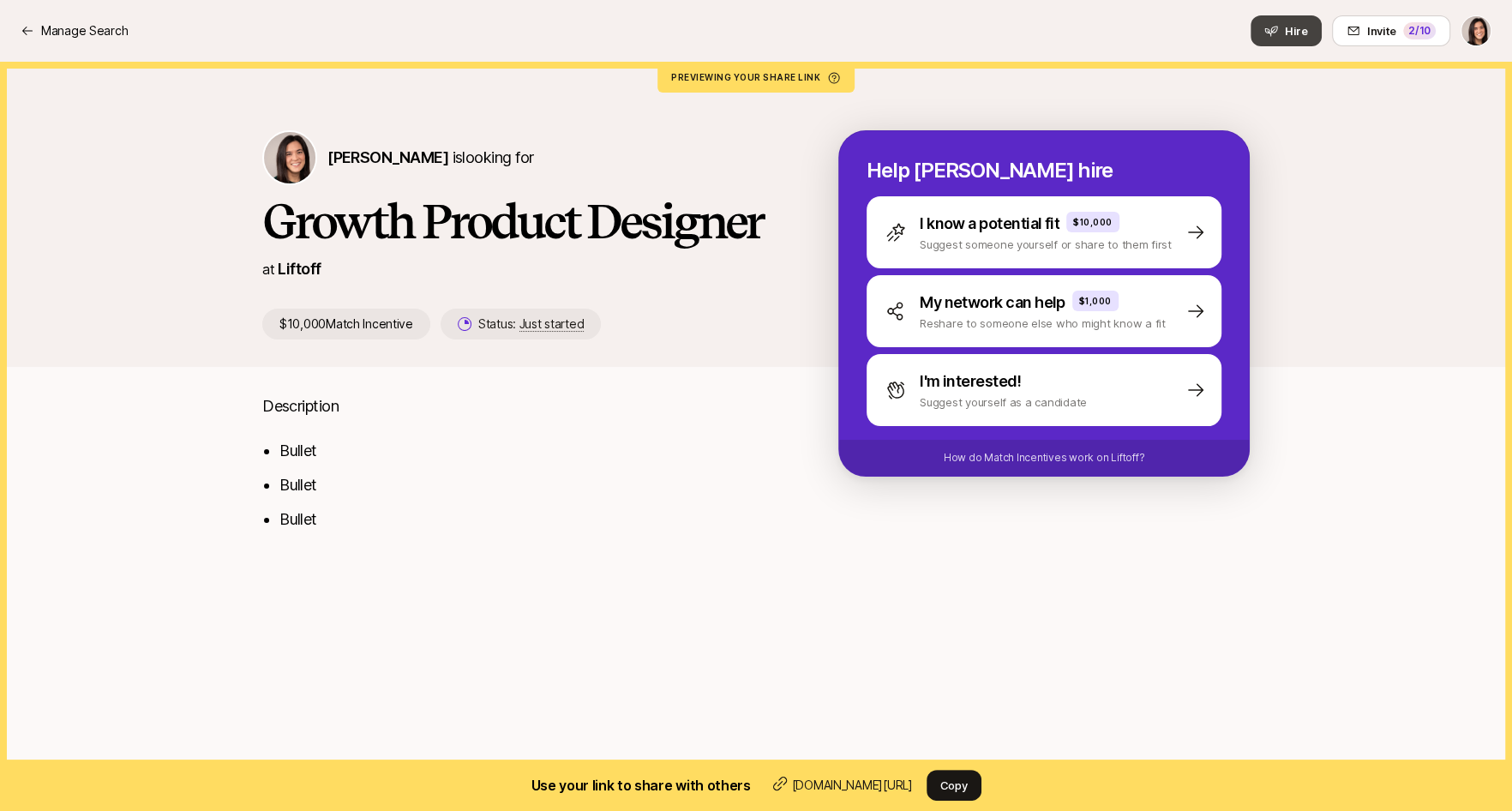
click at [1272, 36] on icon at bounding box center [1270, 31] width 14 height 14
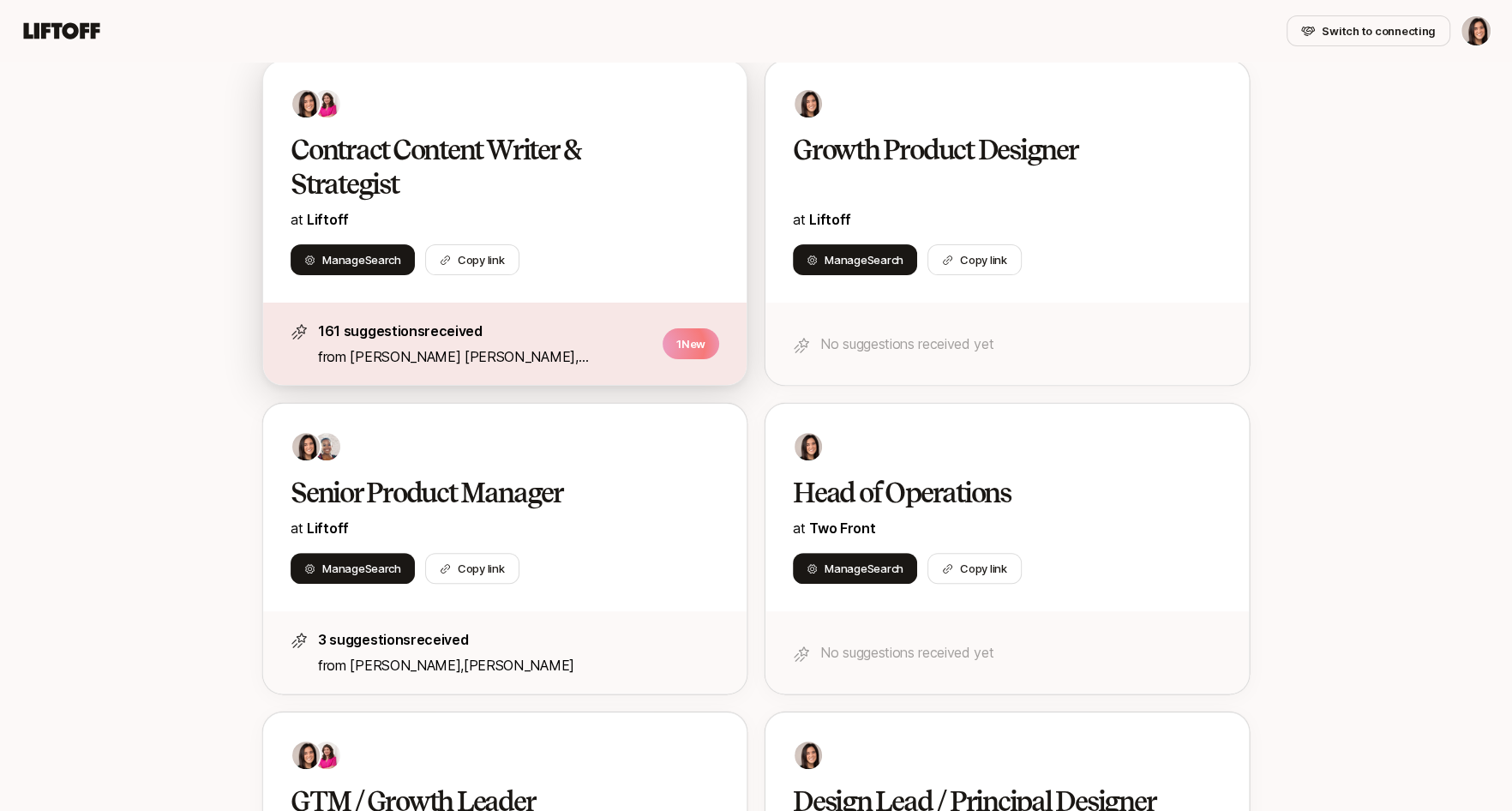
scroll to position [345, 0]
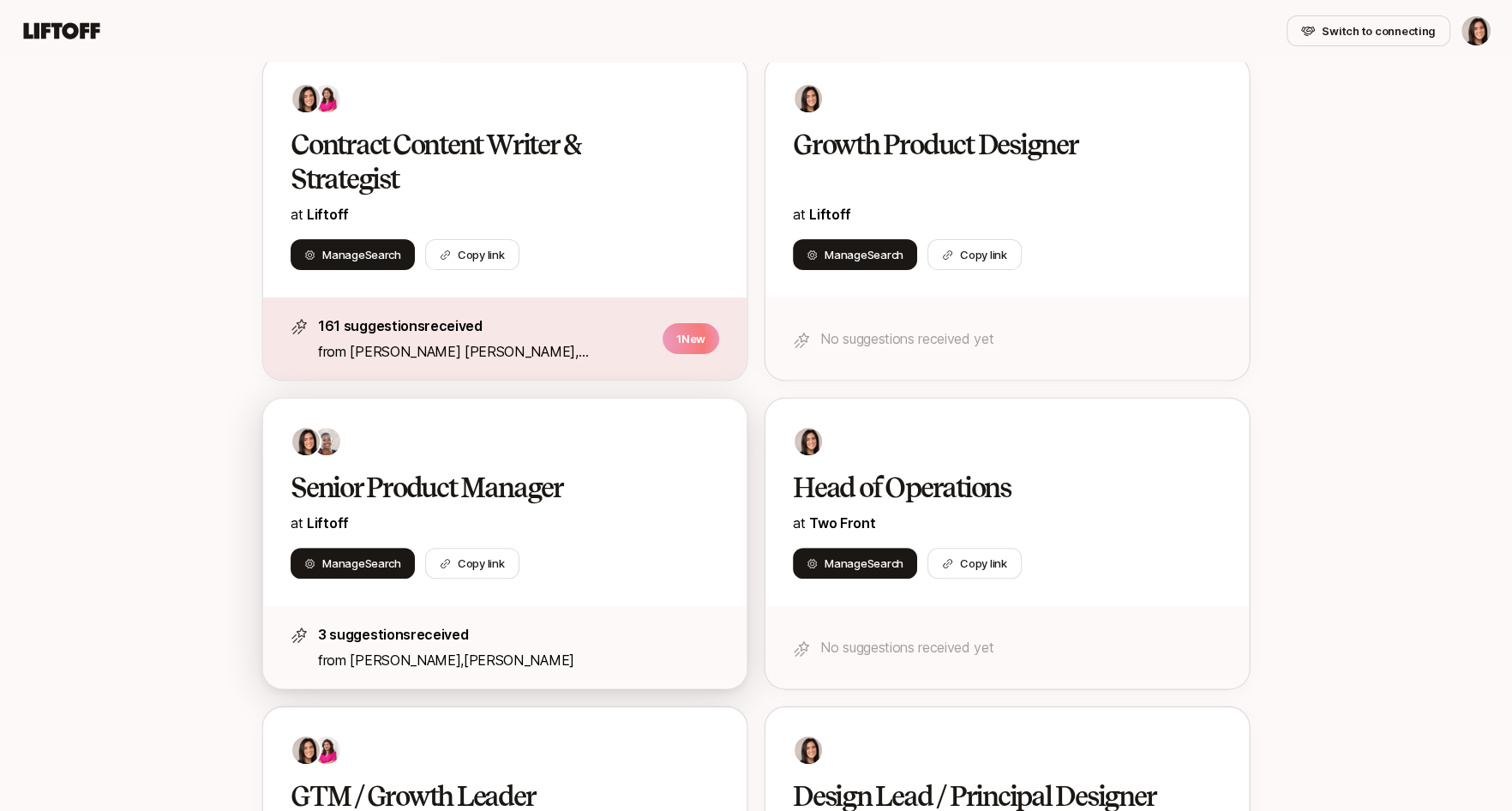
click at [679, 481] on h2 "Senior Product Manager" at bounding box center [486, 488] width 392 height 35
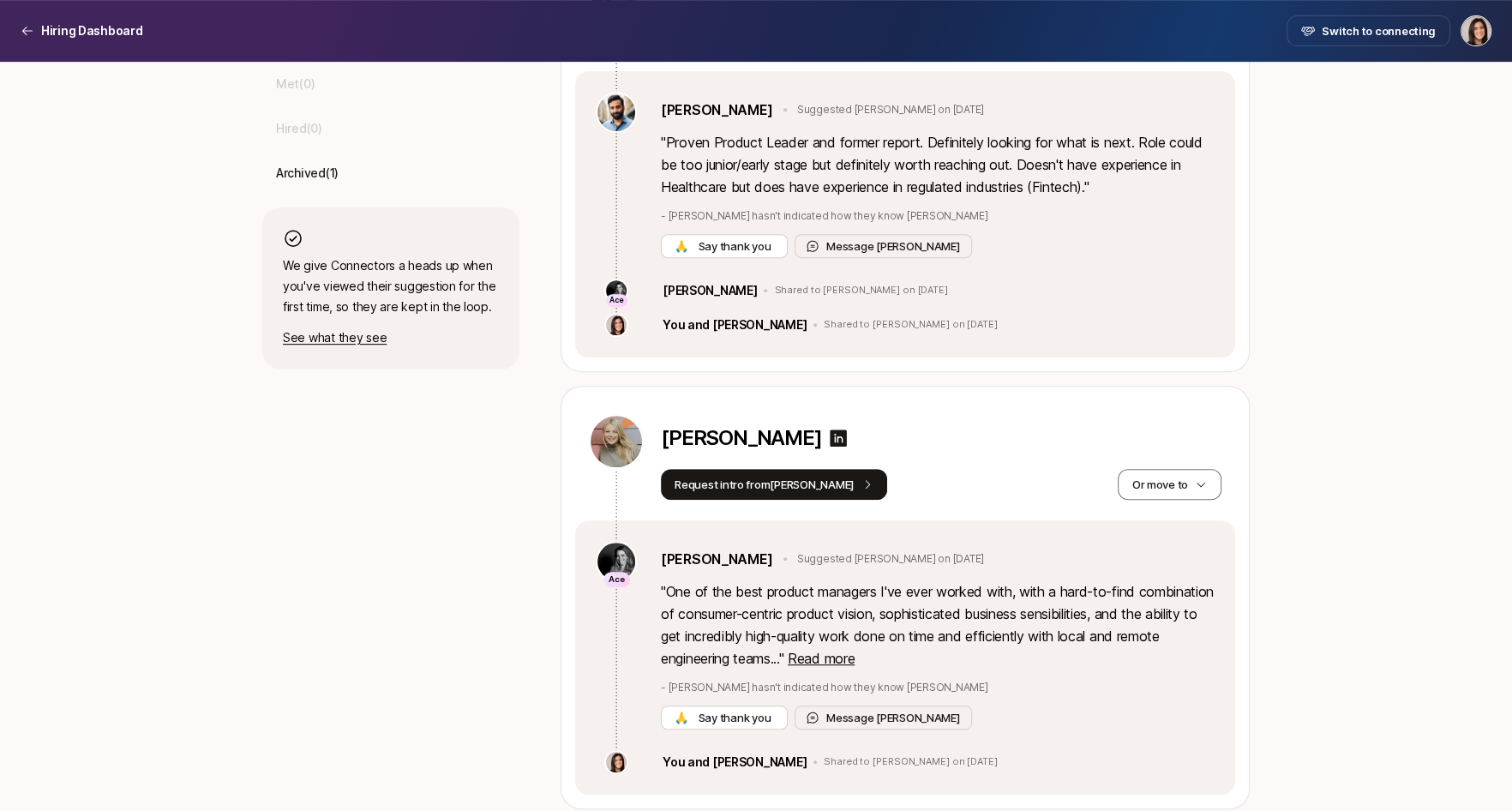
scroll to position [675, 0]
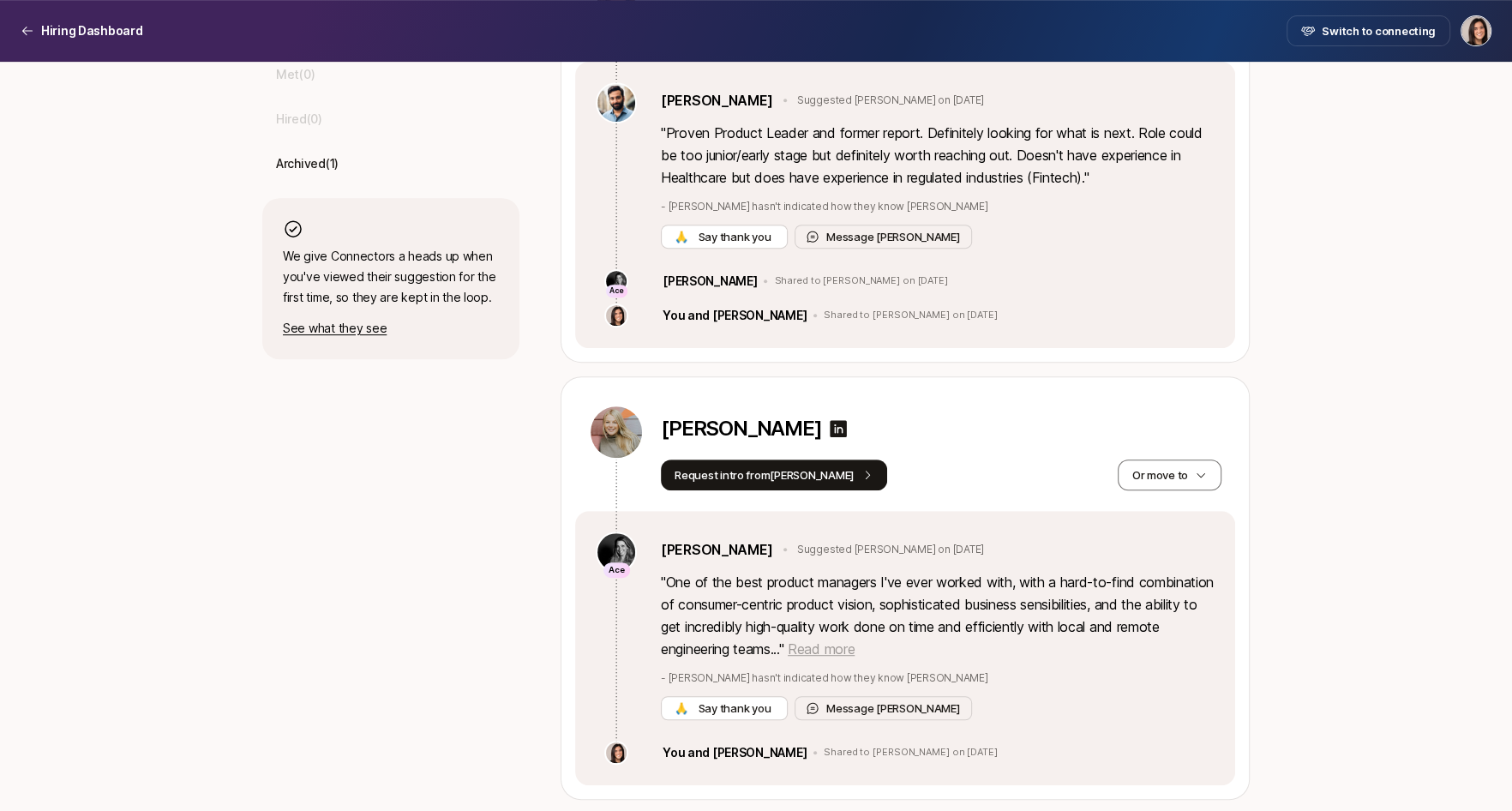
click at [855, 652] on span "Read more" at bounding box center [820, 649] width 66 height 17
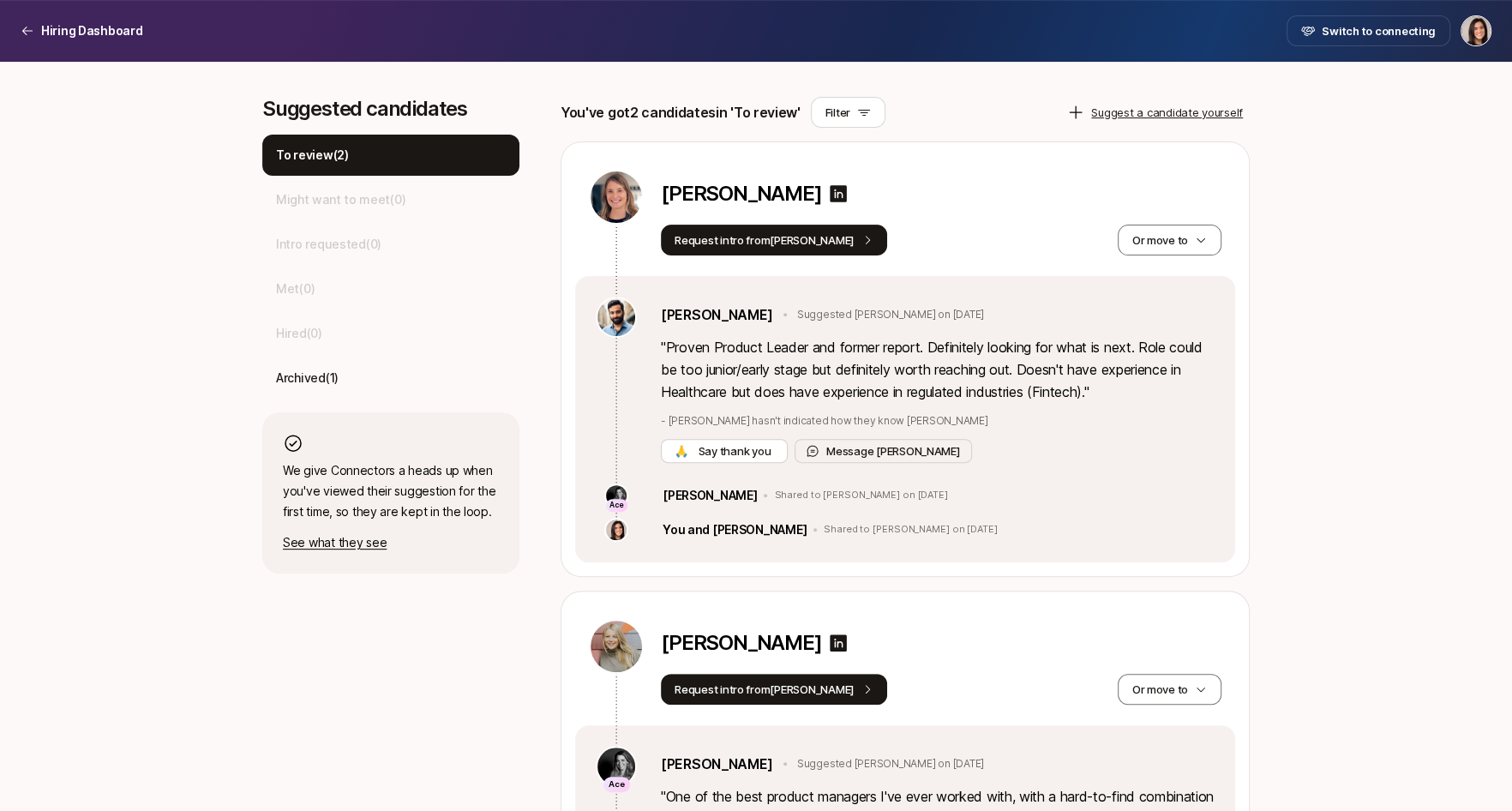
scroll to position [467, 0]
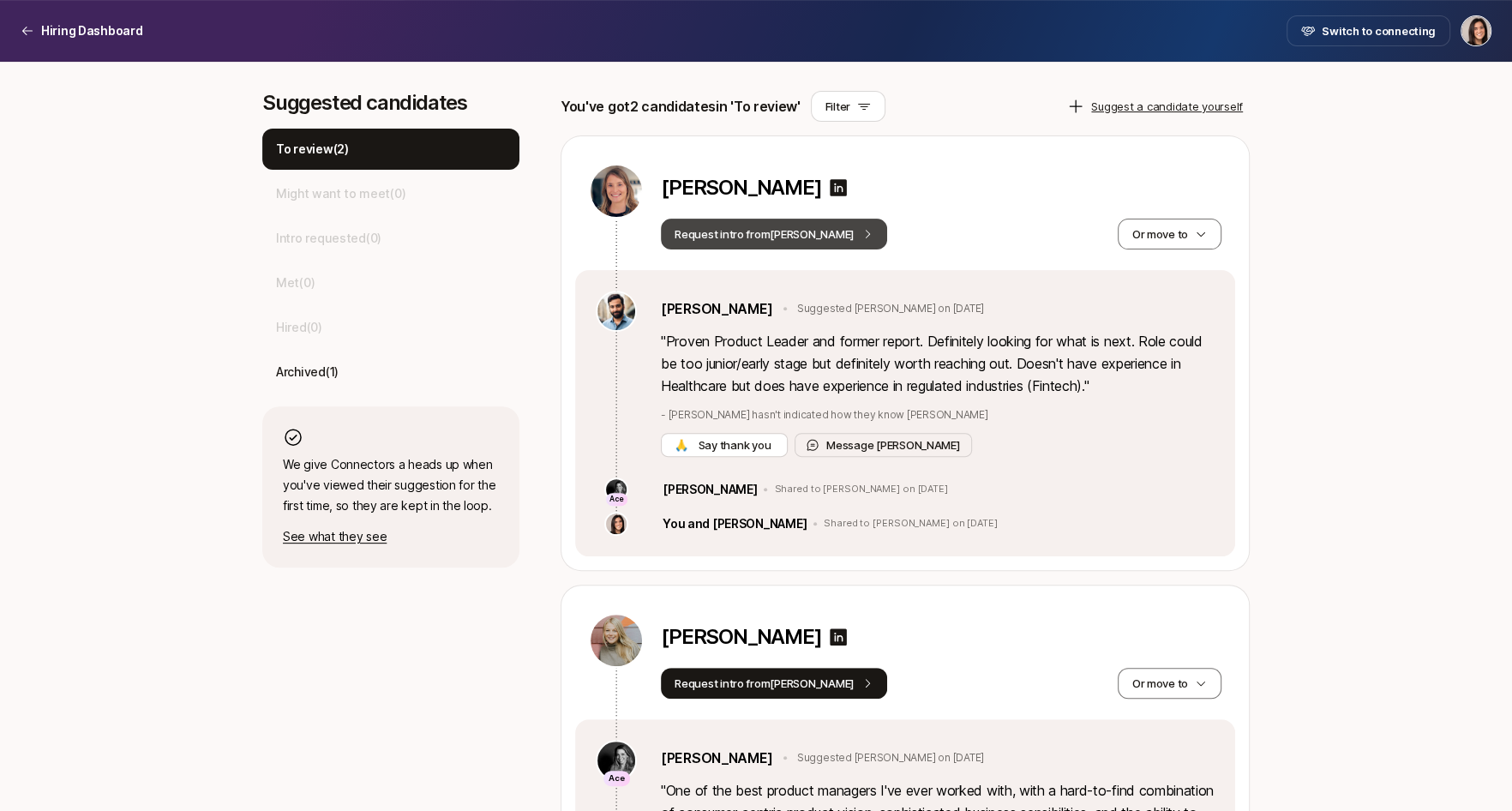
click at [771, 241] on button "Request intro from Frank" at bounding box center [774, 233] width 227 height 31
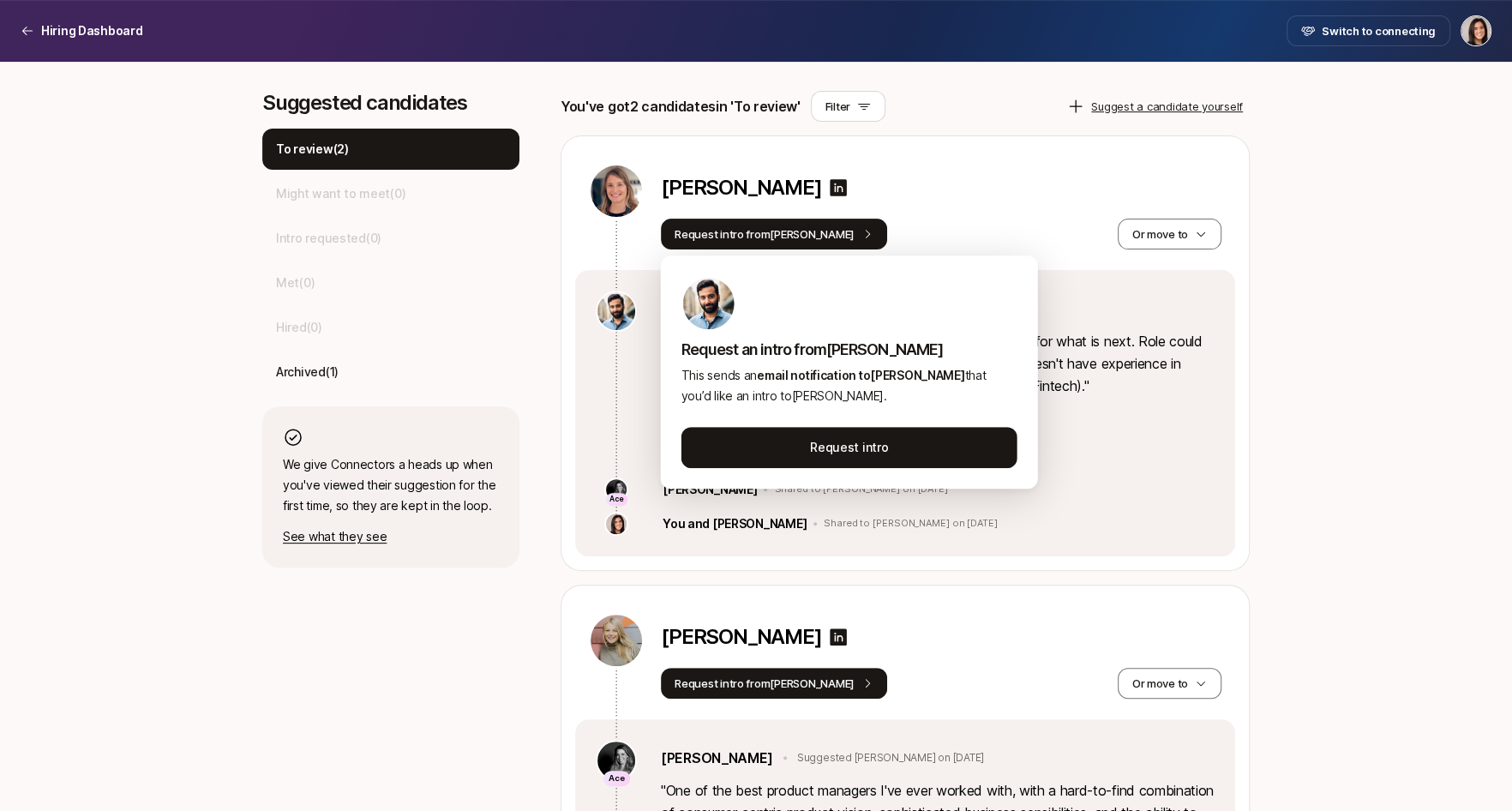
click at [892, 215] on div "Megan Hughes" at bounding box center [941, 191] width 561 height 55
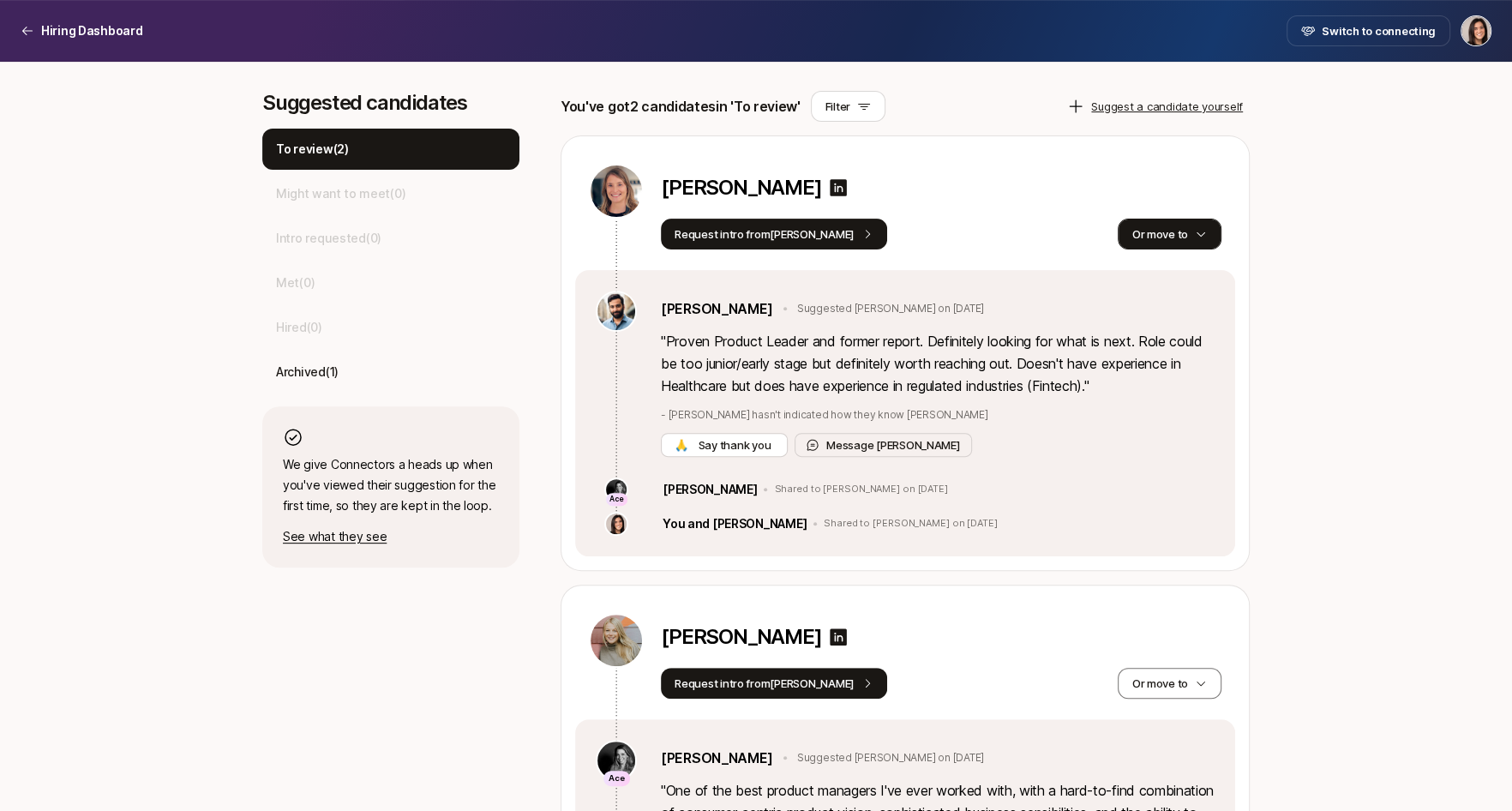
click at [1196, 226] on button "Or move to" at bounding box center [1169, 233] width 104 height 31
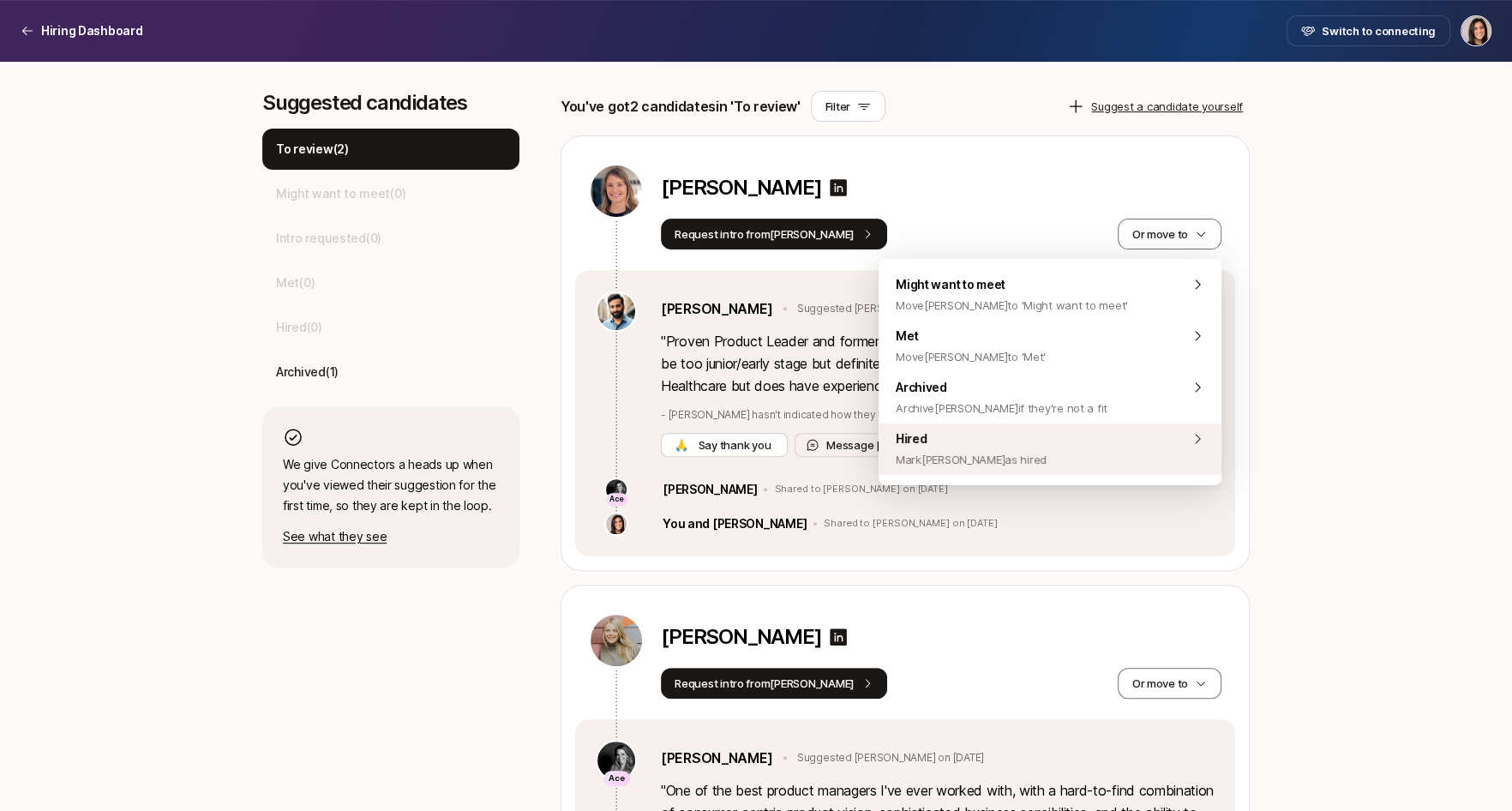
click at [1069, 462] on div "Hired Mark Megan as hired" at bounding box center [1050, 449] width 343 height 52
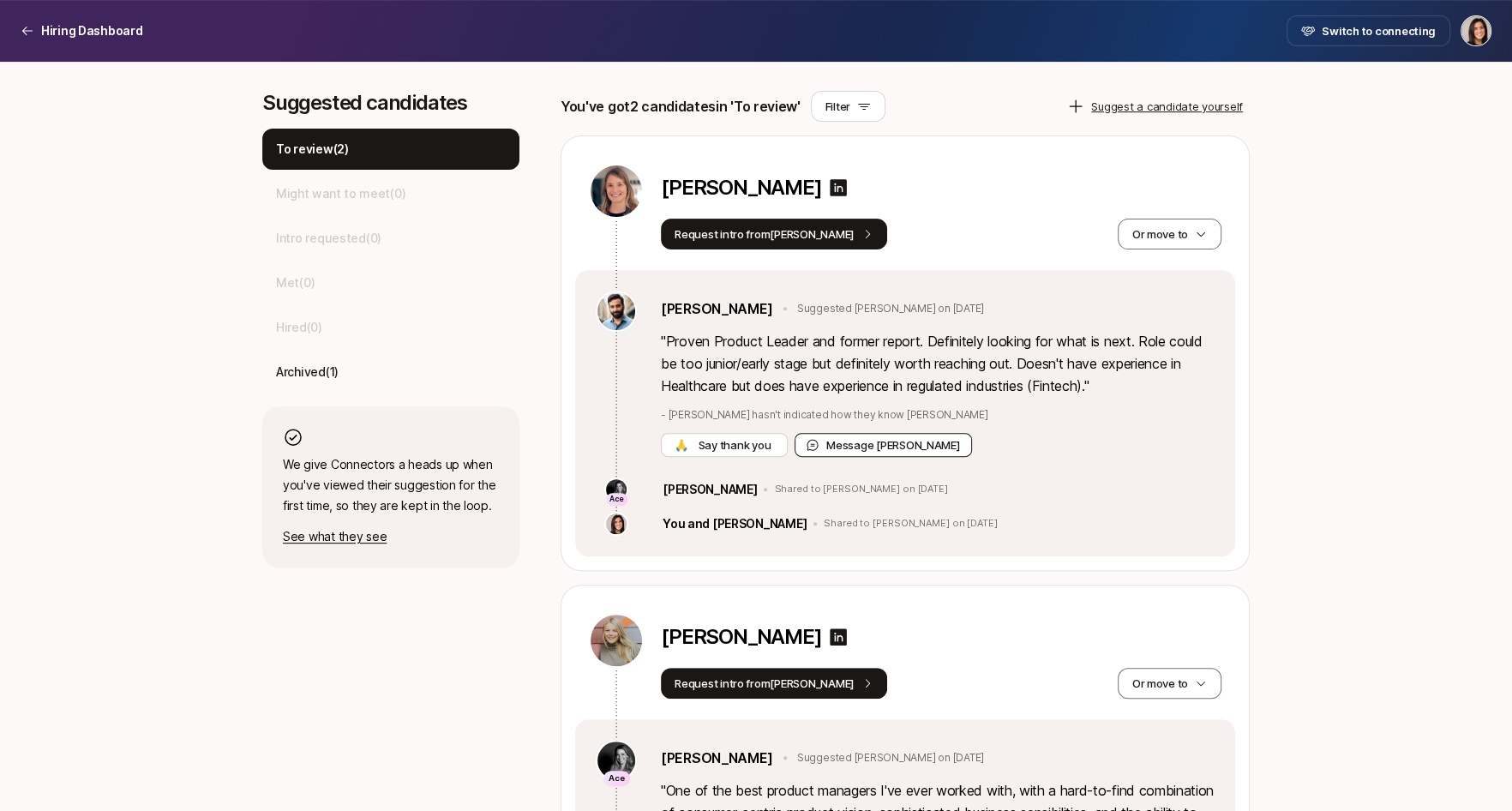
click at [885, 440] on button "Message Frank" at bounding box center [883, 445] width 177 height 24
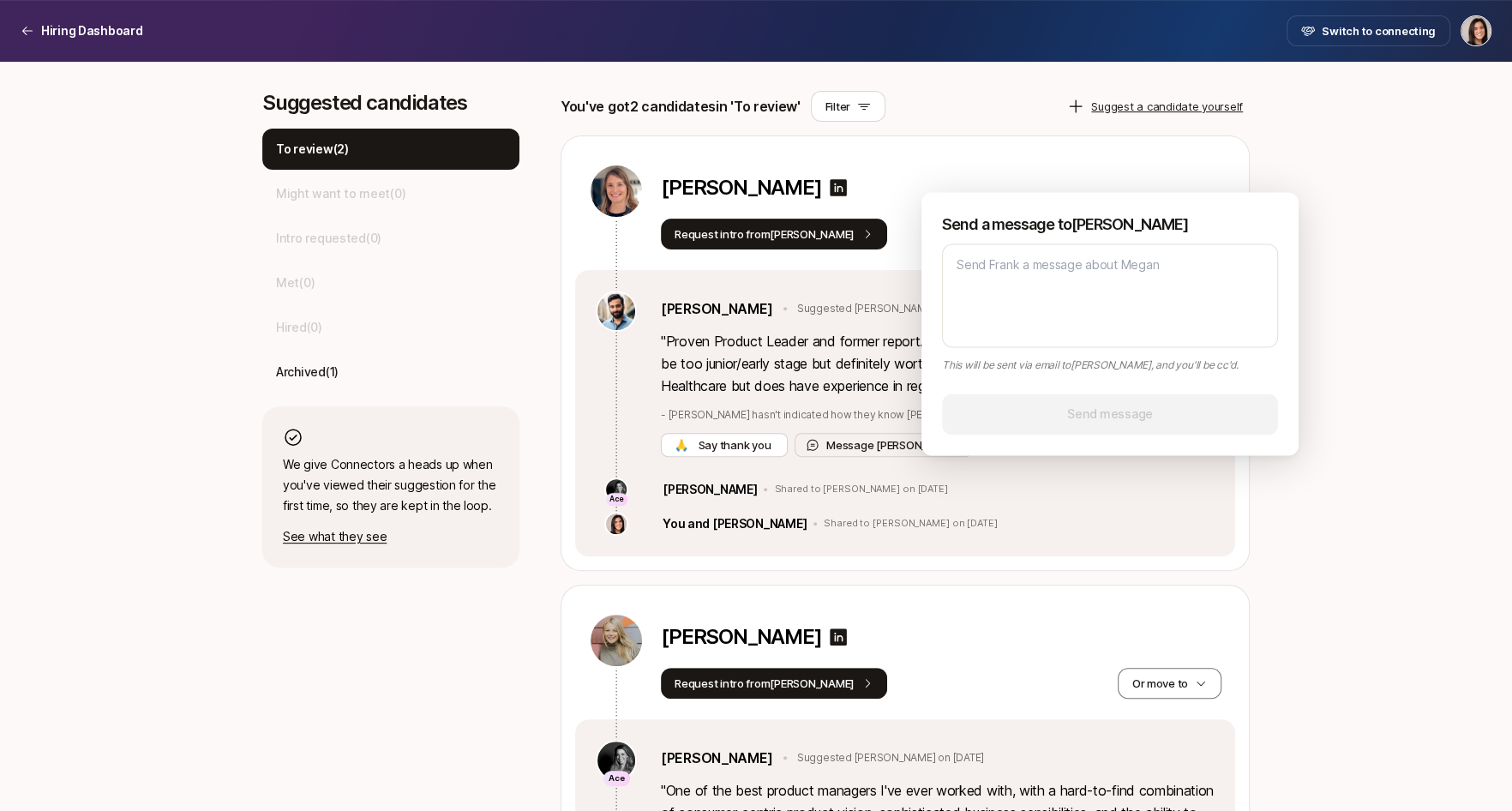
click at [1048, 141] on div "Megan Hughes Request intro from Frank Or move to" at bounding box center [904, 203] width 660 height 134
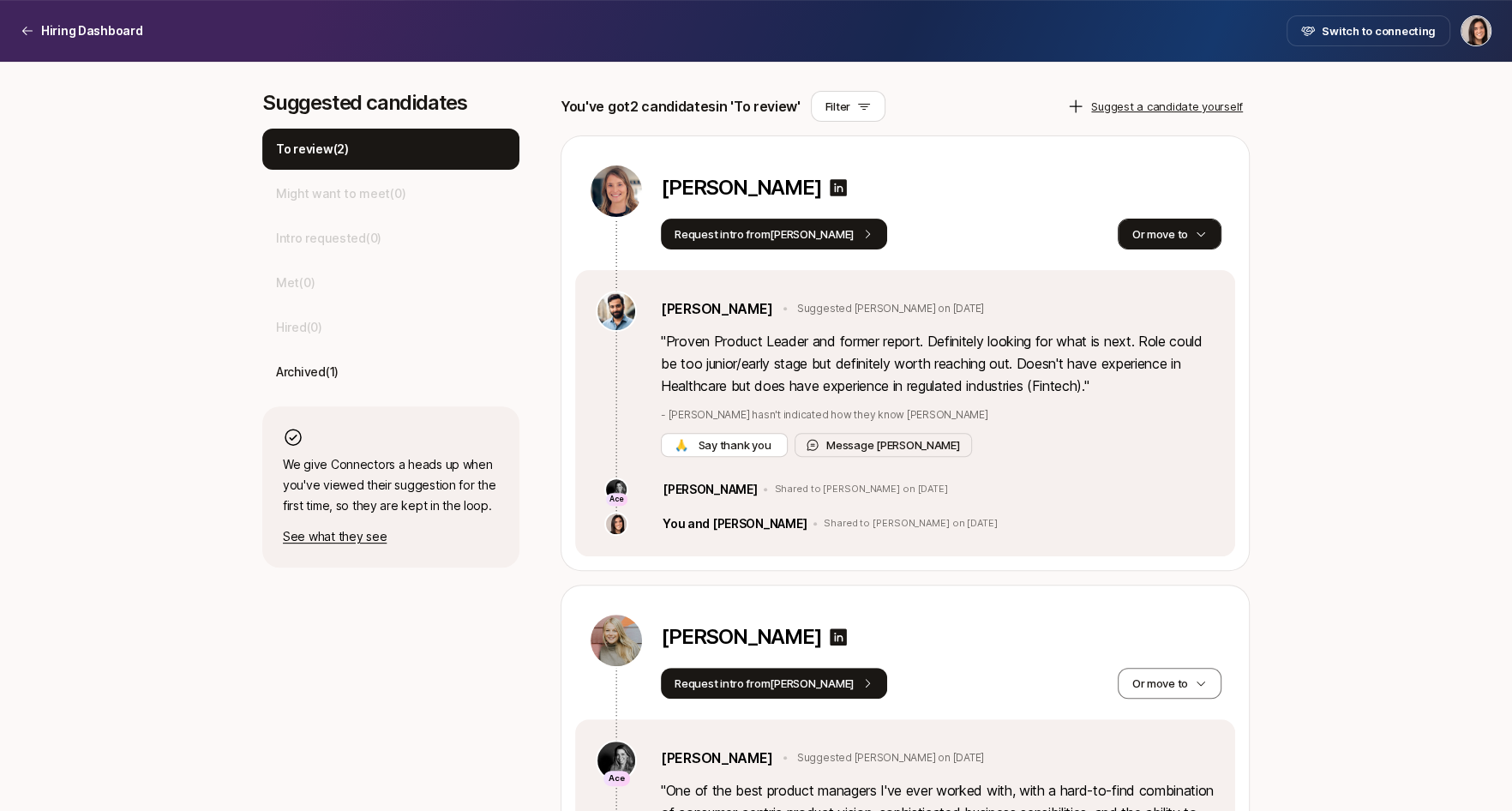
click at [1164, 229] on button "Or move to" at bounding box center [1169, 233] width 104 height 31
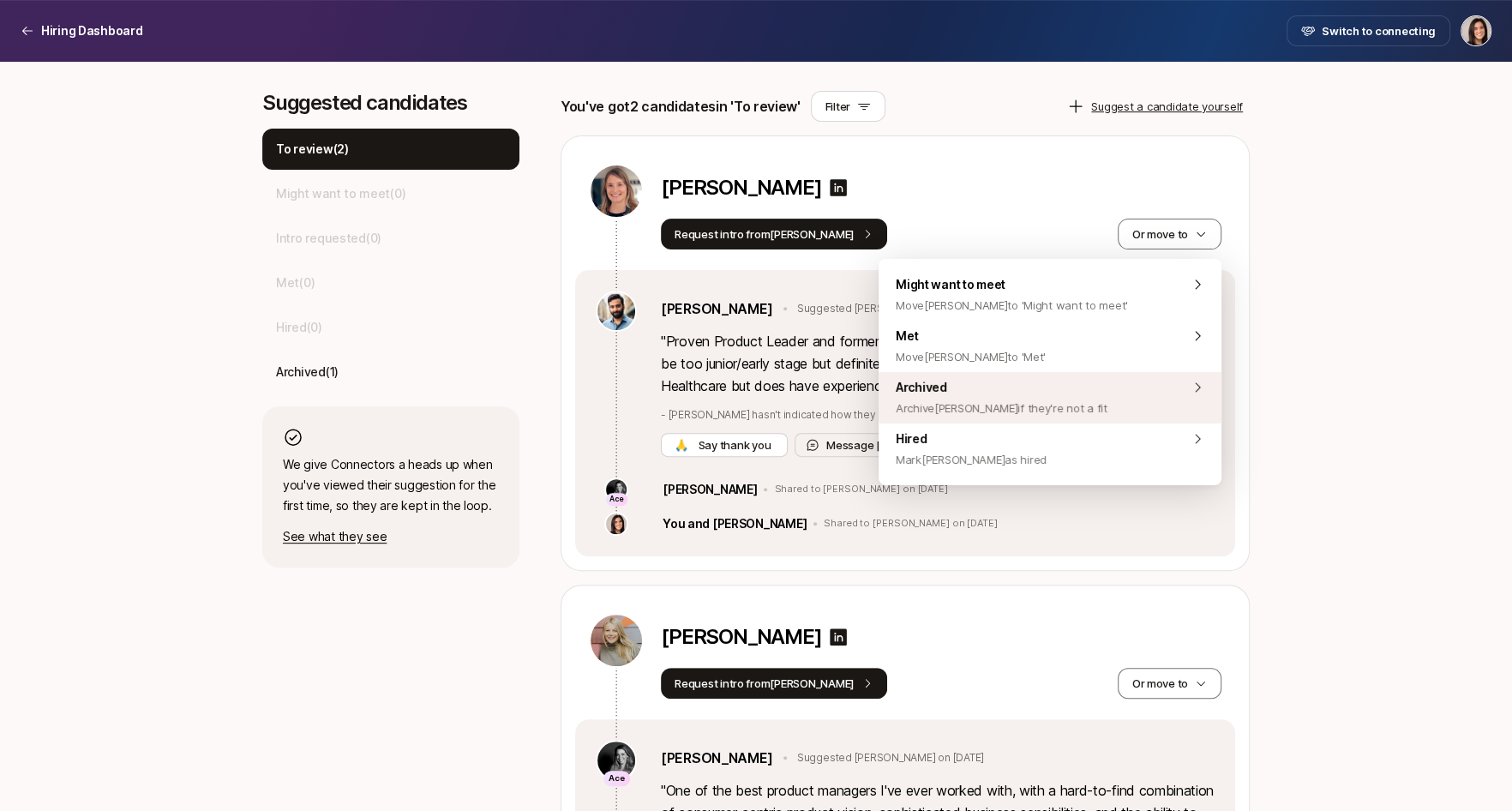
click at [1070, 400] on div "Archived Archive Megan if they're not a fit" at bounding box center [1050, 397] width 343 height 52
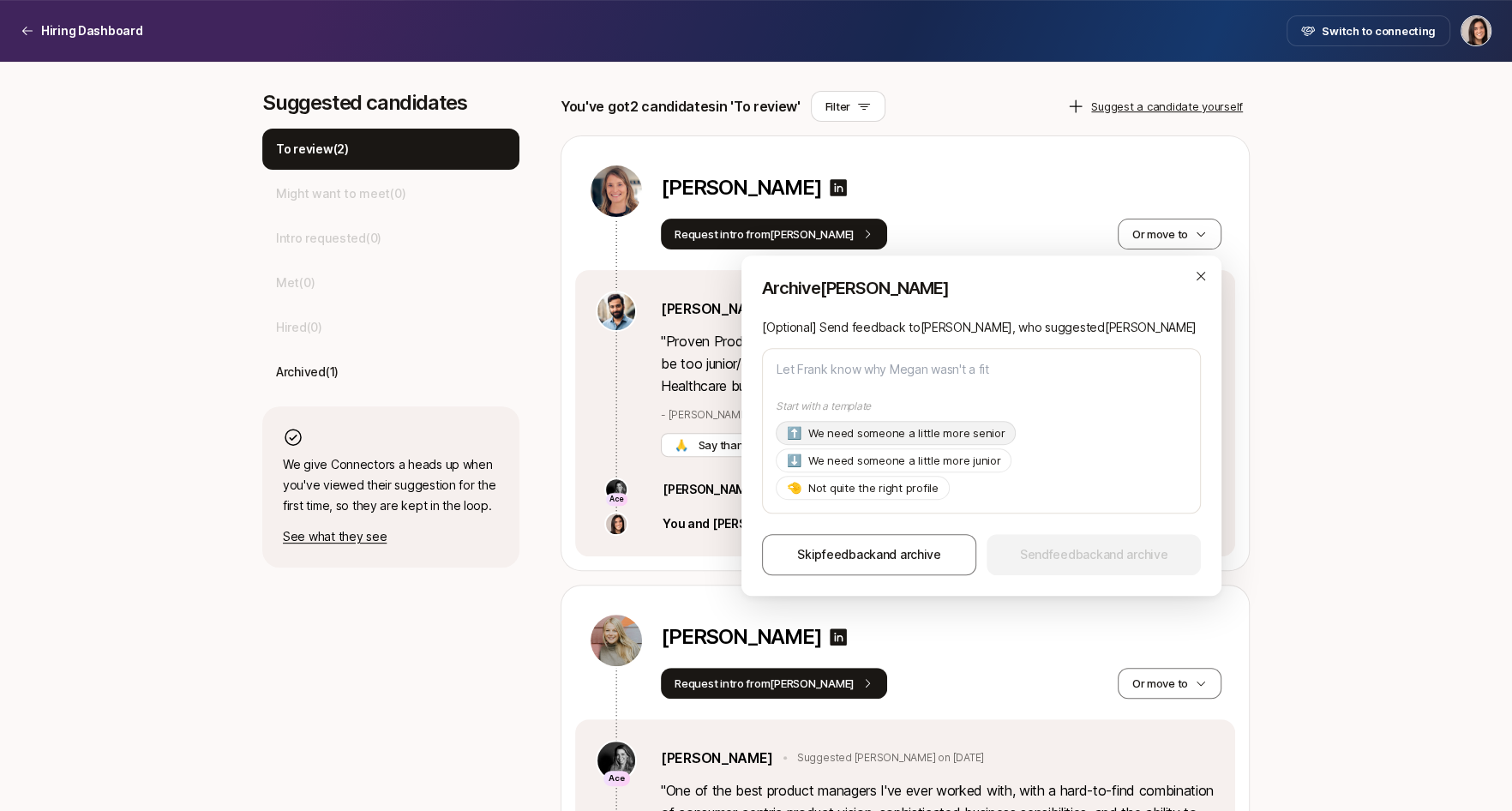
click at [942, 437] on p "We need someone a little more senior" at bounding box center [906, 433] width 198 height 17
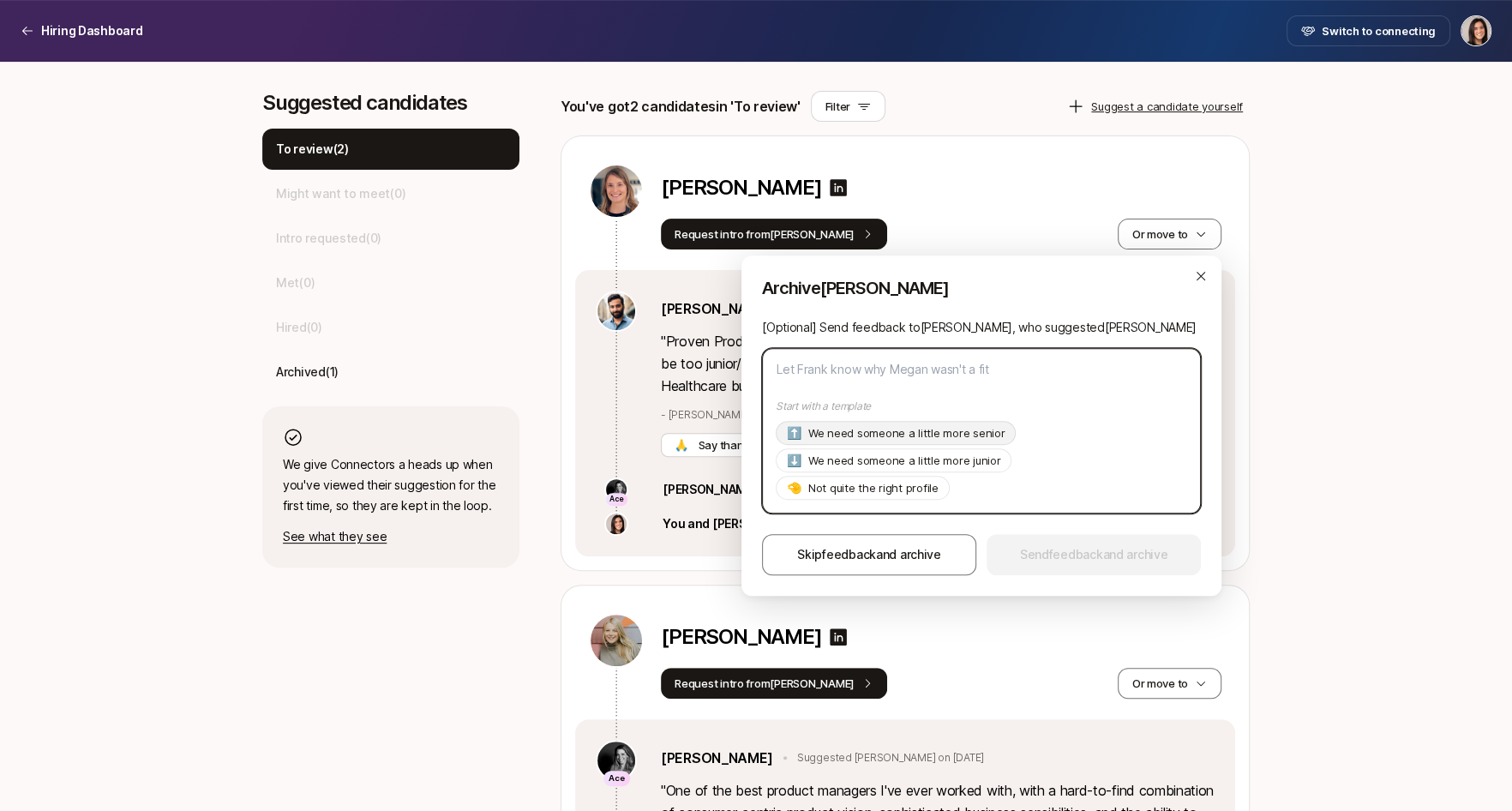
type textarea "x"
type textarea "Hi Frank, Thanks so much for suggesting Megan! As of now we're looking for a pr…"
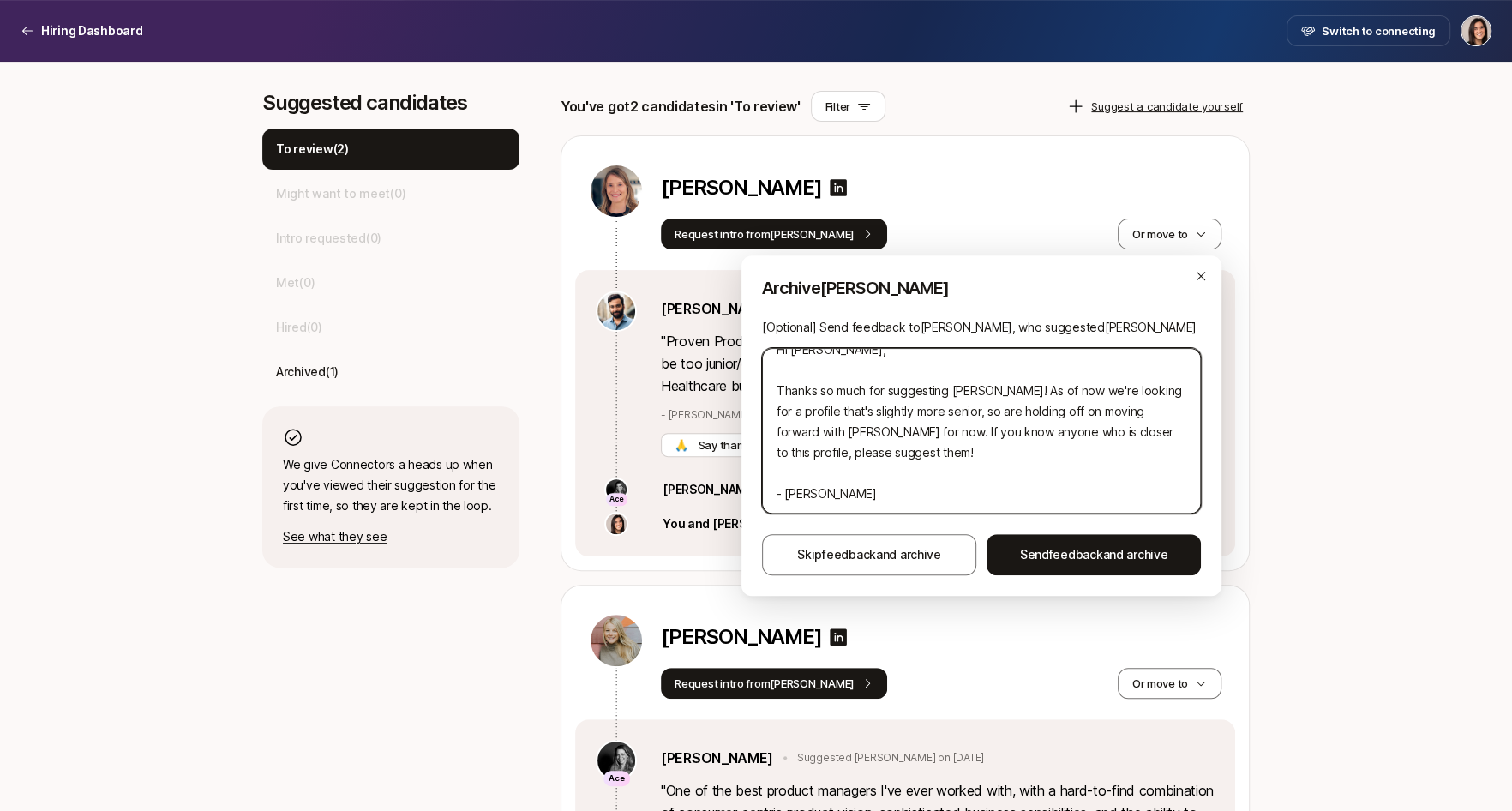
scroll to position [0, 0]
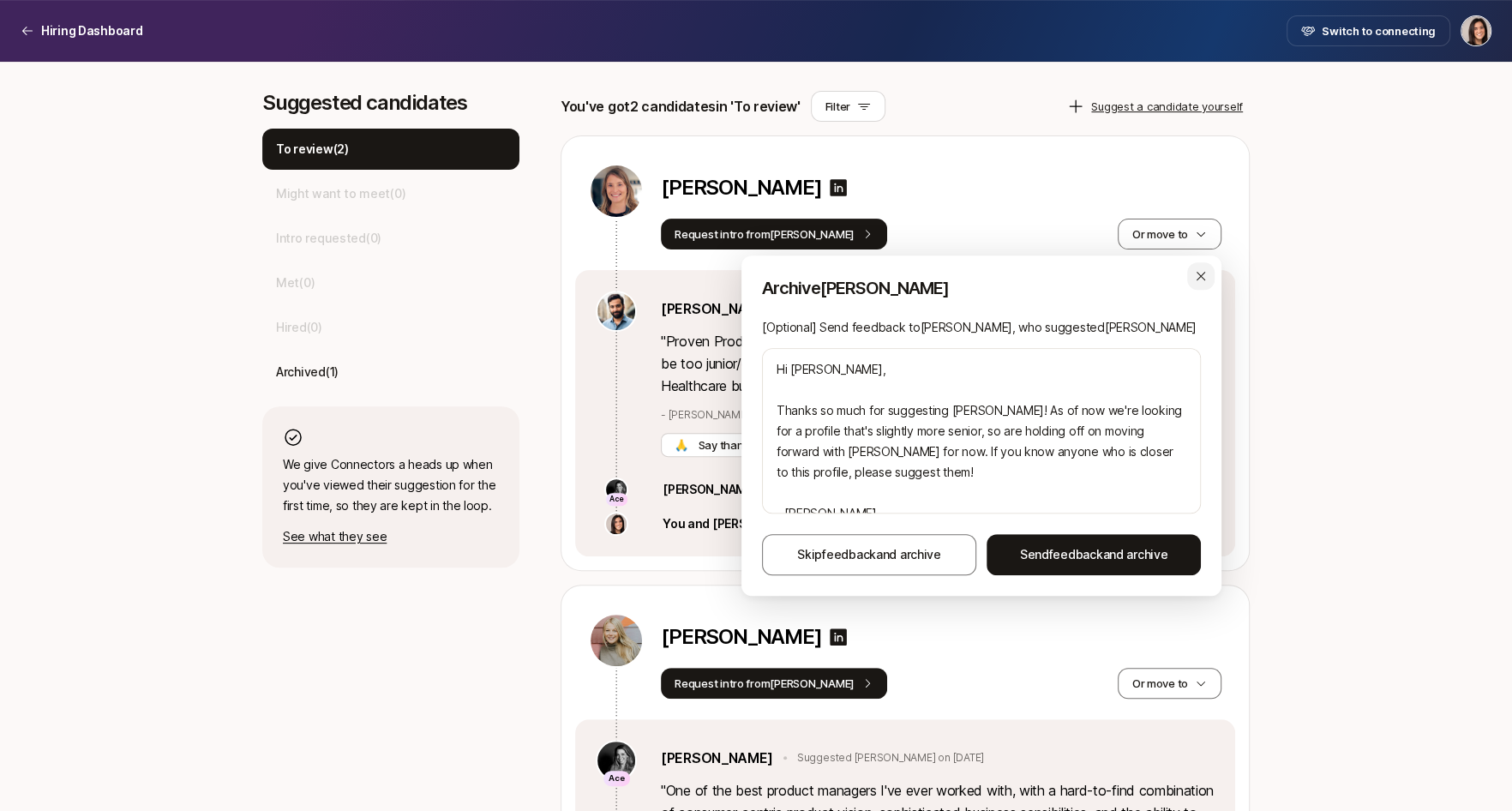
click at [1204, 285] on div "button" at bounding box center [1200, 275] width 27 height 27
type textarea "x"
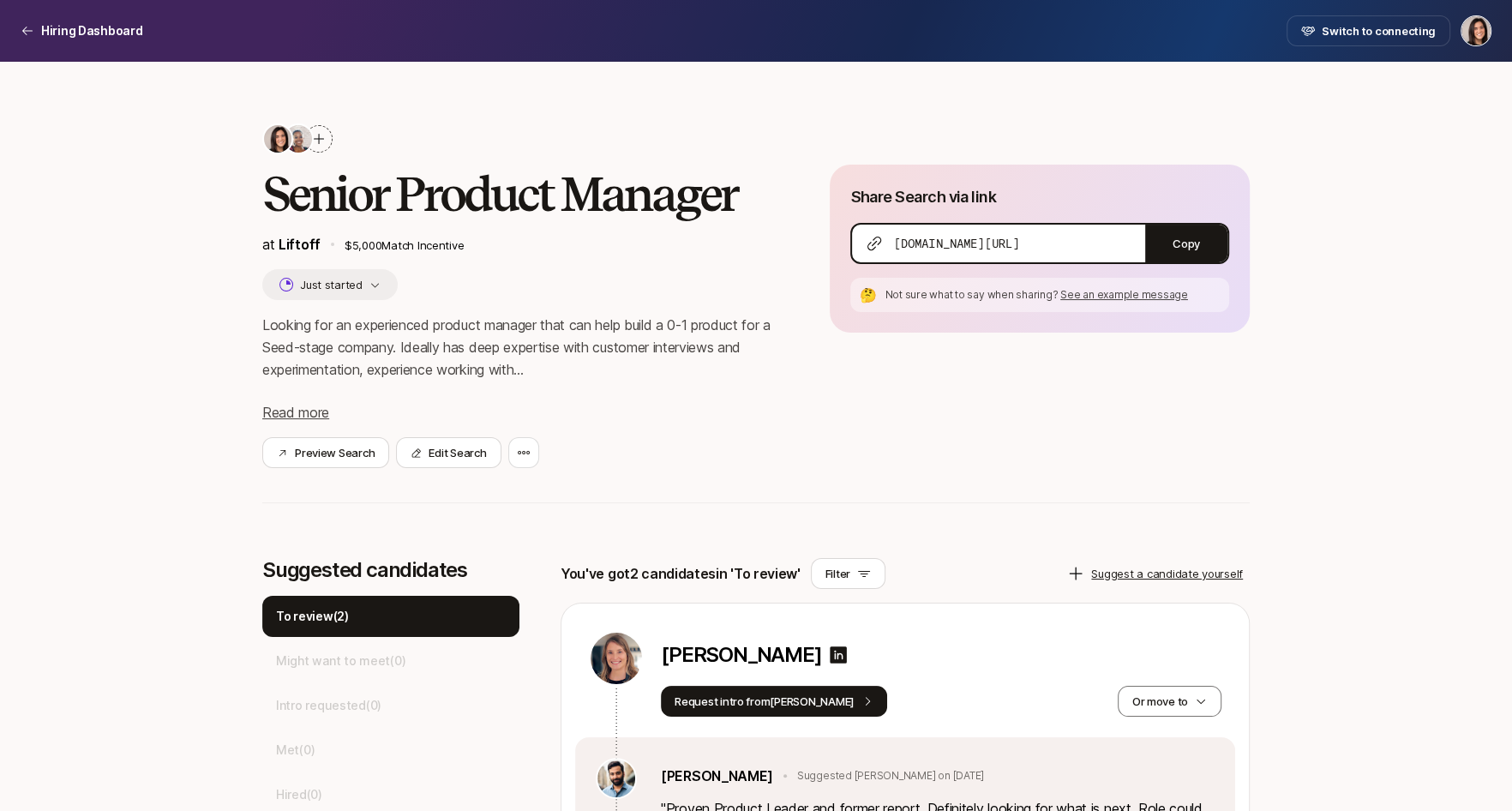
click at [321, 146] on div at bounding box center [318, 139] width 27 height 27
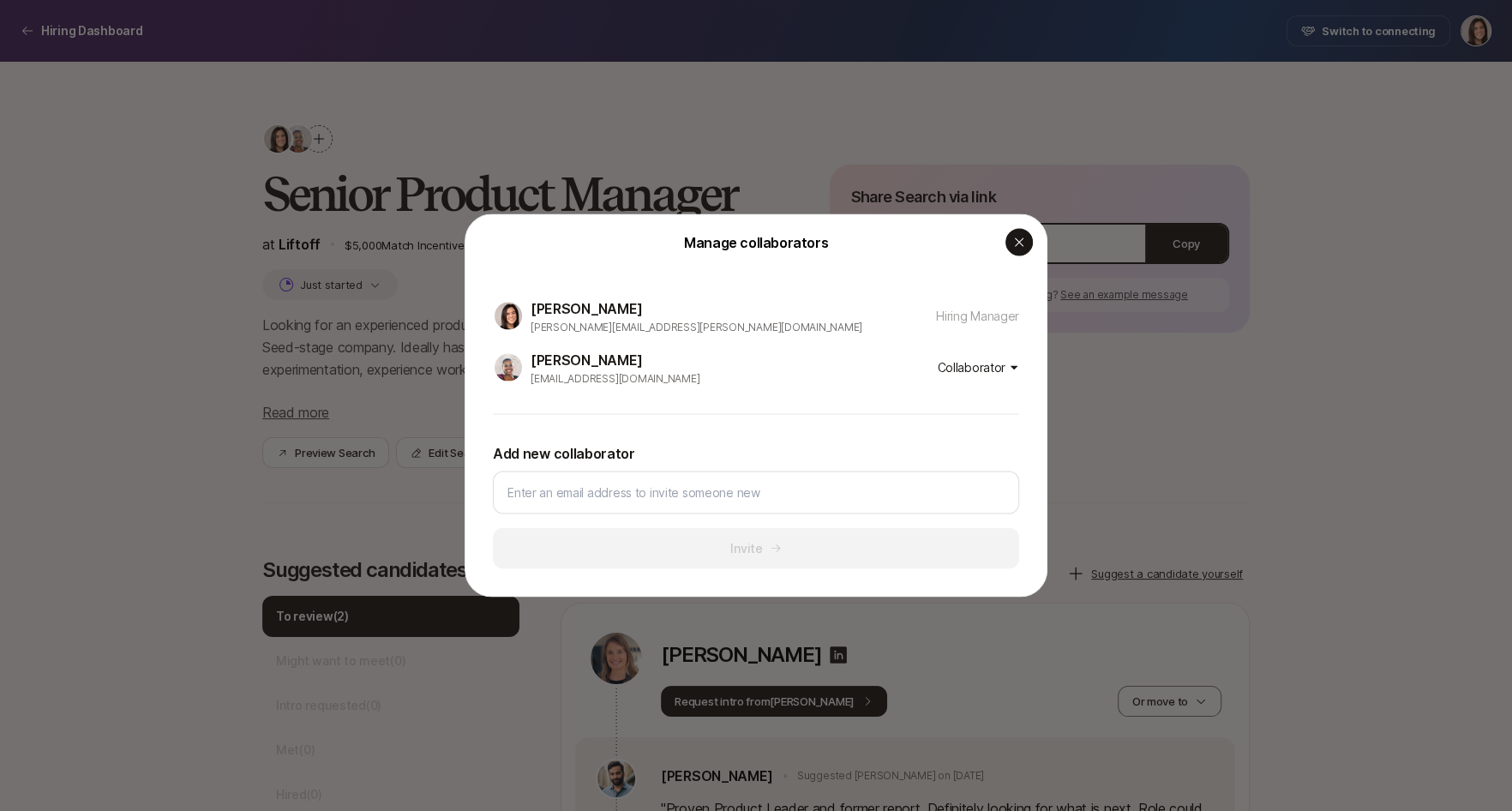
click at [1028, 243] on div "button" at bounding box center [1019, 242] width 27 height 27
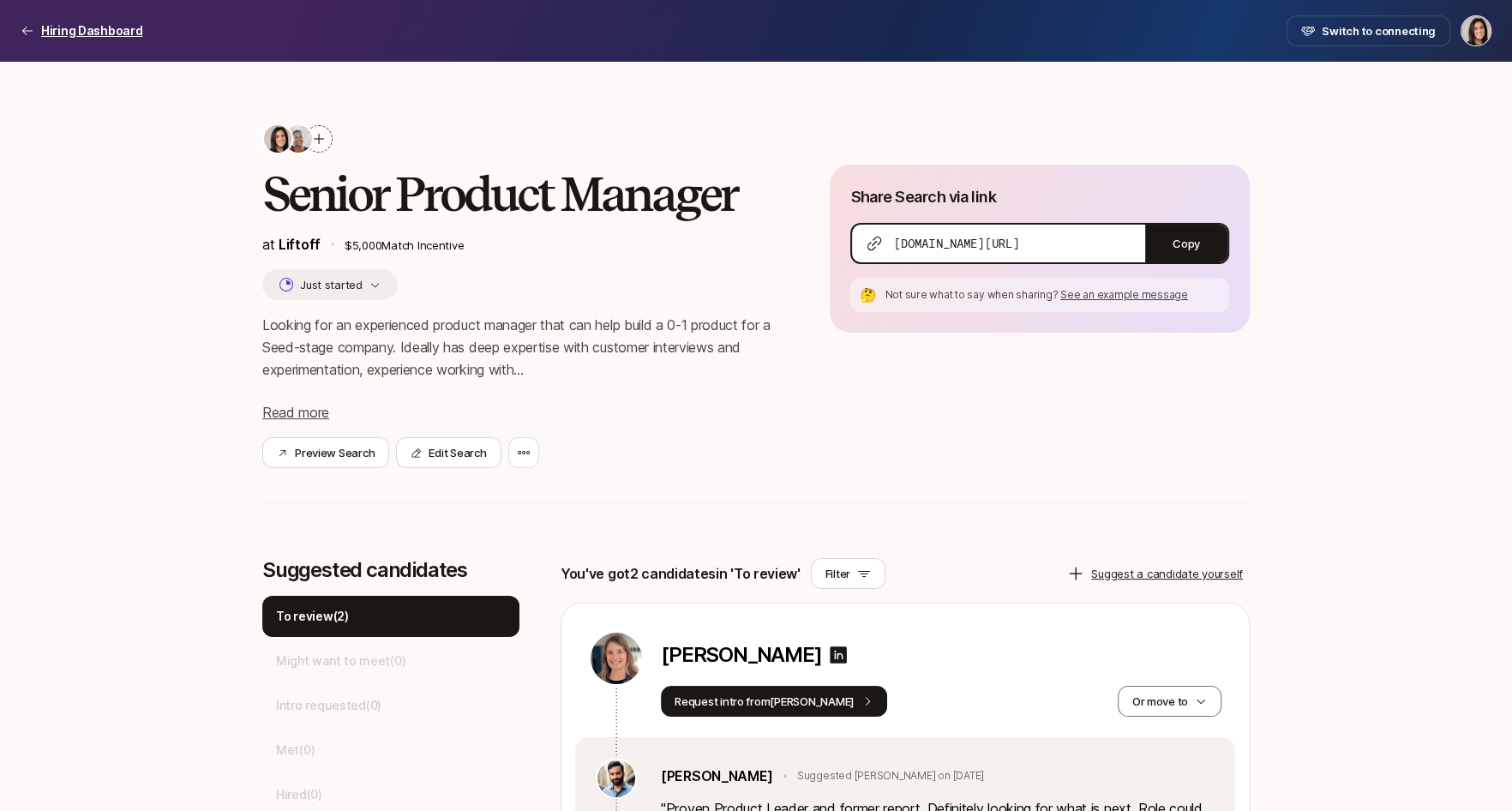
click at [115, 30] on p "Hiring Dashboard" at bounding box center [92, 31] width 102 height 21
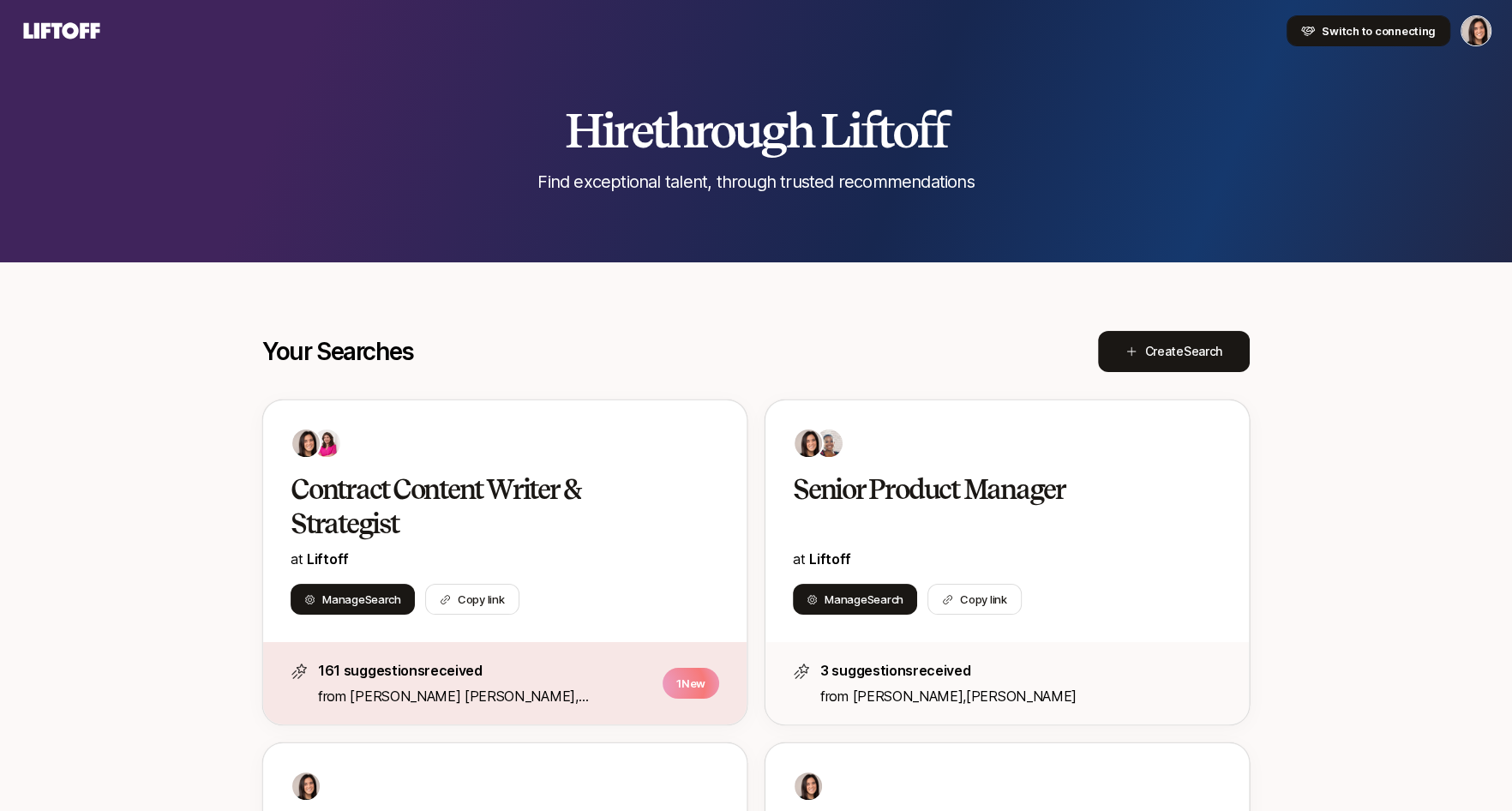
click at [1387, 46] on button "Switch to connecting" at bounding box center [1368, 30] width 164 height 31
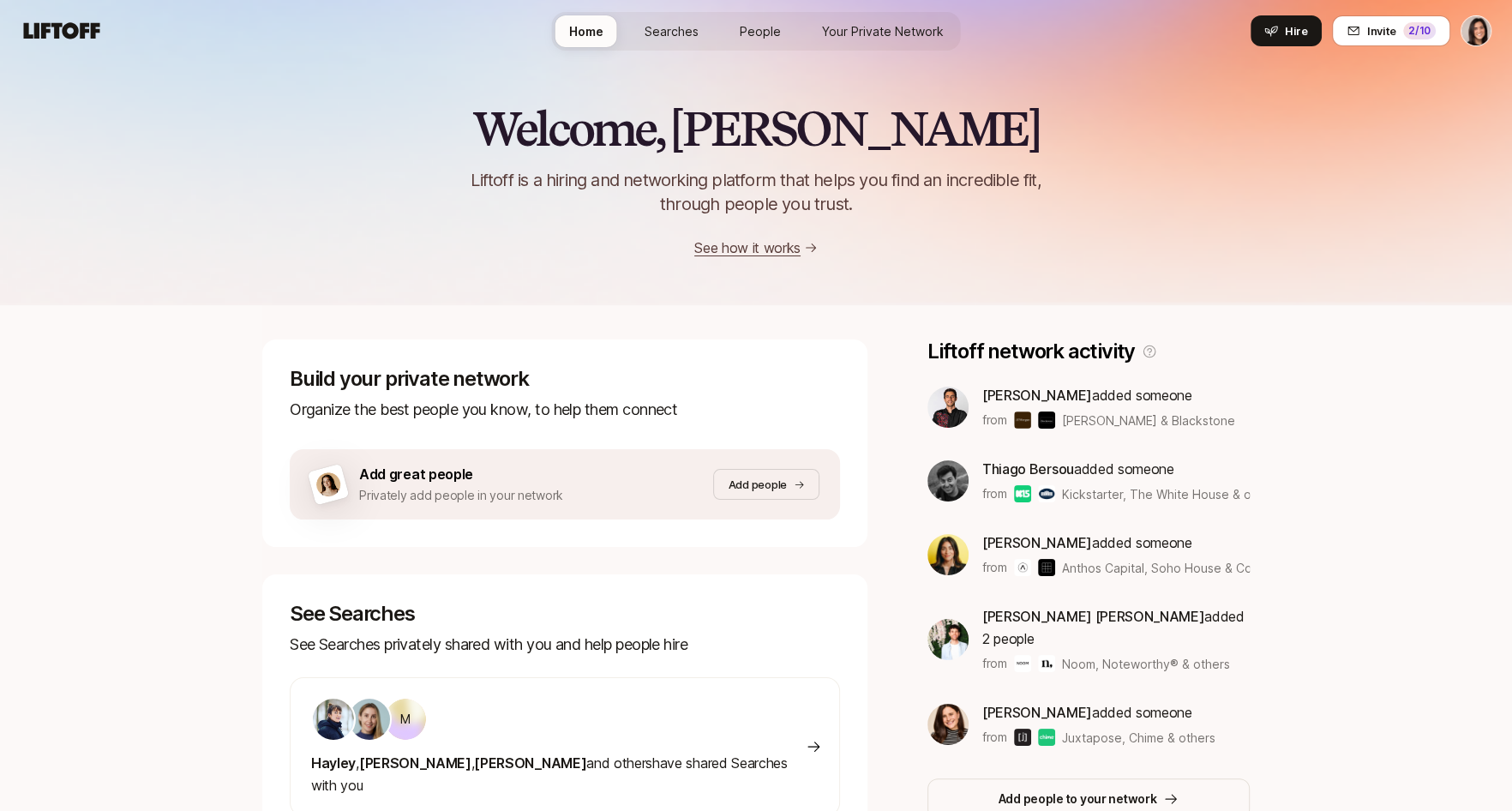
click at [684, 24] on span "Searches" at bounding box center [671, 31] width 54 height 18
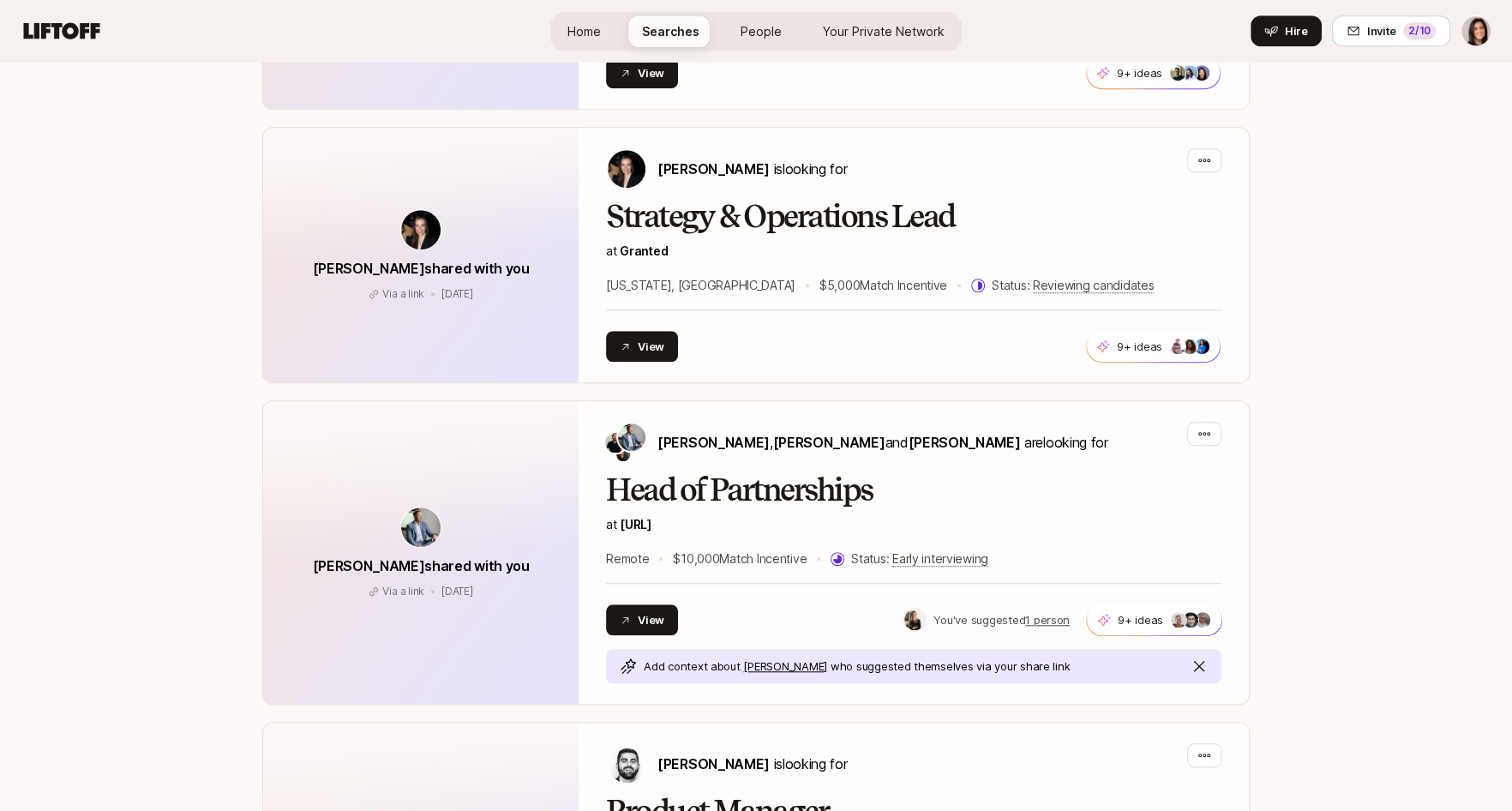
scroll to position [1331, 0]
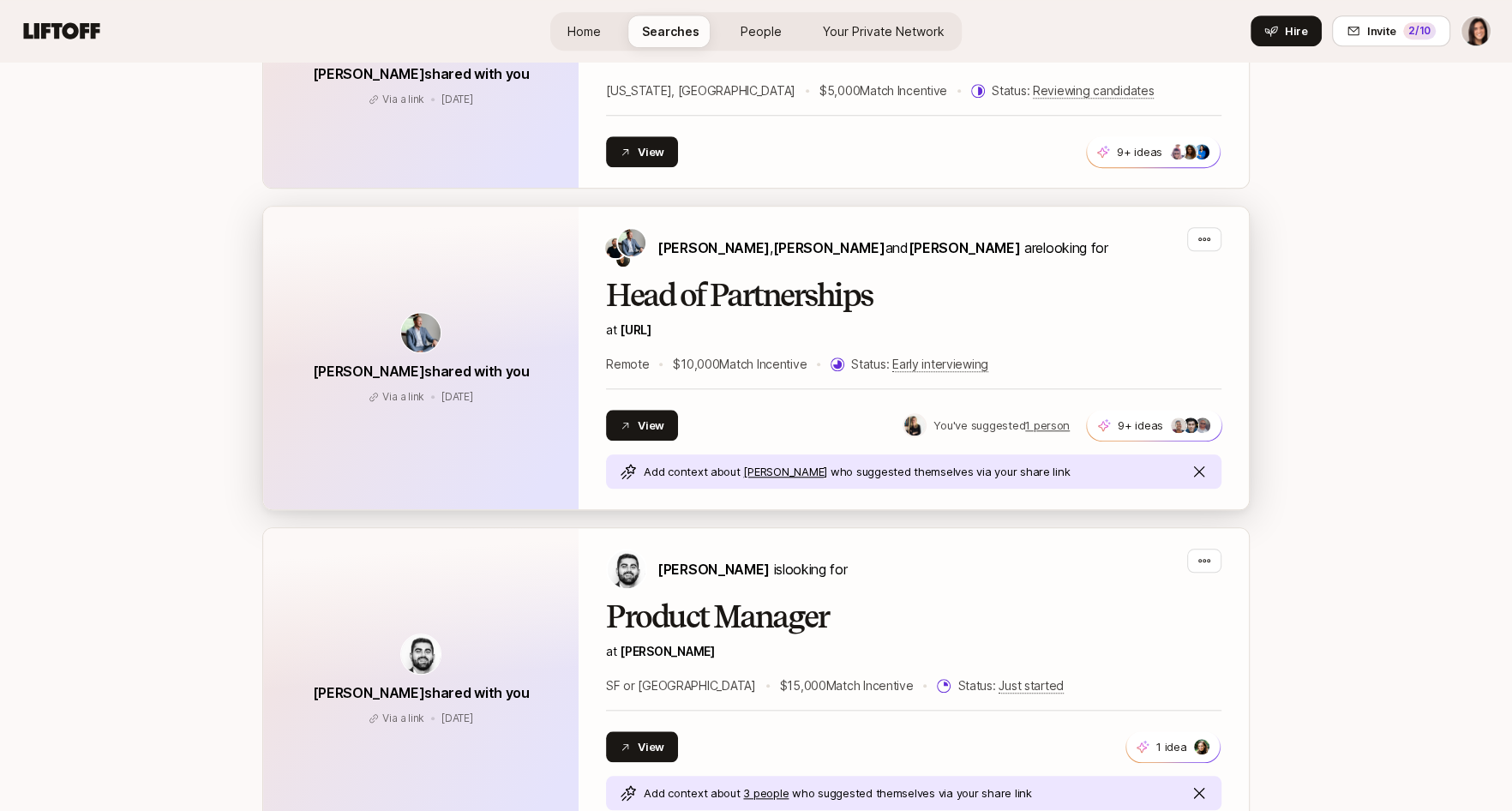
click at [824, 331] on p "at Sully.ai" at bounding box center [913, 330] width 615 height 21
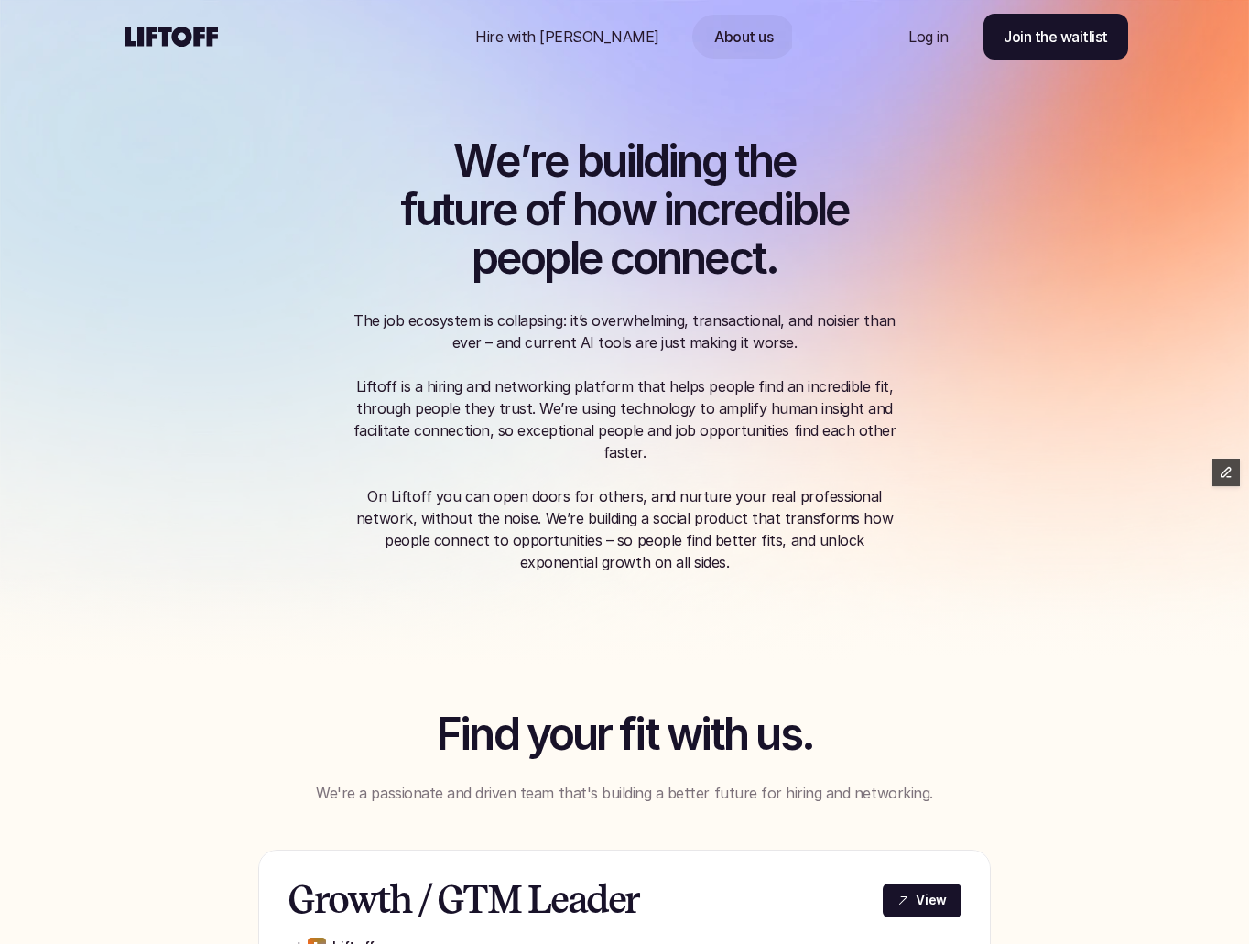
click at [685, 563] on p "On Liftoff you can open doors for others, and nurture your real professional ne…" at bounding box center [624, 529] width 549 height 88
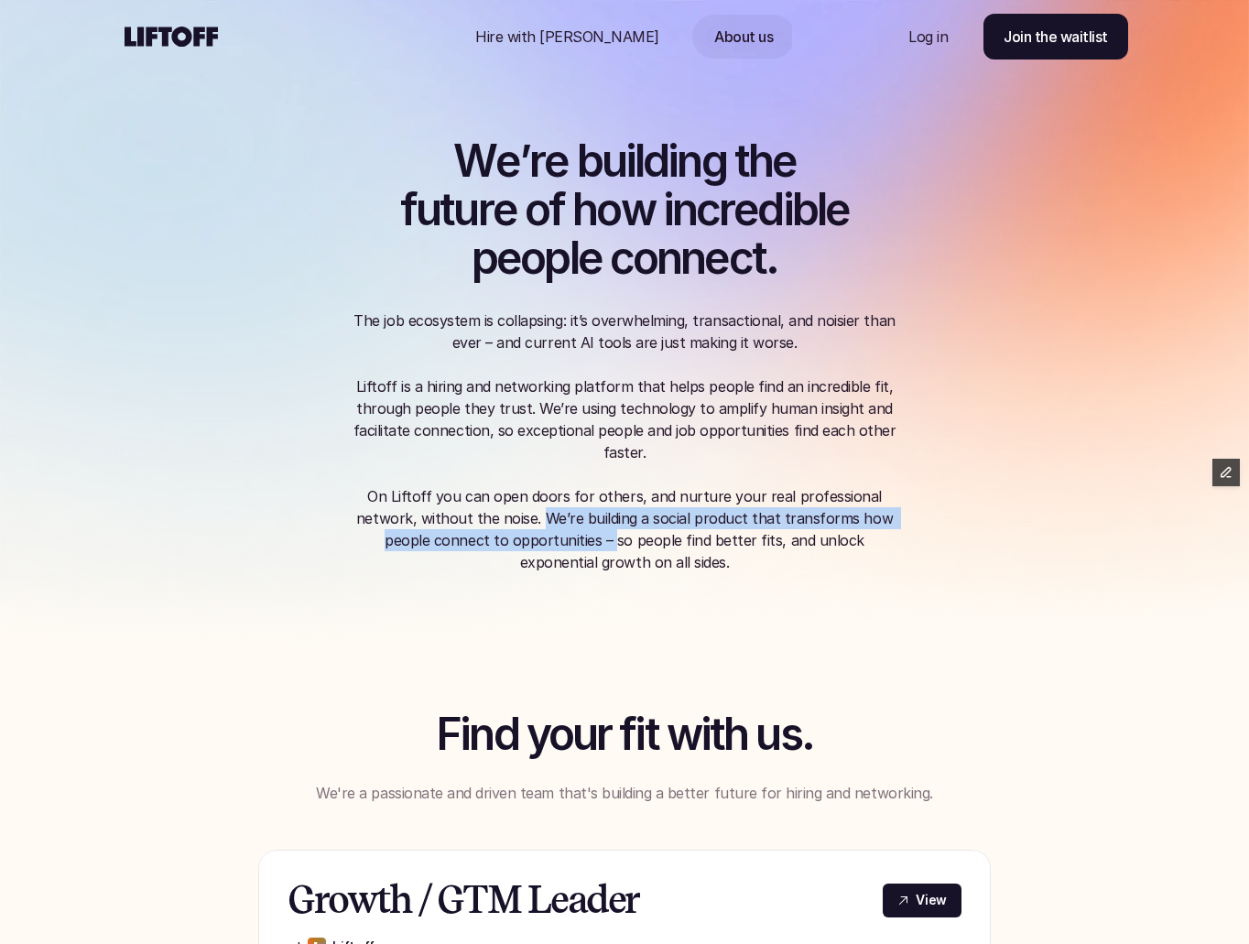
drag, startPoint x: 492, startPoint y: 518, endPoint x: 528, endPoint y: 537, distance: 41.4
click at [528, 537] on p "On Liftoff you can open doors for others, and nurture your real professional ne…" at bounding box center [624, 529] width 549 height 88
copy p "We’re building a social product that transforms how people connect to opportuni…"
